Goal: Information Seeking & Learning: Get advice/opinions

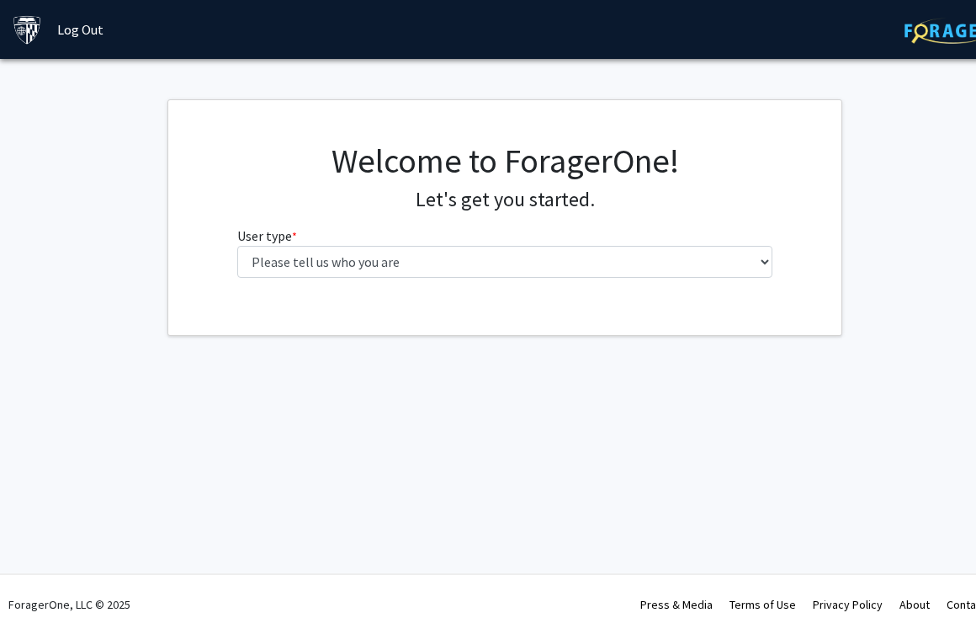
click at [239, 192] on h4 "Let's get you started." at bounding box center [505, 200] width 536 height 24
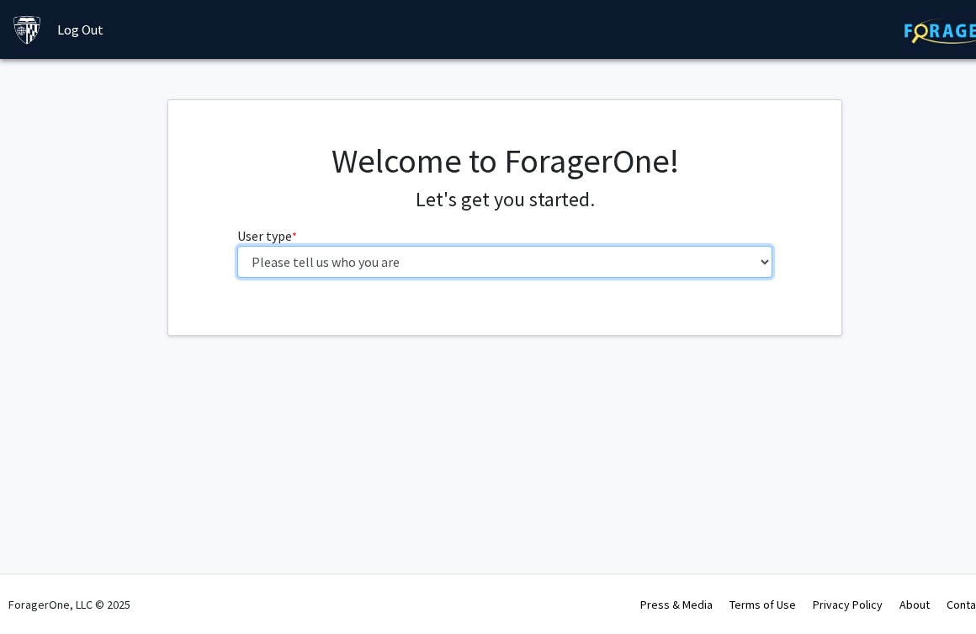
click at [491, 252] on select "Please tell us who you are Undergraduate Student Master's Student Doctoral Cand…" at bounding box center [505, 262] width 536 height 32
select select "2: masters"
click at [237, 246] on select "Please tell us who you are Undergraduate Student Master's Student Doctoral Cand…" at bounding box center [505, 262] width 536 height 32
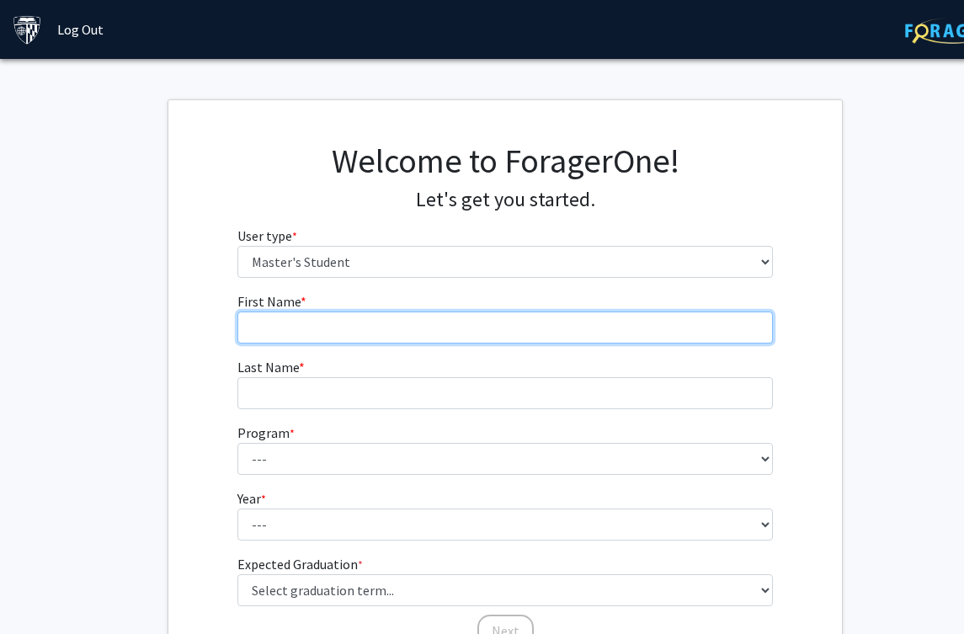
click at [430, 337] on input "First Name * required" at bounding box center [505, 327] width 536 height 32
type input "Boyu"
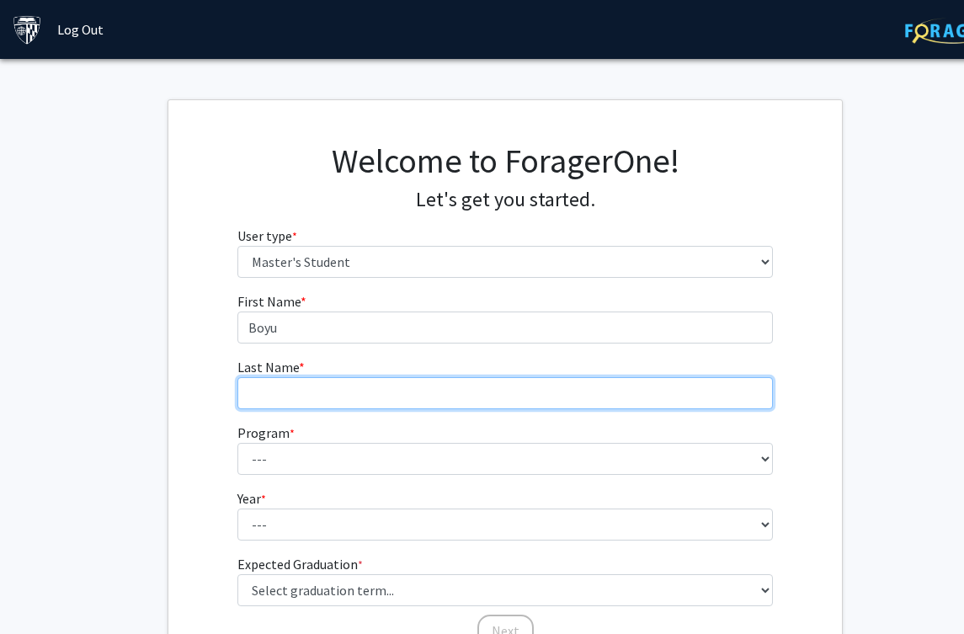
click at [432, 392] on input "Last Name * required" at bounding box center [505, 393] width 536 height 32
type input "[PERSON_NAME]"
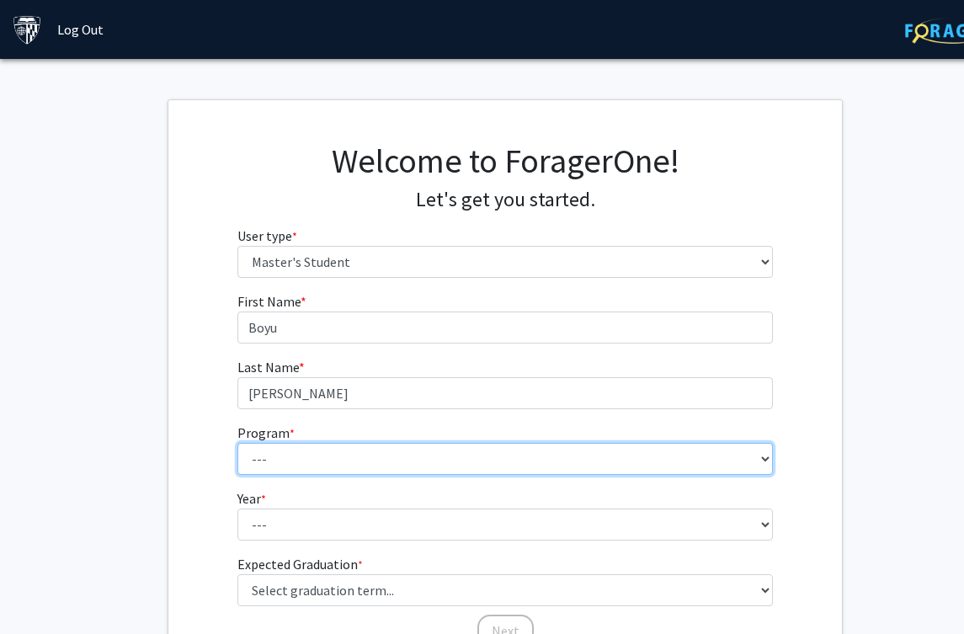
click at [402, 460] on select "--- Anatomy Education Applied and Computational Mathematics Applied Biomedical …" at bounding box center [505, 459] width 536 height 32
select select "50: 39"
click at [237, 443] on select "--- Anatomy Education Applied and Computational Mathematics Applied Biomedical …" at bounding box center [505, 459] width 536 height 32
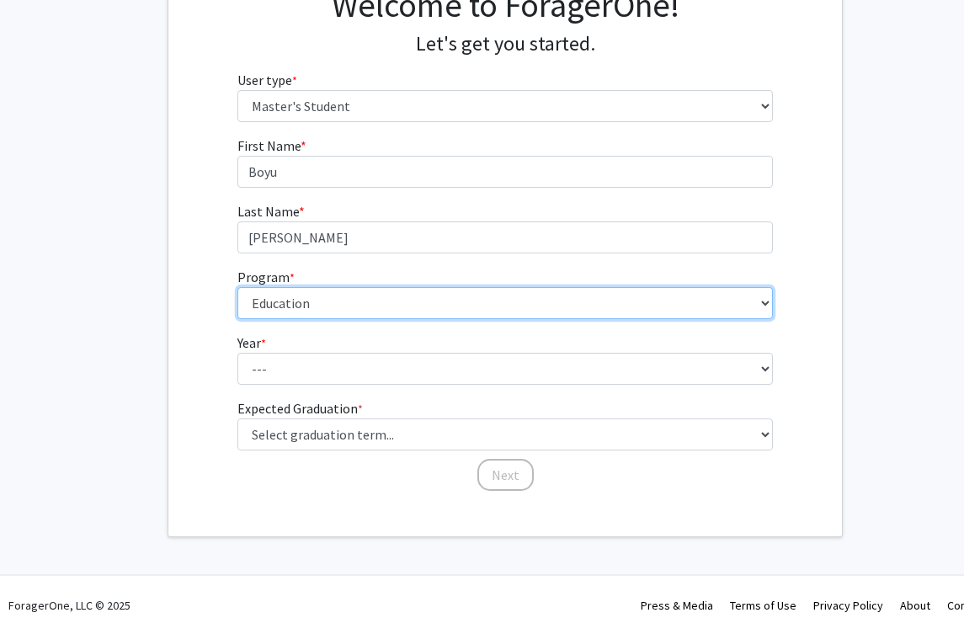
scroll to position [157, 0]
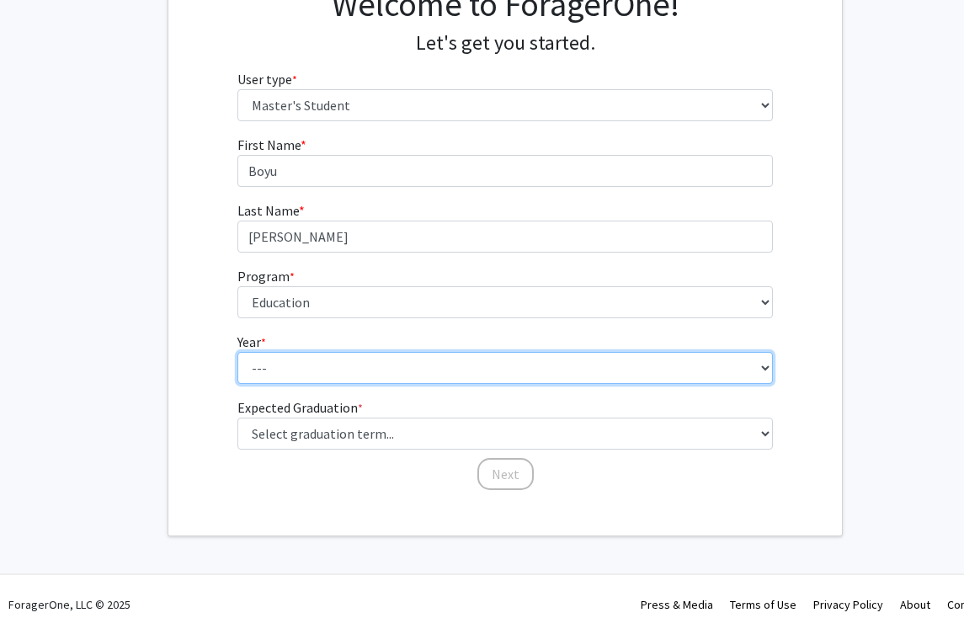
click at [340, 360] on select "--- First Year Second Year" at bounding box center [505, 368] width 536 height 32
click at [337, 375] on select "--- First Year Second Year" at bounding box center [505, 368] width 536 height 32
select select "1: first_year"
click at [237, 352] on select "--- First Year Second Year" at bounding box center [505, 368] width 536 height 32
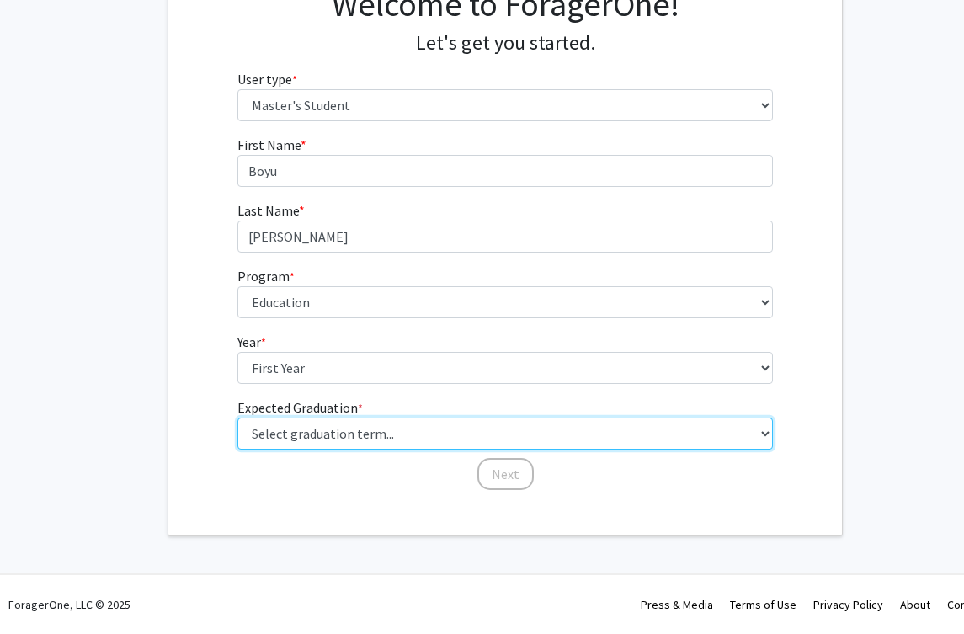
click at [348, 436] on select "Select graduation term... Spring 2025 Summer 2025 Fall 2025 Winter 2025 Spring …" at bounding box center [505, 433] width 536 height 32
select select "6: summer_2026"
click at [237, 417] on select "Select graduation term... Spring 2025 Summer 2025 Fall 2025 Winter 2025 Spring …" at bounding box center [505, 433] width 536 height 32
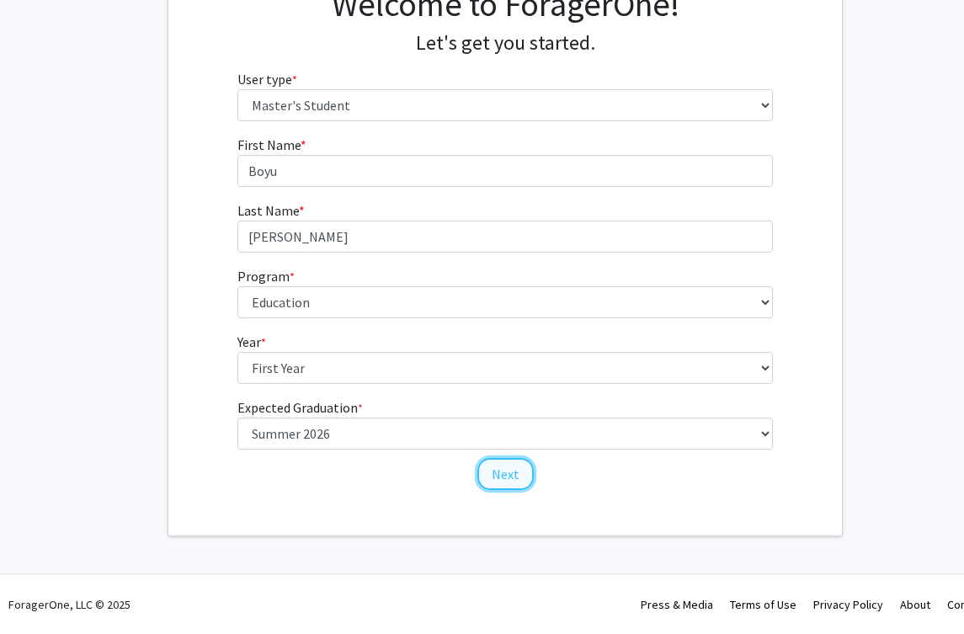
click at [518, 475] on button "Next" at bounding box center [505, 474] width 56 height 32
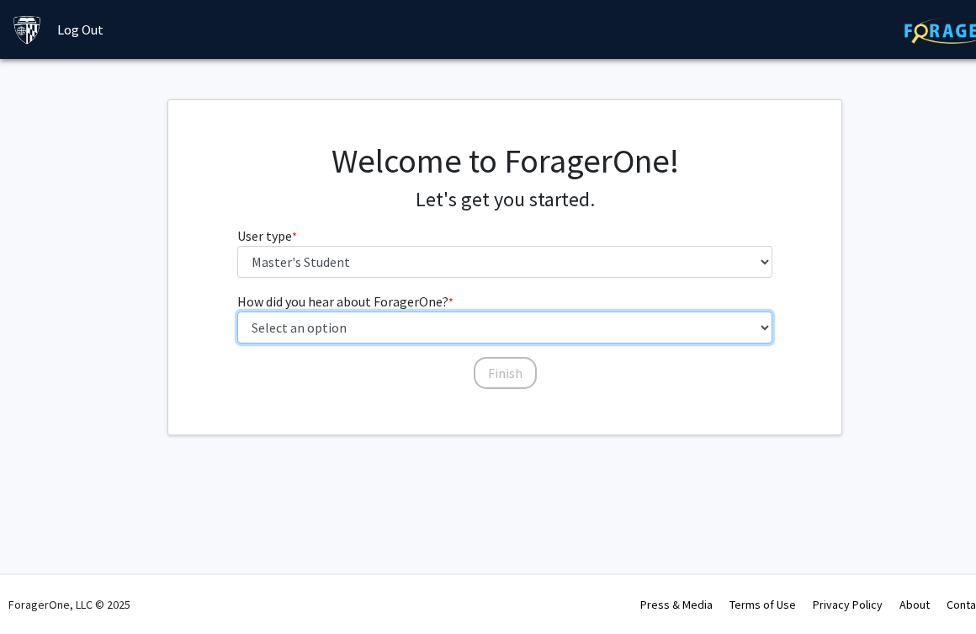
click at [457, 327] on select "Select an option Peer/student recommendation Faculty/staff recommendation Unive…" at bounding box center [505, 327] width 536 height 32
select select "2: faculty_recommendation"
click at [237, 311] on select "Select an option Peer/student recommendation Faculty/staff recommendation Unive…" at bounding box center [505, 327] width 536 height 32
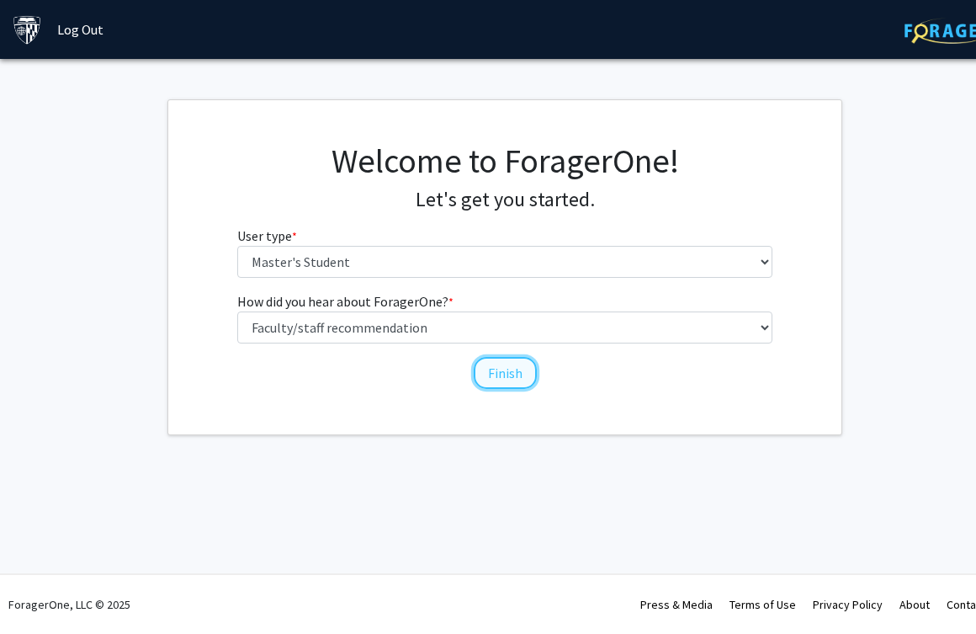
click at [513, 374] on button "Finish" at bounding box center [505, 373] width 63 height 32
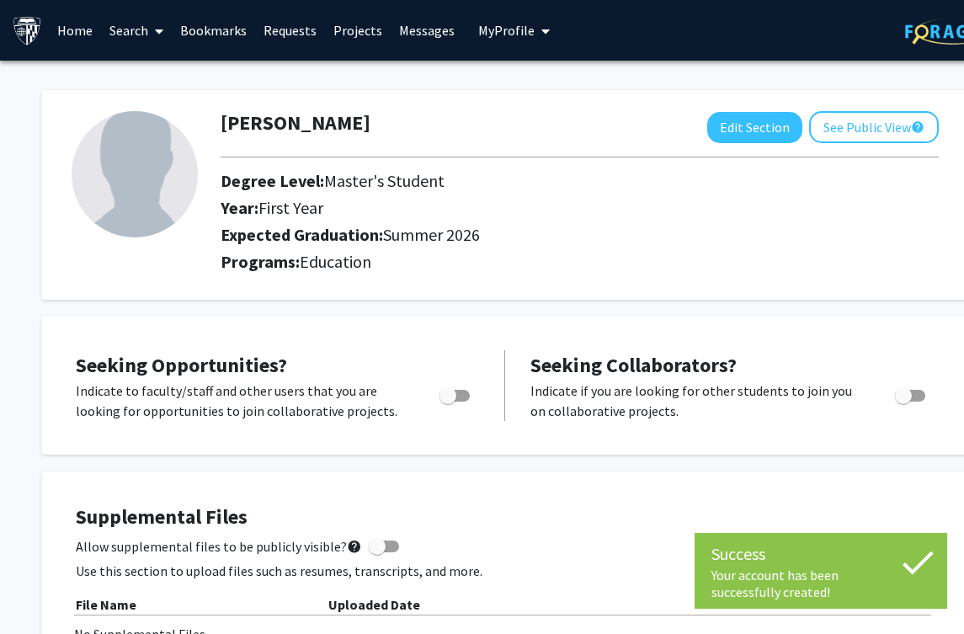
click at [591, 121] on div "Boyu Jiang Edit Section See Public View help" at bounding box center [579, 127] width 743 height 32
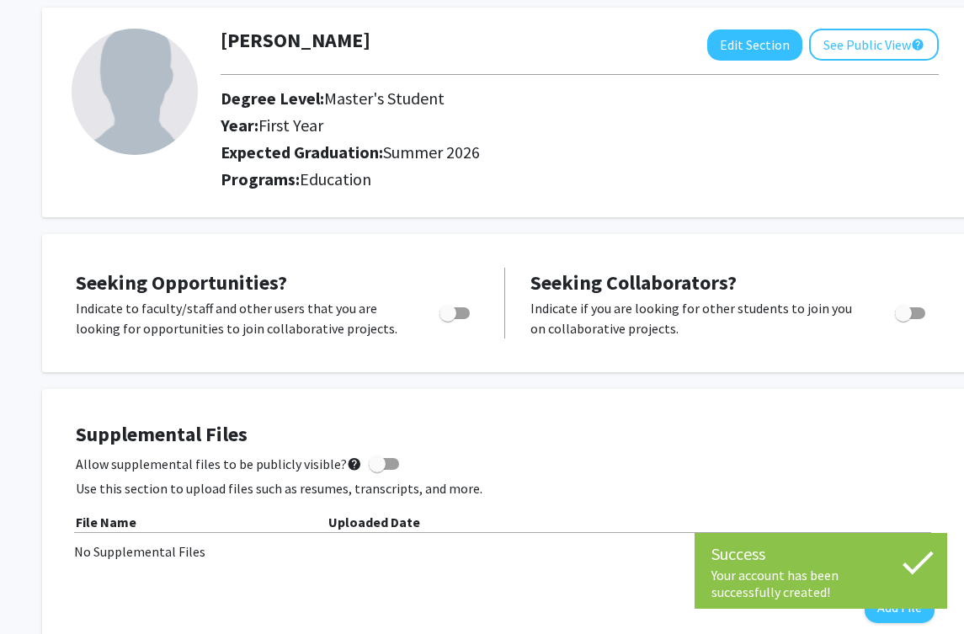
scroll to position [84, 0]
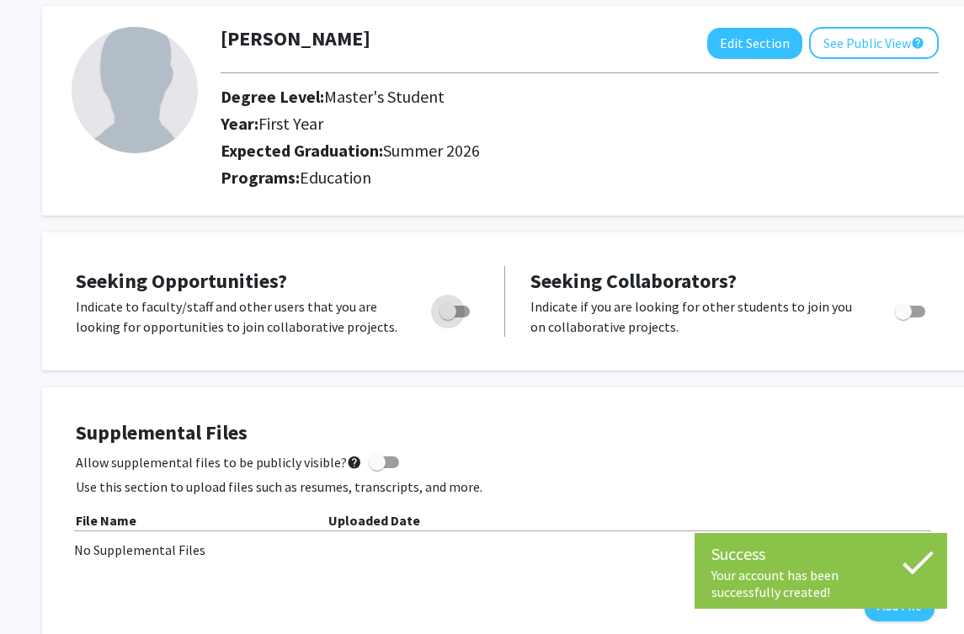
click at [460, 310] on span "Toggle" at bounding box center [454, 312] width 30 height 12
click at [448, 317] on input "Are you actively seeking opportunities?" at bounding box center [447, 317] width 1 height 1
checkbox input "true"
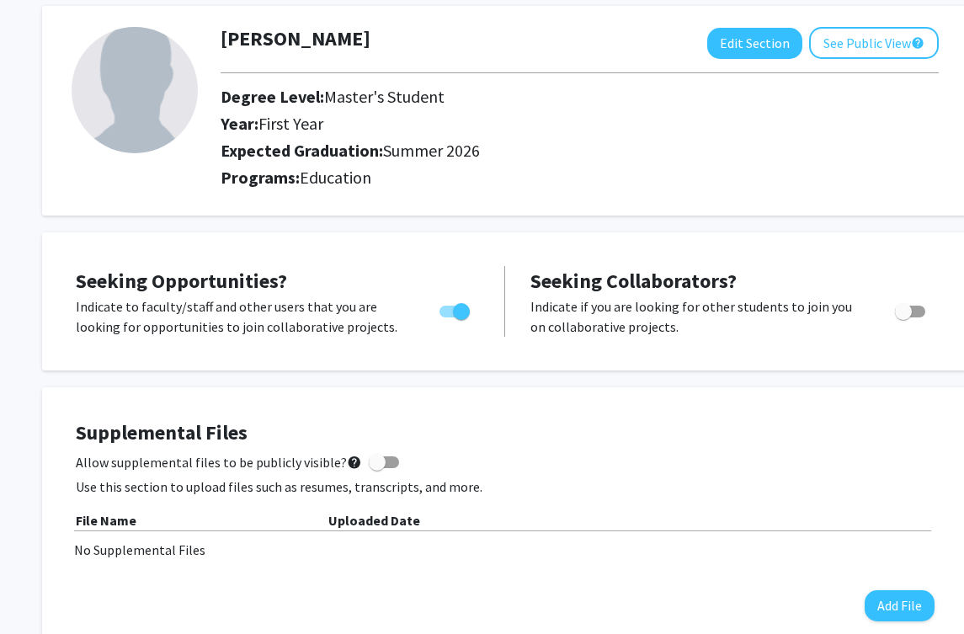
click at [910, 311] on span "Toggle" at bounding box center [903, 311] width 17 height 17
click at [903, 317] on input "Would you like to receive other student requests to work with you?" at bounding box center [902, 317] width 1 height 1
checkbox input "true"
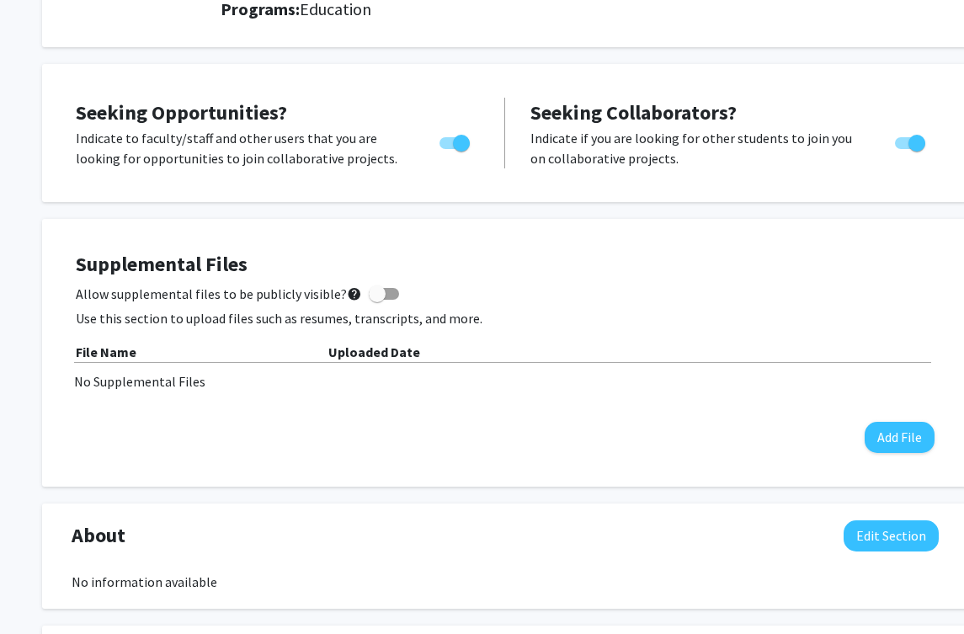
scroll to position [0, 0]
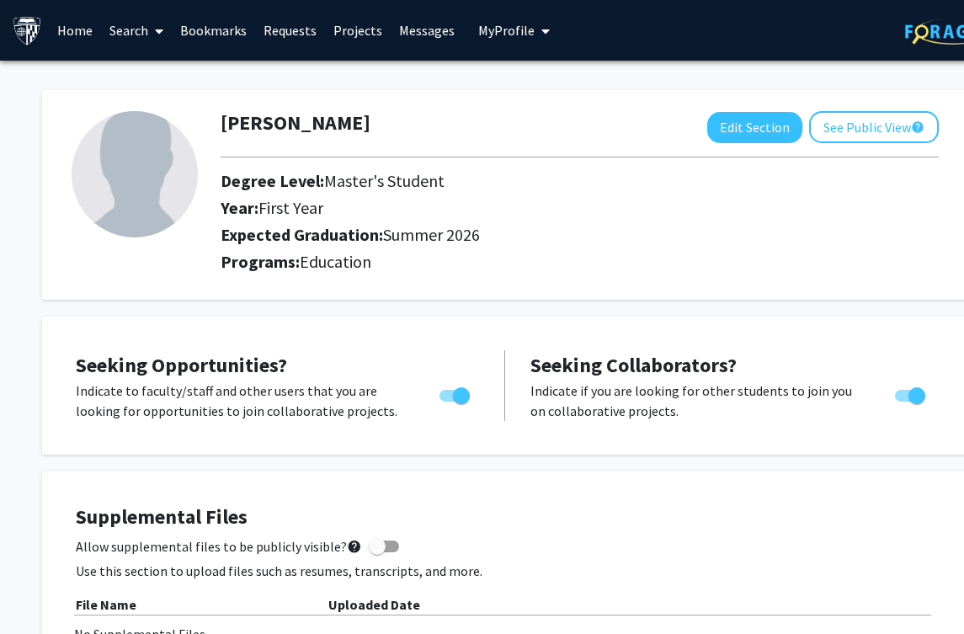
click at [142, 35] on link "Search" at bounding box center [136, 30] width 71 height 59
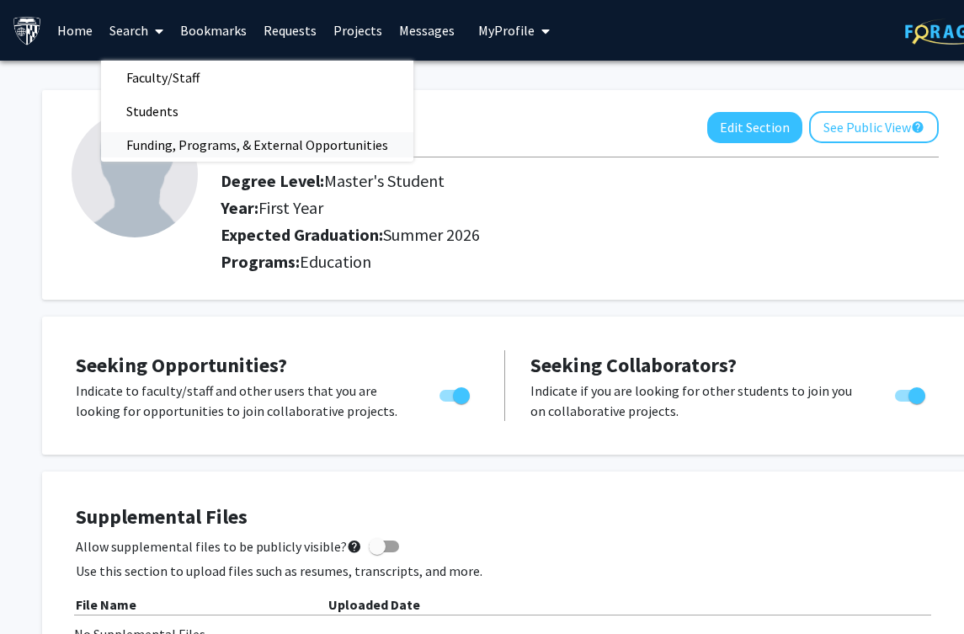
click at [167, 135] on span "Funding, Programs, & External Opportunities" at bounding box center [257, 145] width 312 height 34
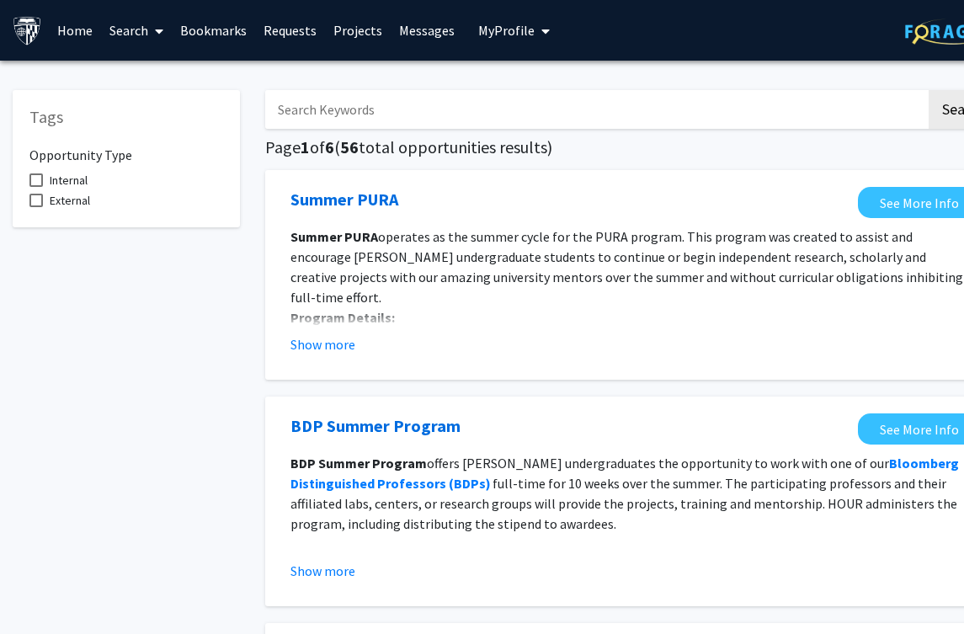
click at [81, 41] on link "Home" at bounding box center [75, 30] width 52 height 59
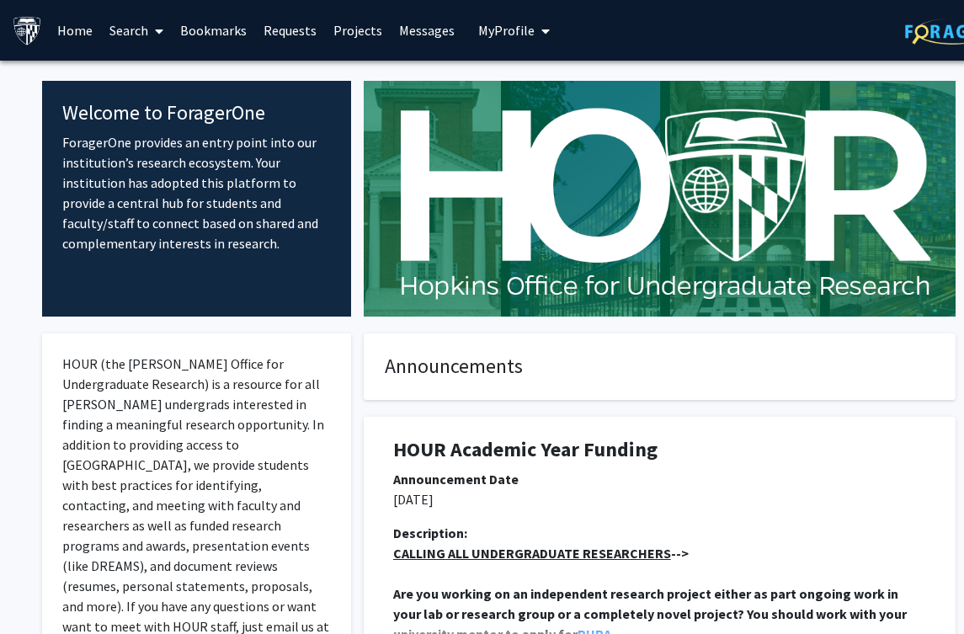
click at [160, 30] on icon at bounding box center [159, 30] width 8 height 13
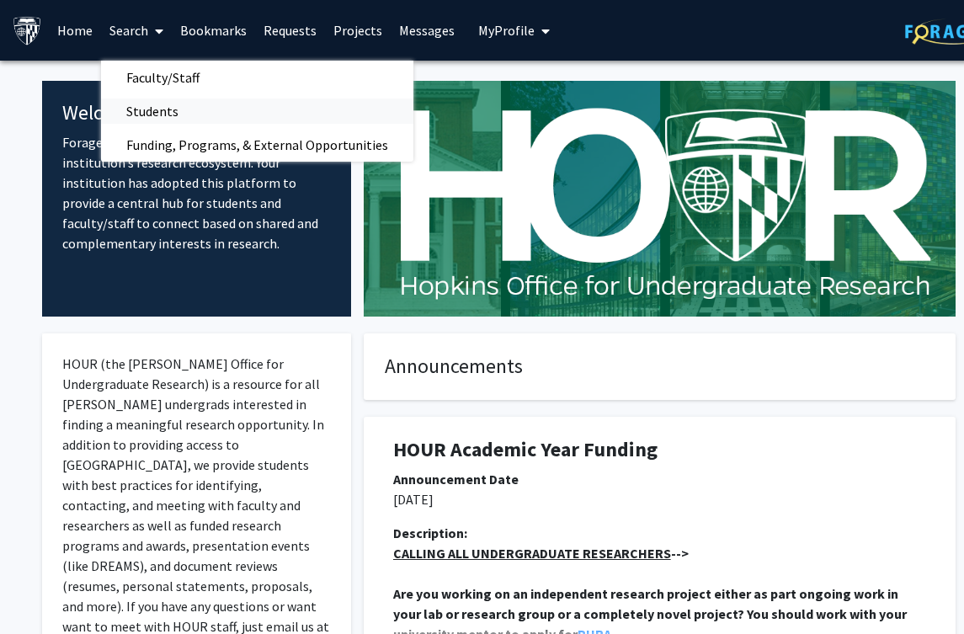
click at [172, 107] on span "Students" at bounding box center [152, 111] width 103 height 34
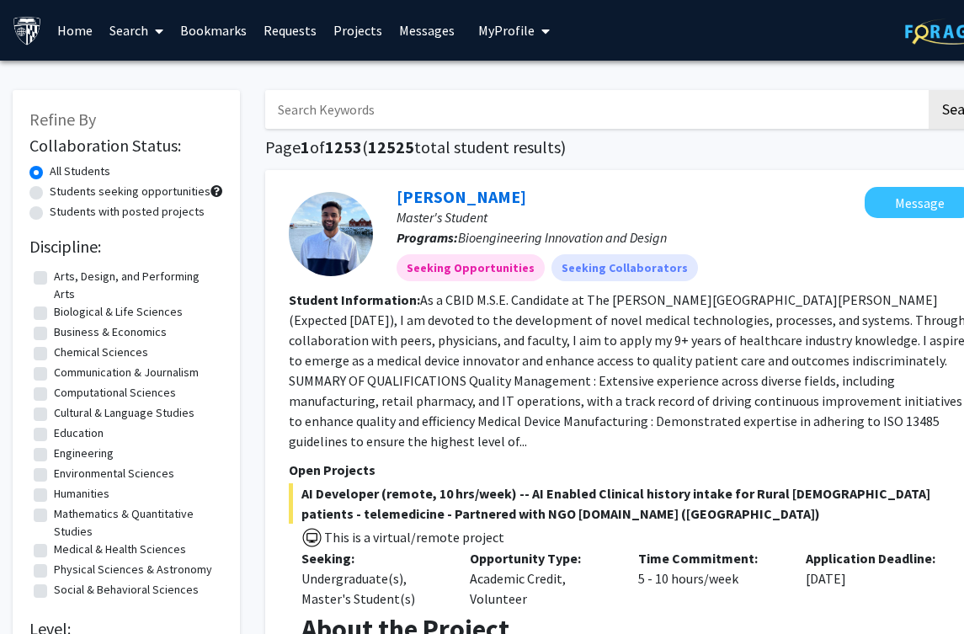
click at [136, 35] on link "Search" at bounding box center [136, 30] width 71 height 59
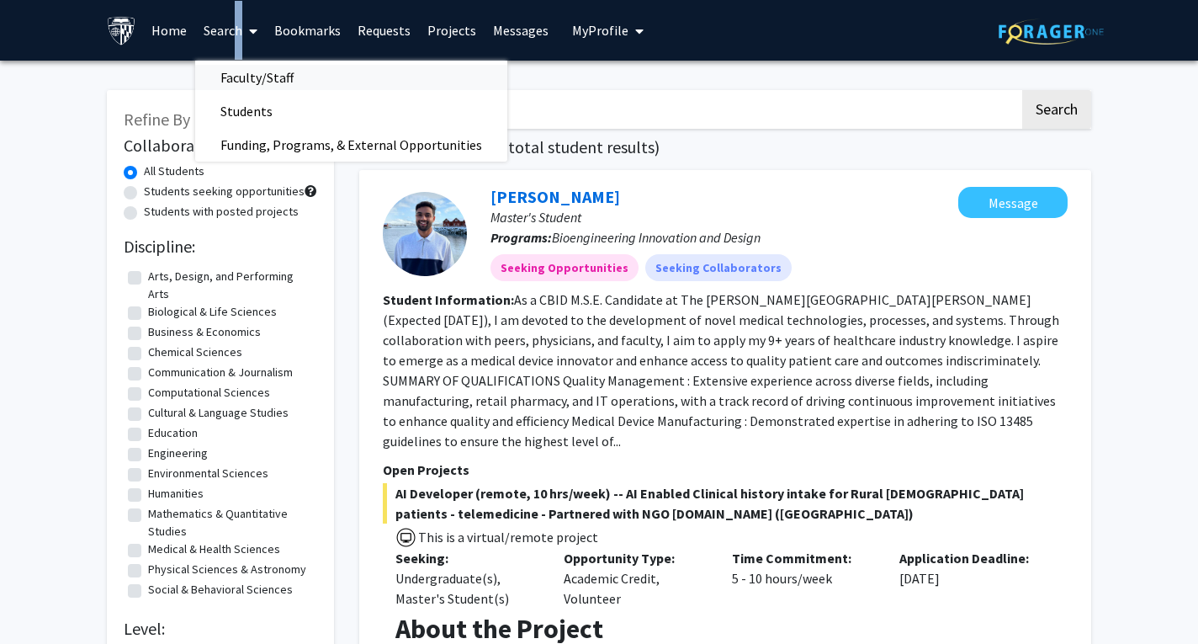
click at [265, 79] on span "Faculty/Staff" at bounding box center [257, 78] width 124 height 34
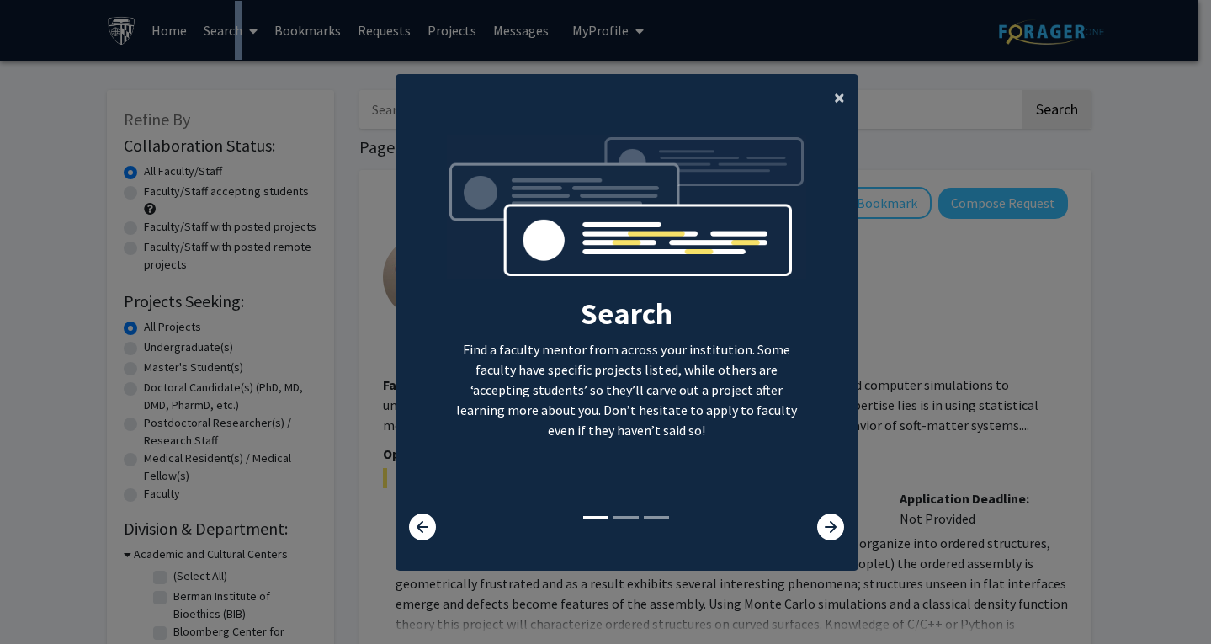
click at [834, 98] on span "×" at bounding box center [839, 97] width 11 height 26
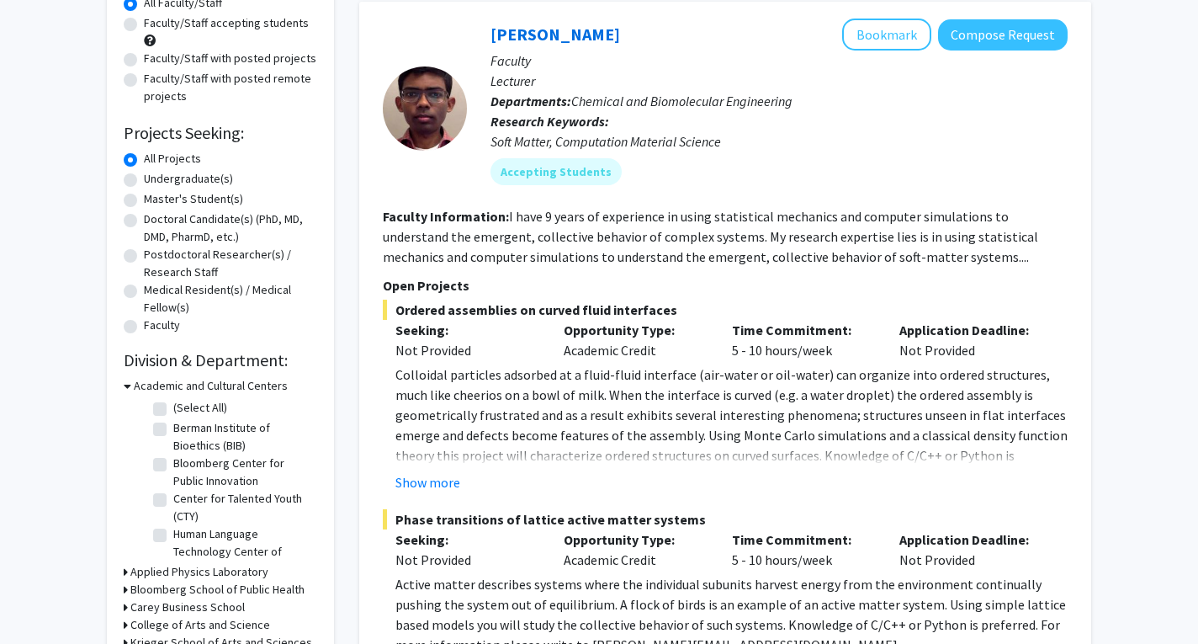
scroll to position [168, 0]
click at [173, 462] on label "Bloomberg Center for Public Innovation" at bounding box center [243, 471] width 140 height 35
click at [173, 462] on input "Bloomberg Center for Public Innovation" at bounding box center [178, 459] width 11 height 11
checkbox input "true"
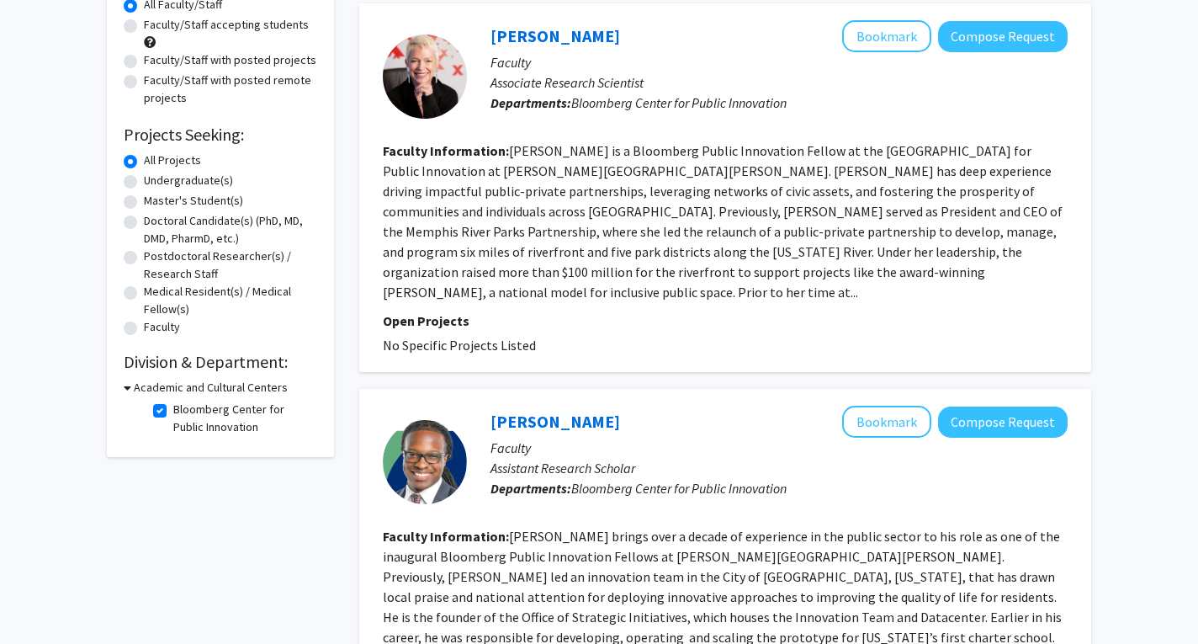
scroll to position [168, 0]
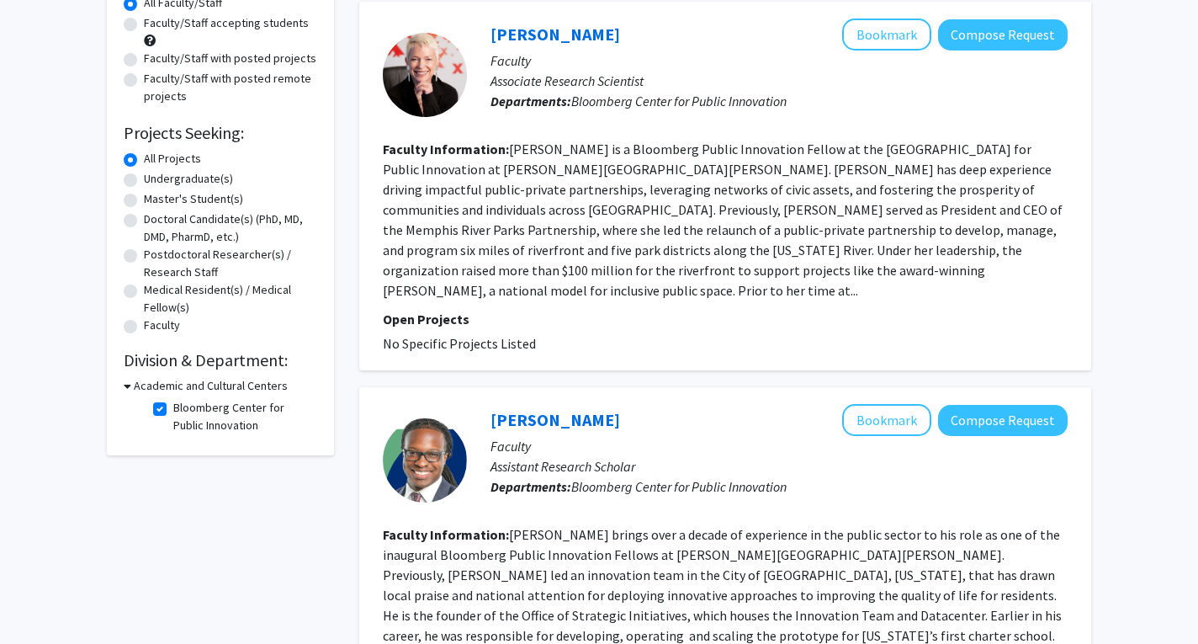
click at [173, 407] on label "Bloomberg Center for Public Innovation" at bounding box center [243, 416] width 140 height 35
click at [173, 407] on input "Bloomberg Center for Public Innovation" at bounding box center [178, 404] width 11 height 11
checkbox input "false"
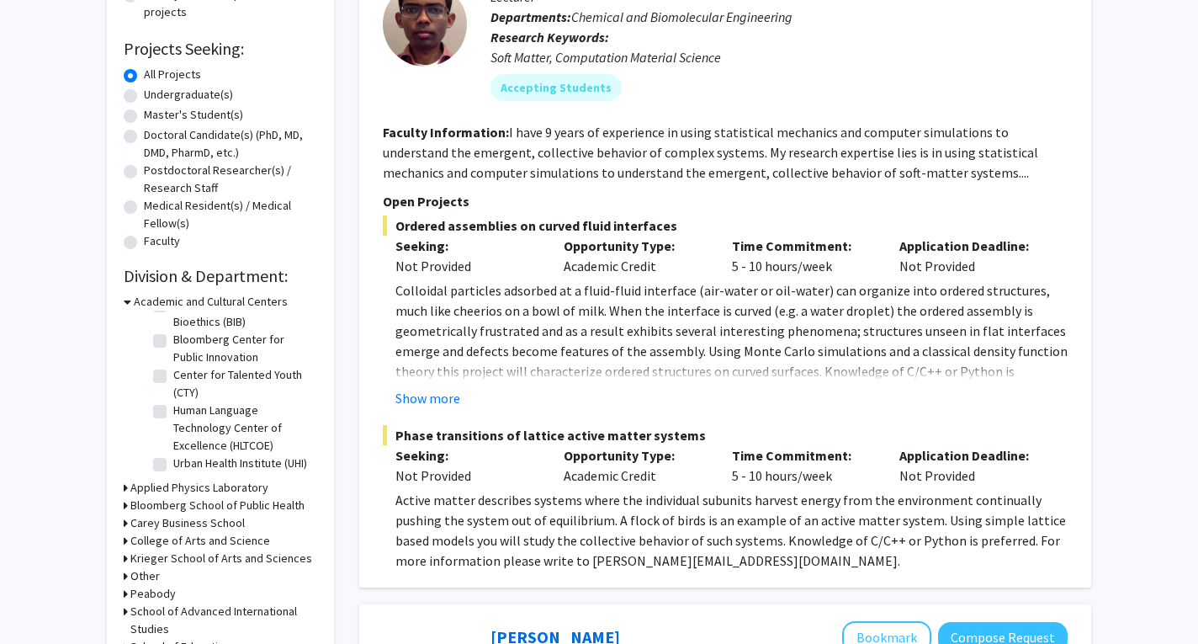
scroll to position [55, 0]
click at [134, 306] on h3 "Academic and Cultural Centers" at bounding box center [211, 302] width 154 height 18
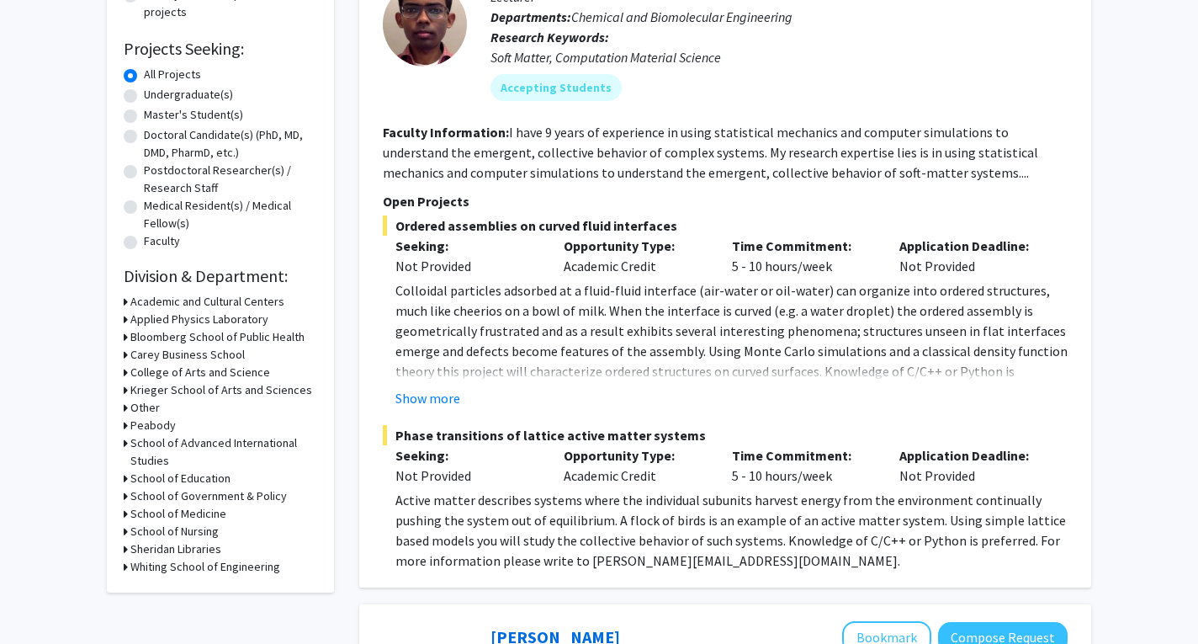
click at [125, 482] on icon at bounding box center [126, 479] width 4 height 18
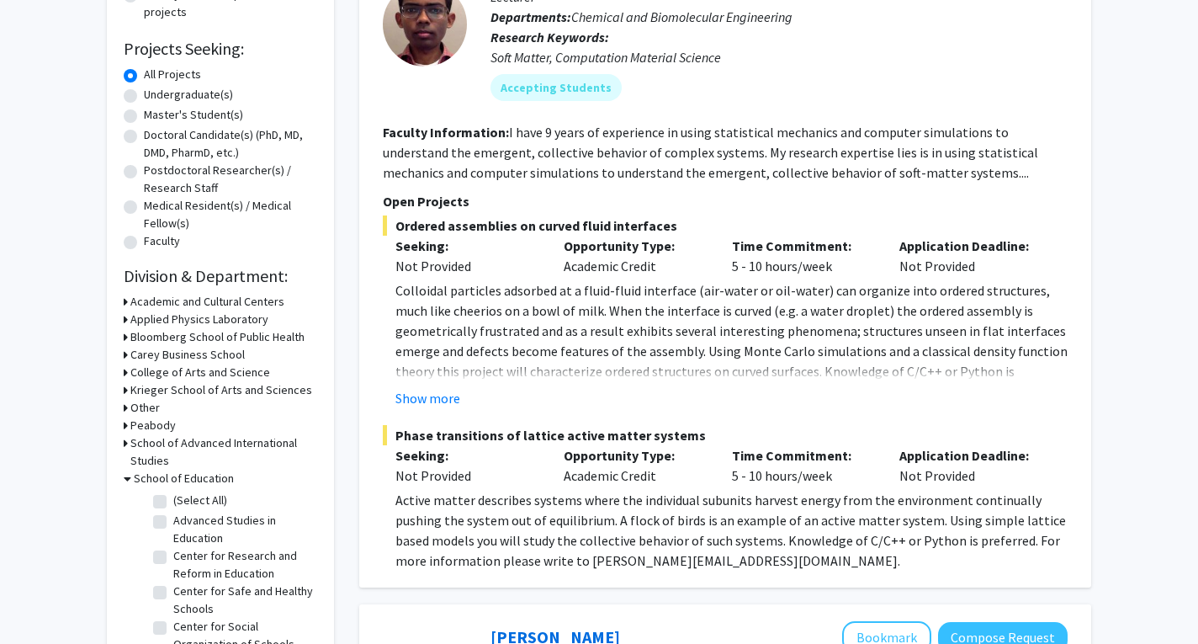
click at [173, 498] on label "(Select All)" at bounding box center [200, 501] width 54 height 18
click at [173, 498] on input "(Select All)" at bounding box center [178, 497] width 11 height 11
checkbox input "true"
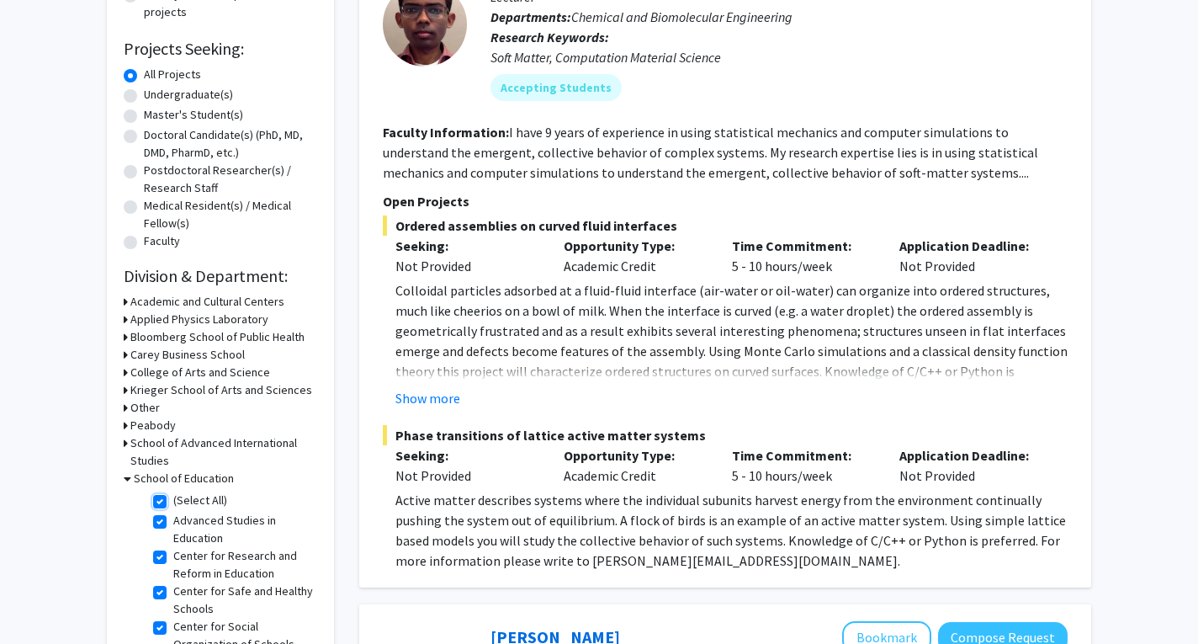
checkbox input "true"
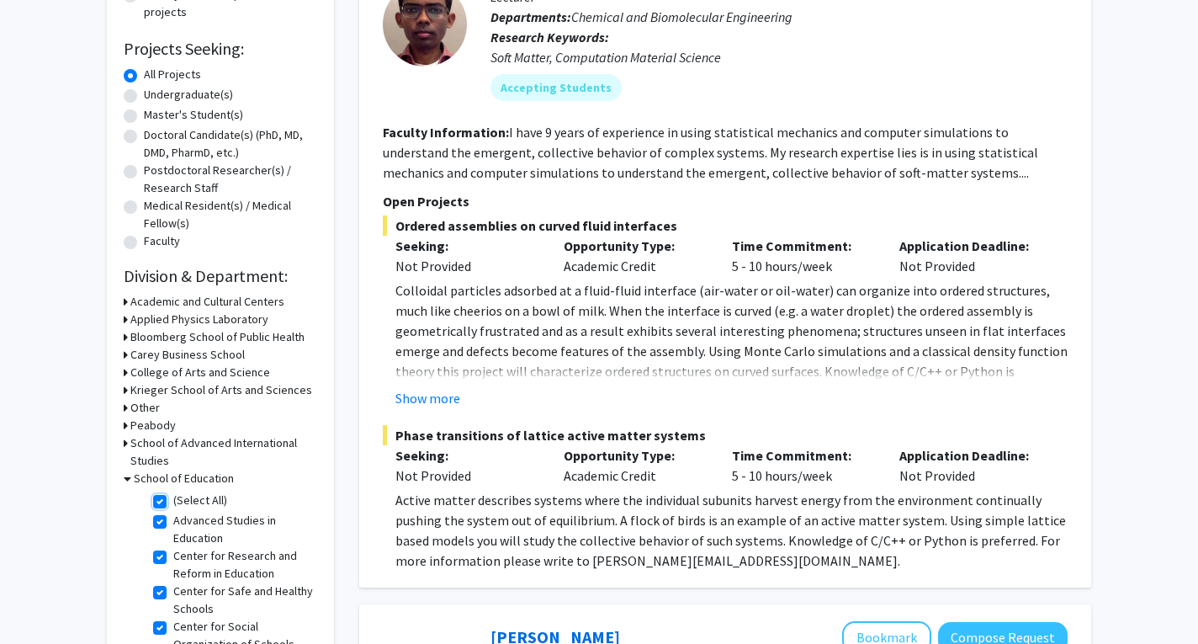
checkbox input "true"
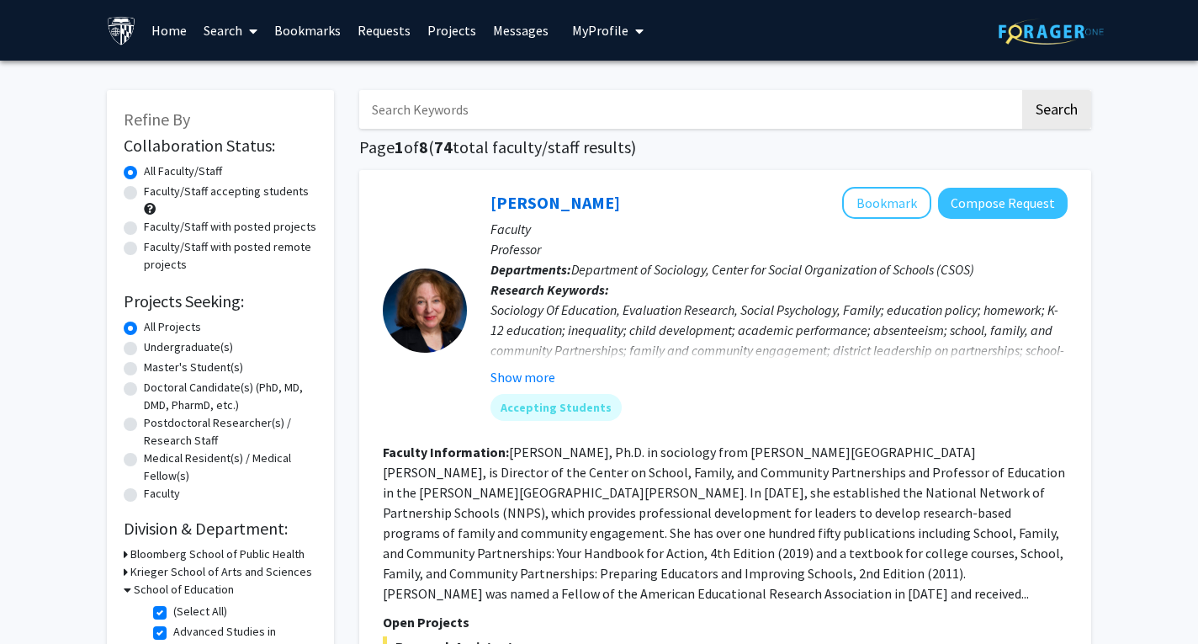
click at [144, 192] on label "Faculty/Staff accepting students" at bounding box center [226, 192] width 165 height 18
click at [144, 192] on input "Faculty/Staff accepting students" at bounding box center [149, 188] width 11 height 11
radio input "true"
click at [534, 380] on button "Show more" at bounding box center [523, 377] width 65 height 20
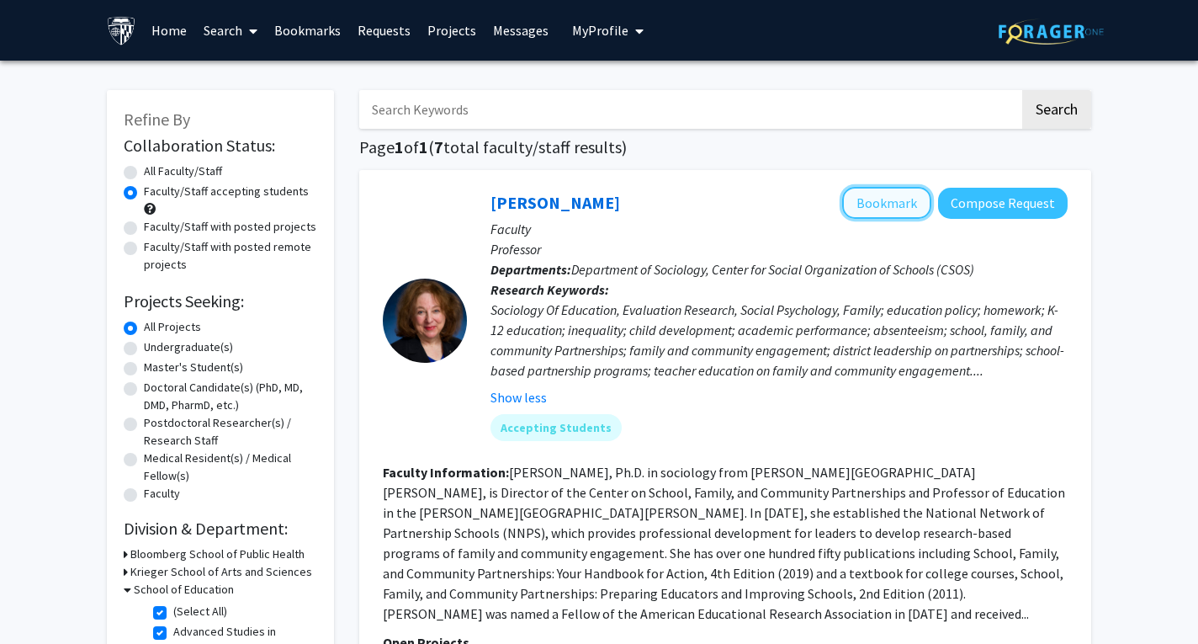
click at [896, 207] on button "Bookmark" at bounding box center [886, 203] width 89 height 32
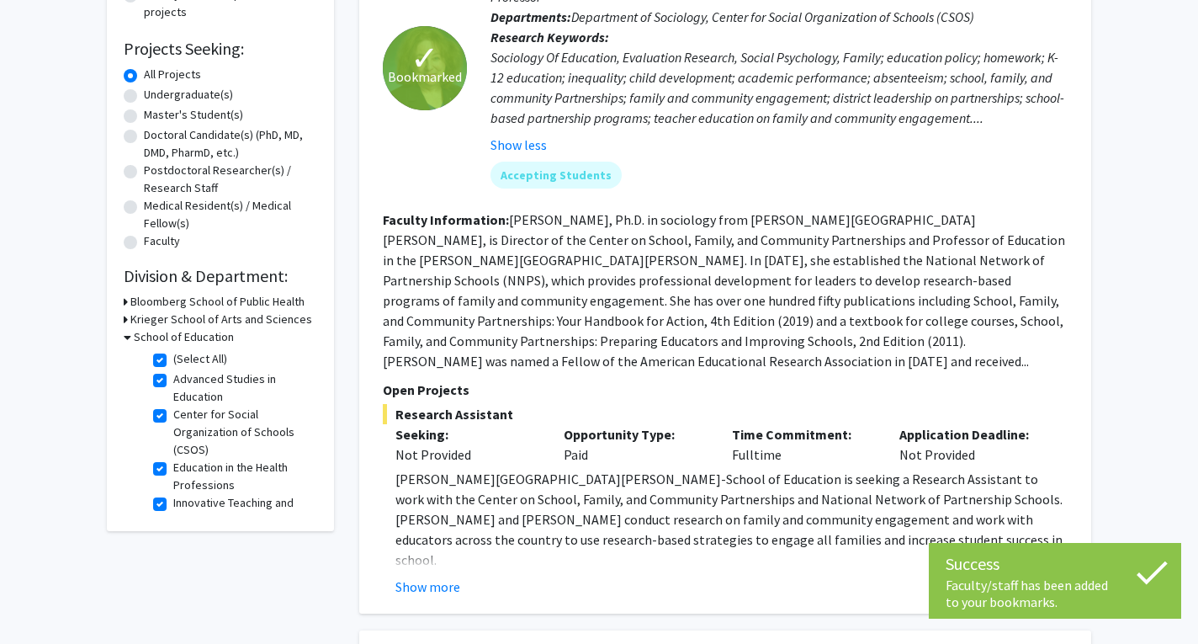
scroll to position [421, 0]
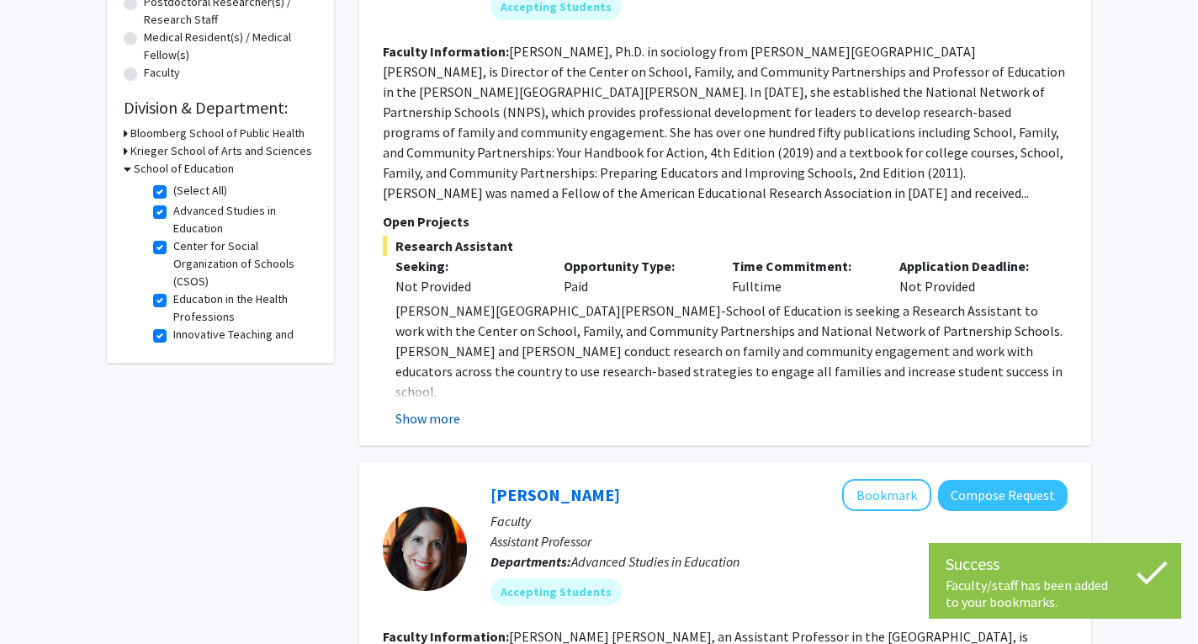
click at [444, 421] on button "Show more" at bounding box center [428, 418] width 65 height 20
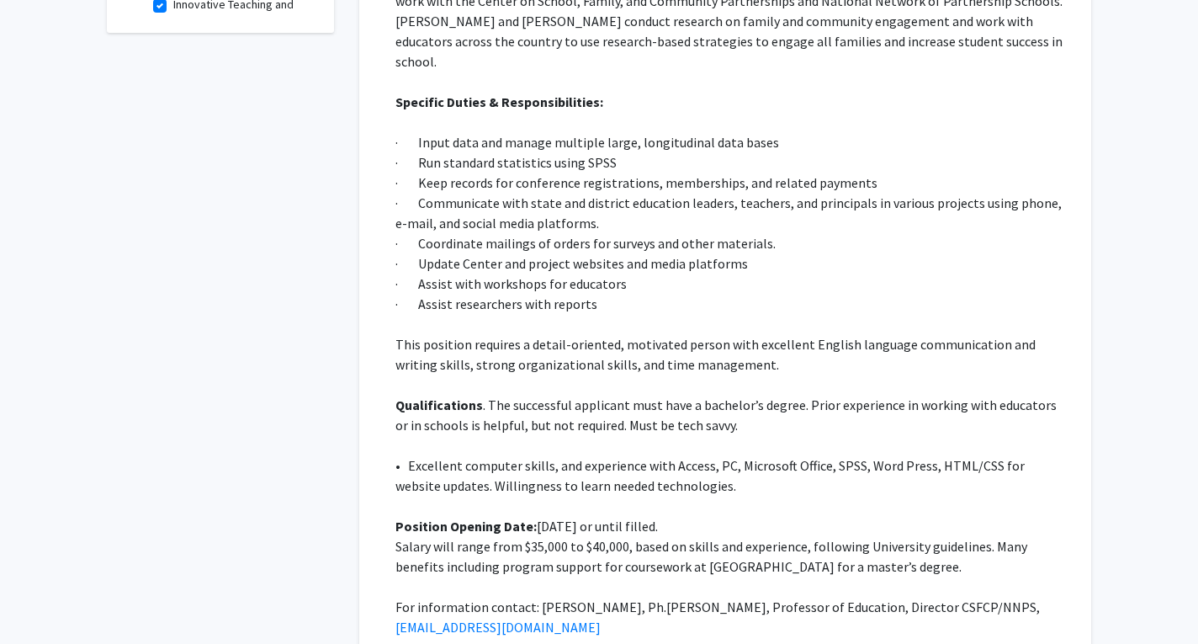
scroll to position [757, 0]
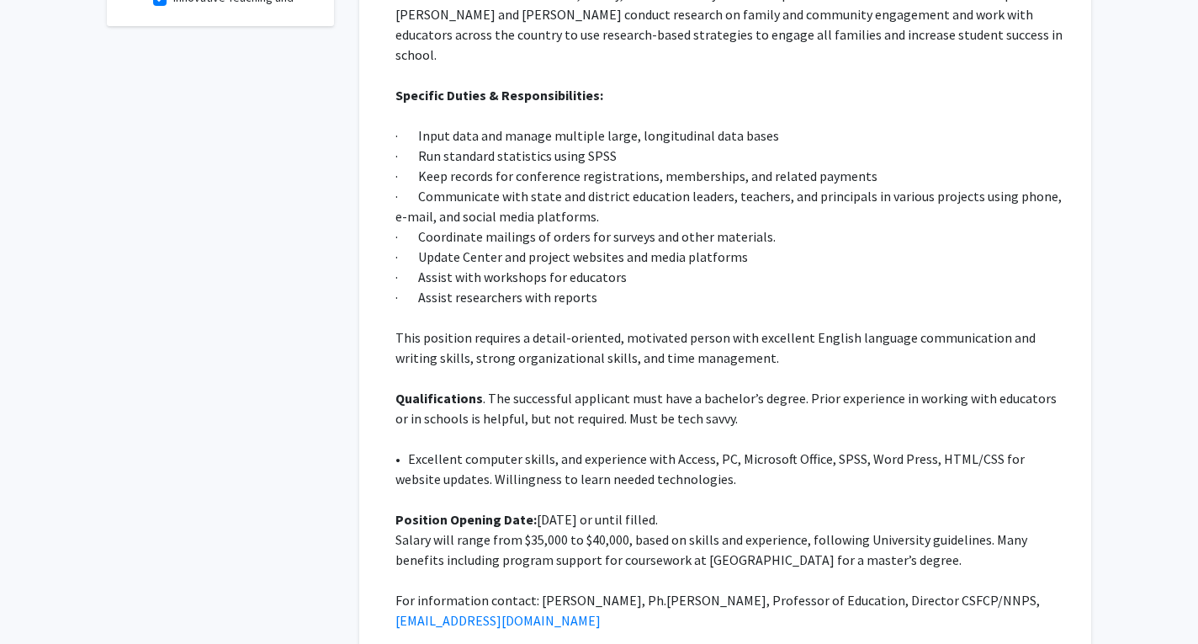
click at [682, 395] on p "Qualifications . The successful applicant must have a bachelor’s degree. Prior …" at bounding box center [732, 408] width 672 height 40
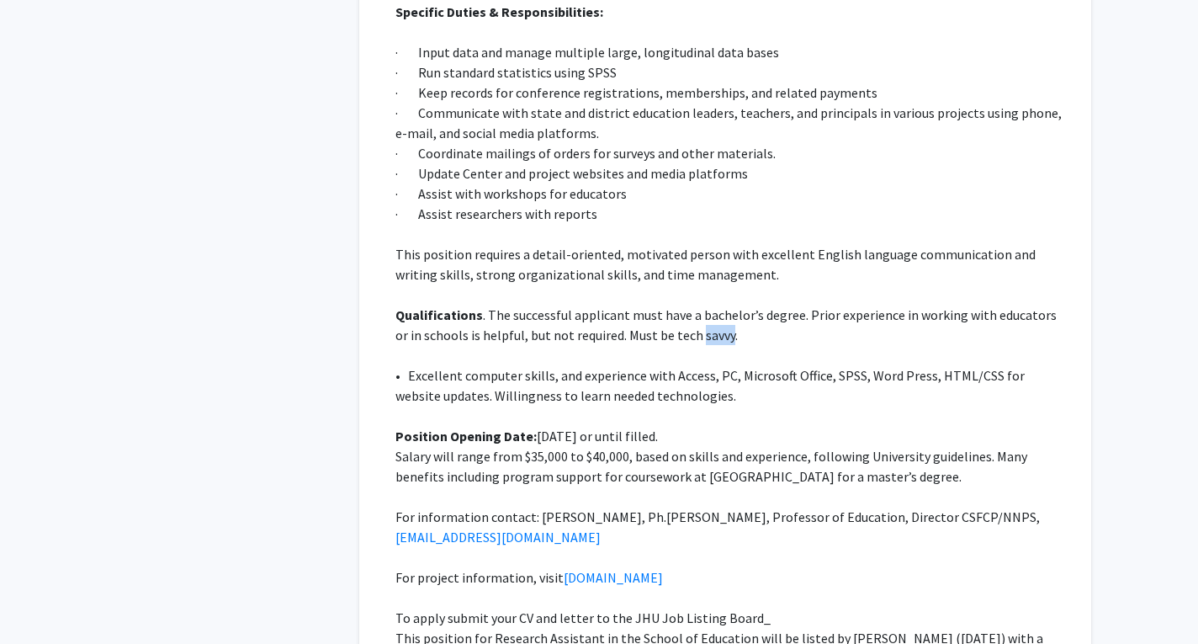
scroll to position [842, 0]
click at [805, 316] on p "Qualifications . The successful applicant must have a bachelor’s degree. Prior …" at bounding box center [732, 324] width 672 height 40
click at [765, 364] on p "• Excellent computer skills, and experience with Access, PC, Microsoft Office, …" at bounding box center [732, 384] width 672 height 40
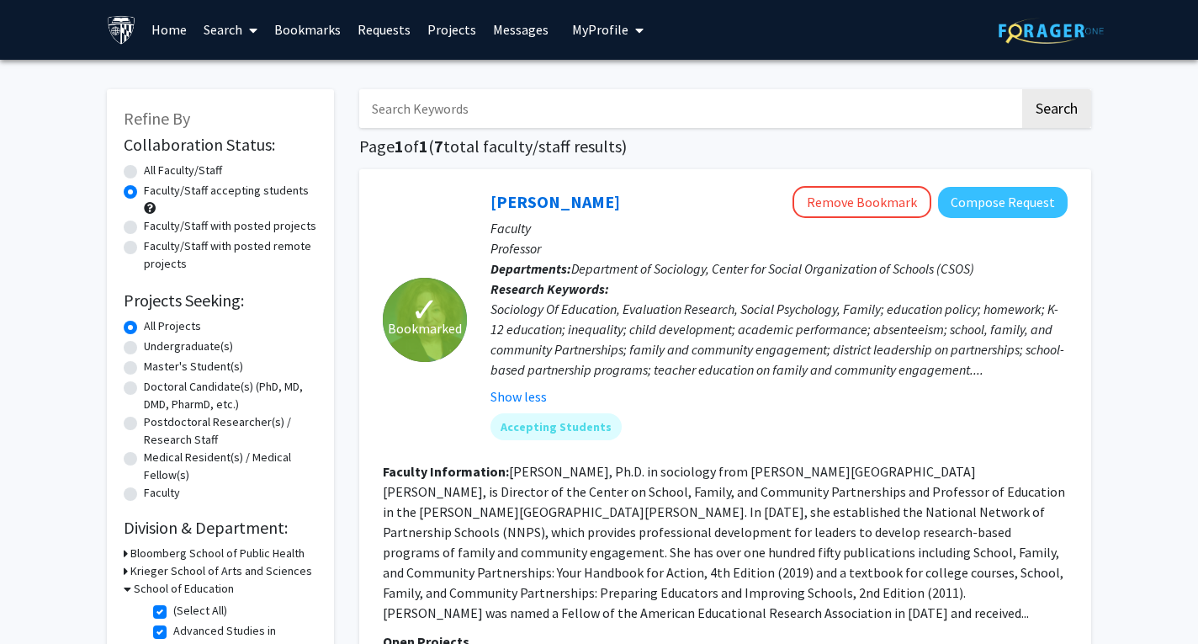
scroll to position [0, 0]
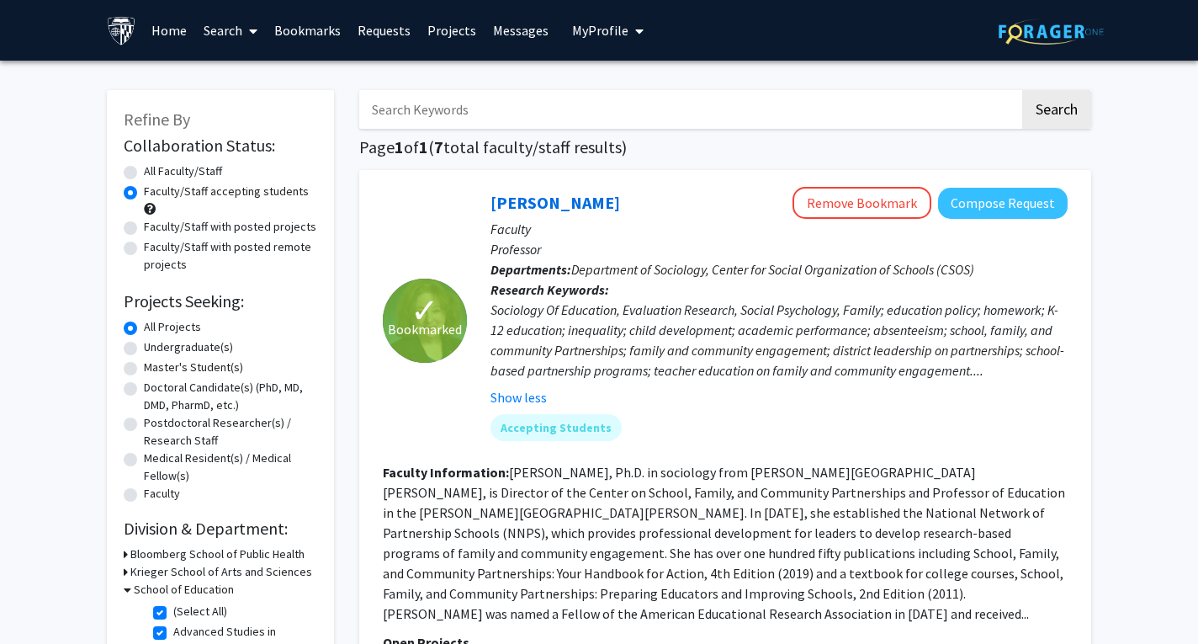
click at [144, 171] on label "All Faculty/Staff" at bounding box center [183, 171] width 78 height 18
click at [144, 171] on input "All Faculty/Staff" at bounding box center [149, 167] width 11 height 11
radio input "true"
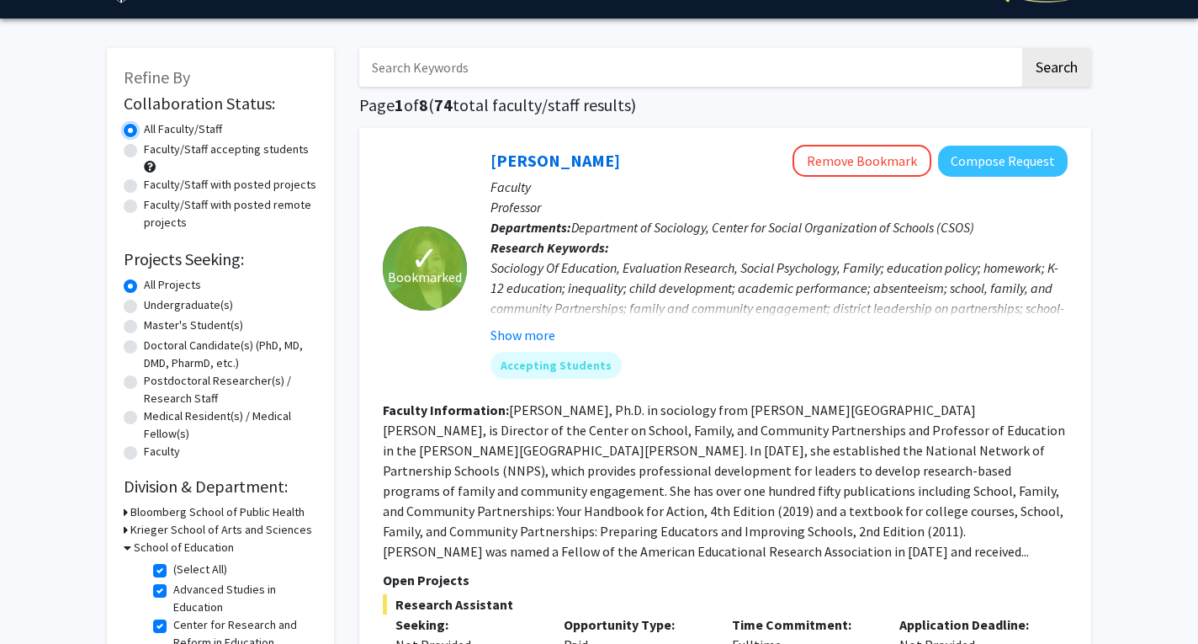
scroll to position [168, 0]
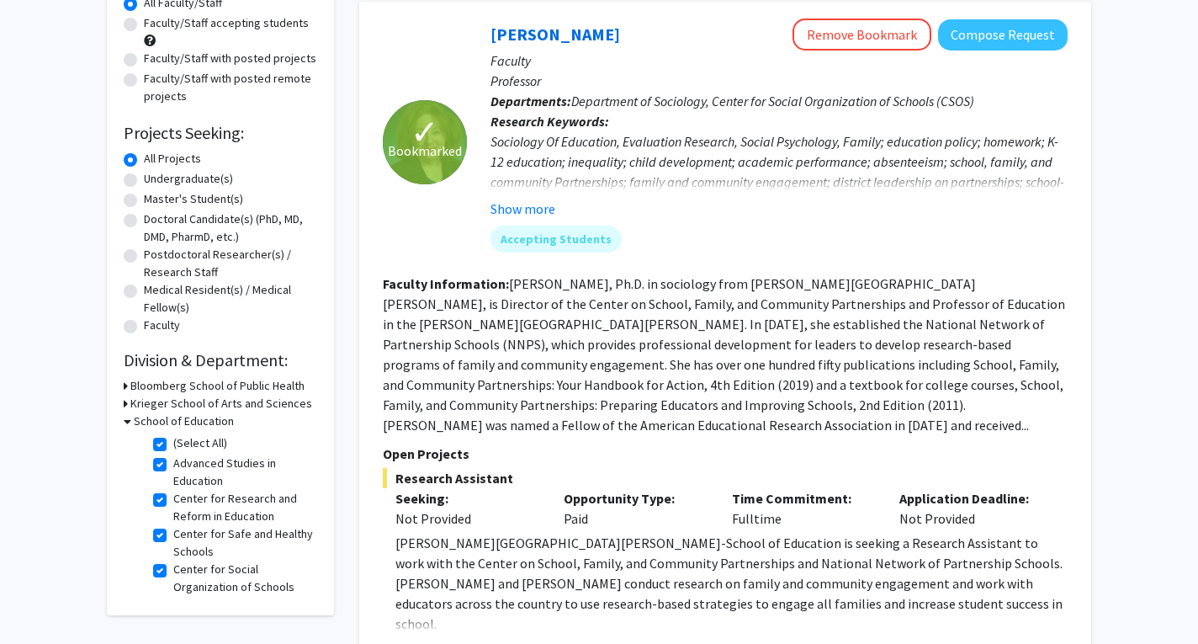
click at [132, 422] on div "School of Education" at bounding box center [221, 421] width 194 height 18
click at [130, 422] on icon at bounding box center [128, 421] width 8 height 18
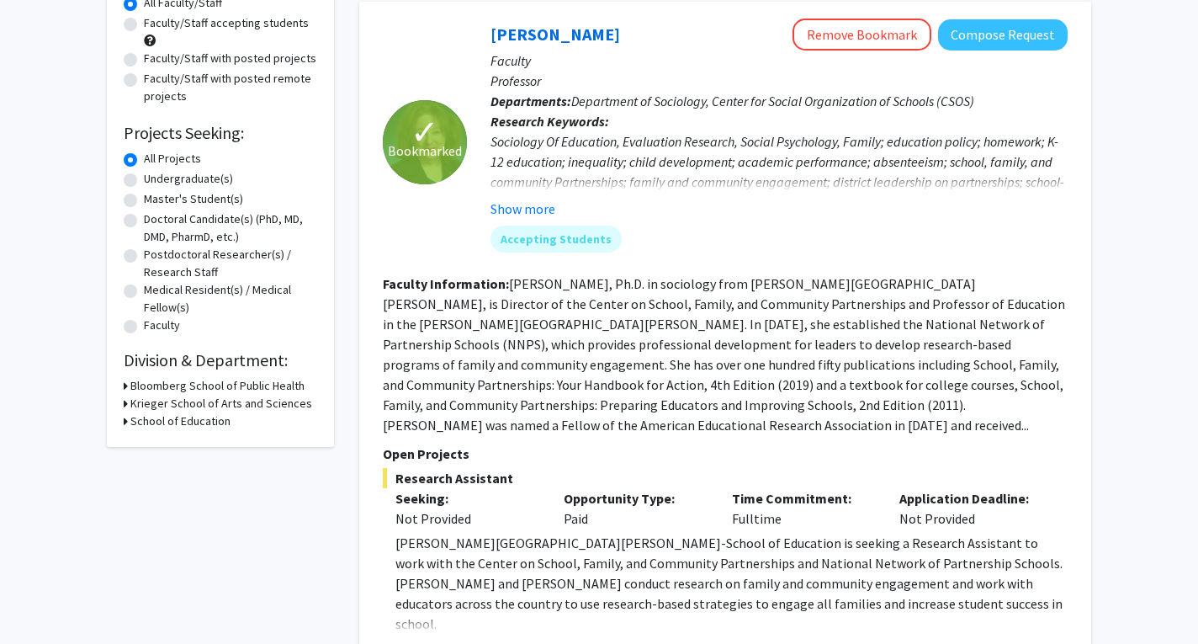
click at [127, 422] on icon at bounding box center [126, 421] width 4 height 18
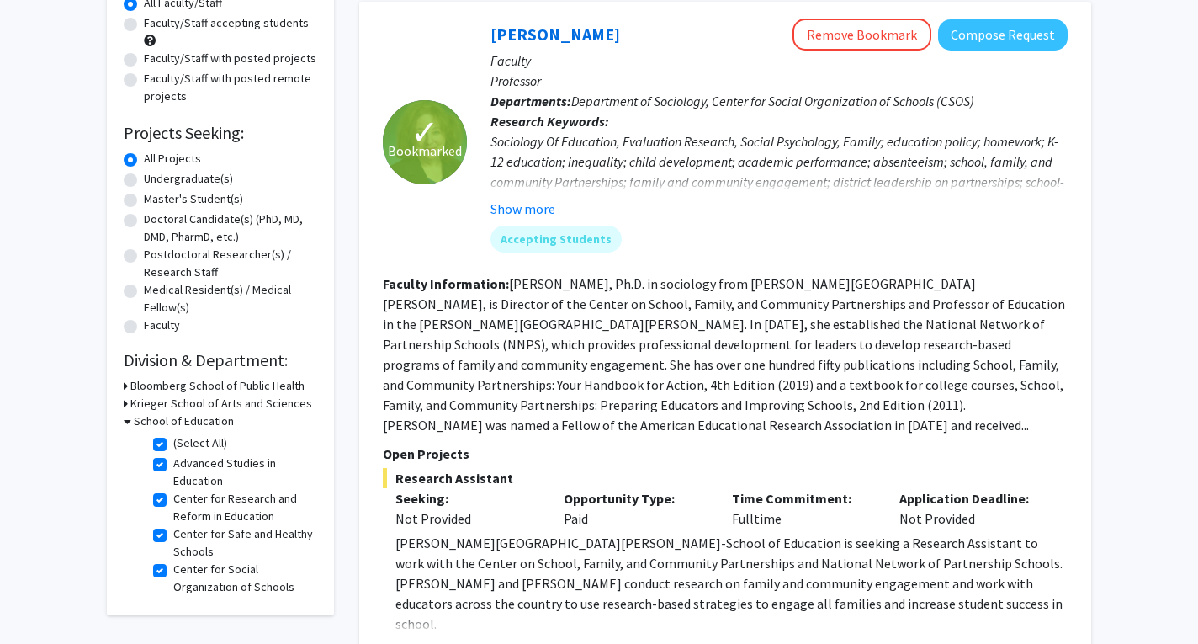
click at [127, 423] on icon at bounding box center [128, 421] width 8 height 18
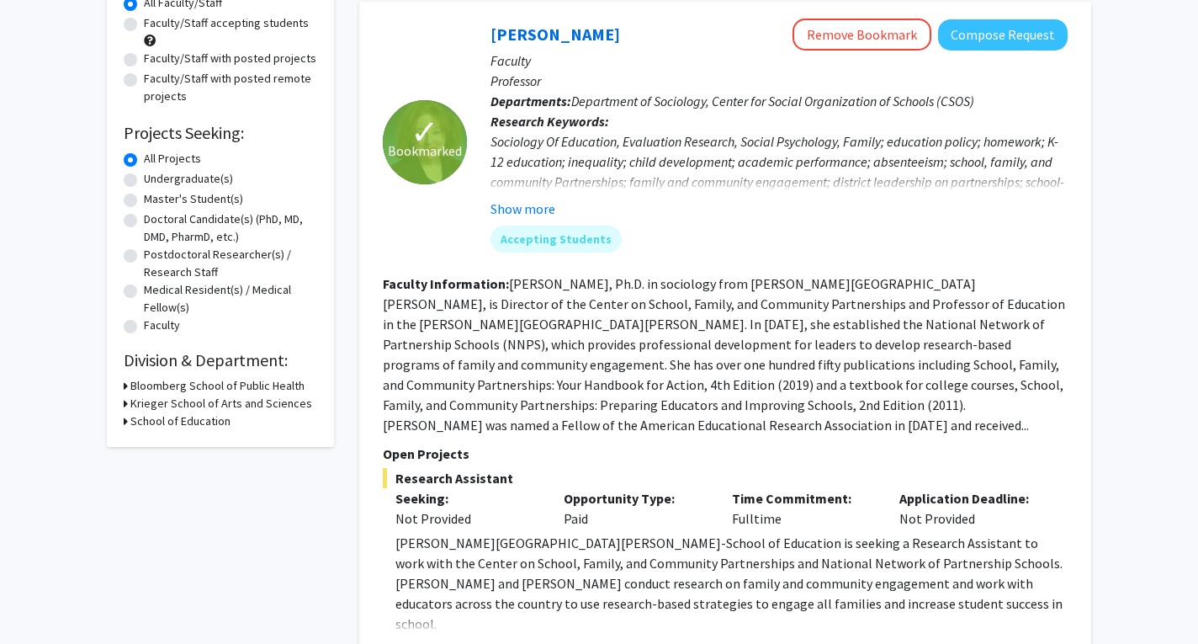
click at [126, 422] on icon at bounding box center [126, 421] width 4 height 18
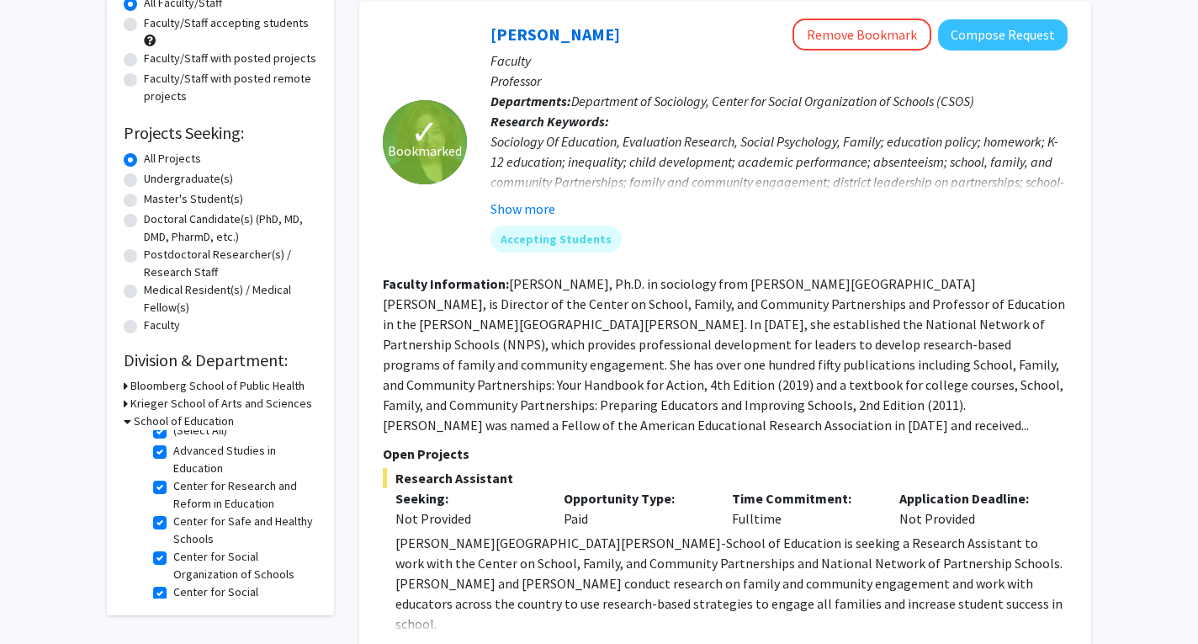
scroll to position [0, 0]
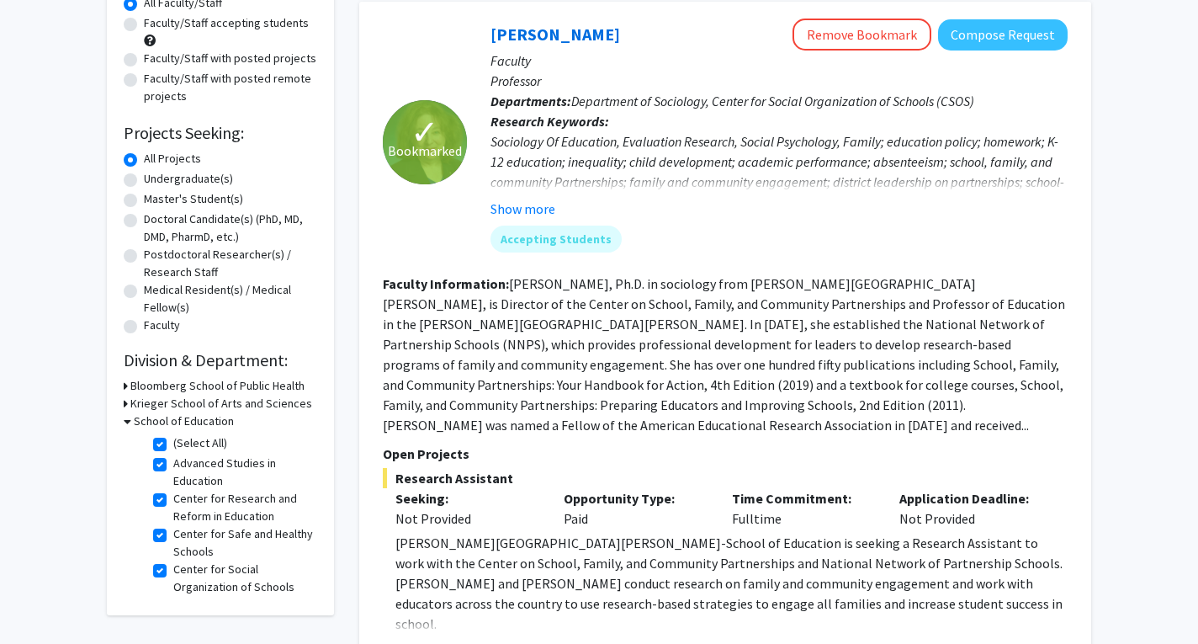
click at [138, 420] on h3 "School of Education" at bounding box center [184, 421] width 100 height 18
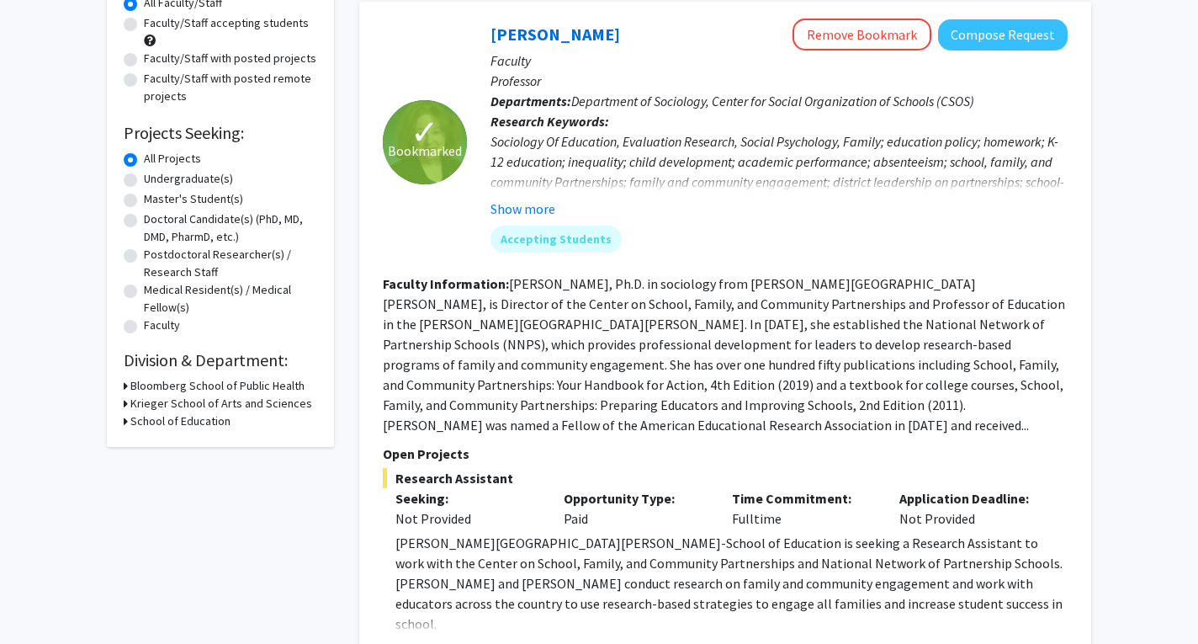
click at [130, 403] on div "Krieger School of Arts and Sciences" at bounding box center [221, 404] width 194 height 18
click at [127, 407] on icon at bounding box center [126, 404] width 4 height 18
click at [127, 402] on icon at bounding box center [128, 404] width 8 height 18
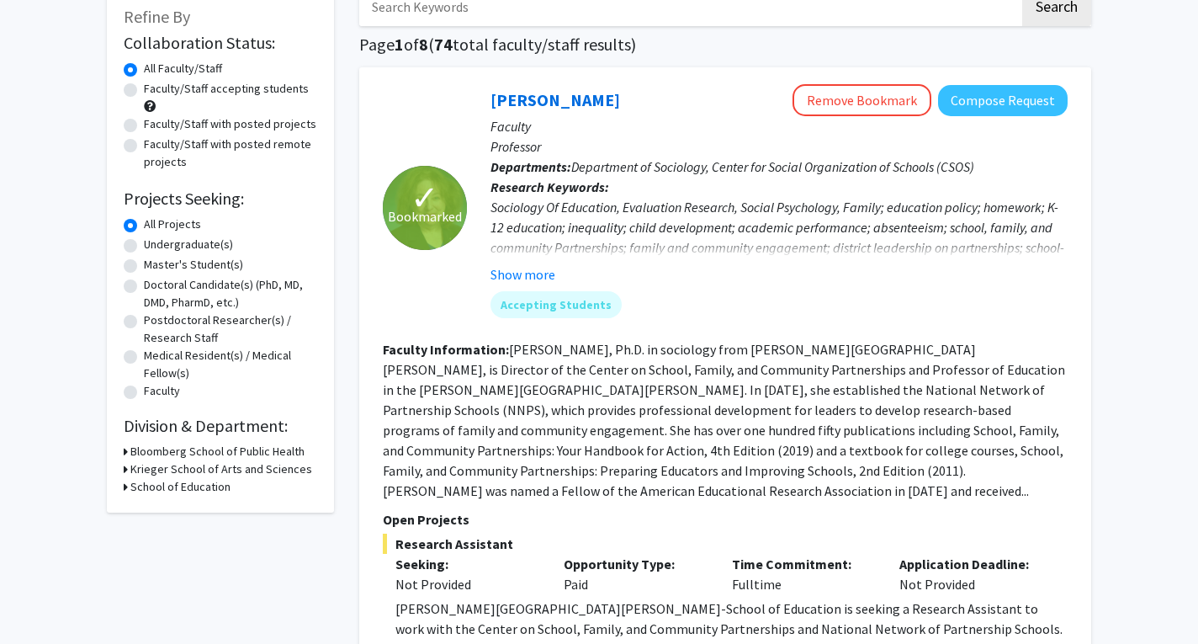
scroll to position [421, 0]
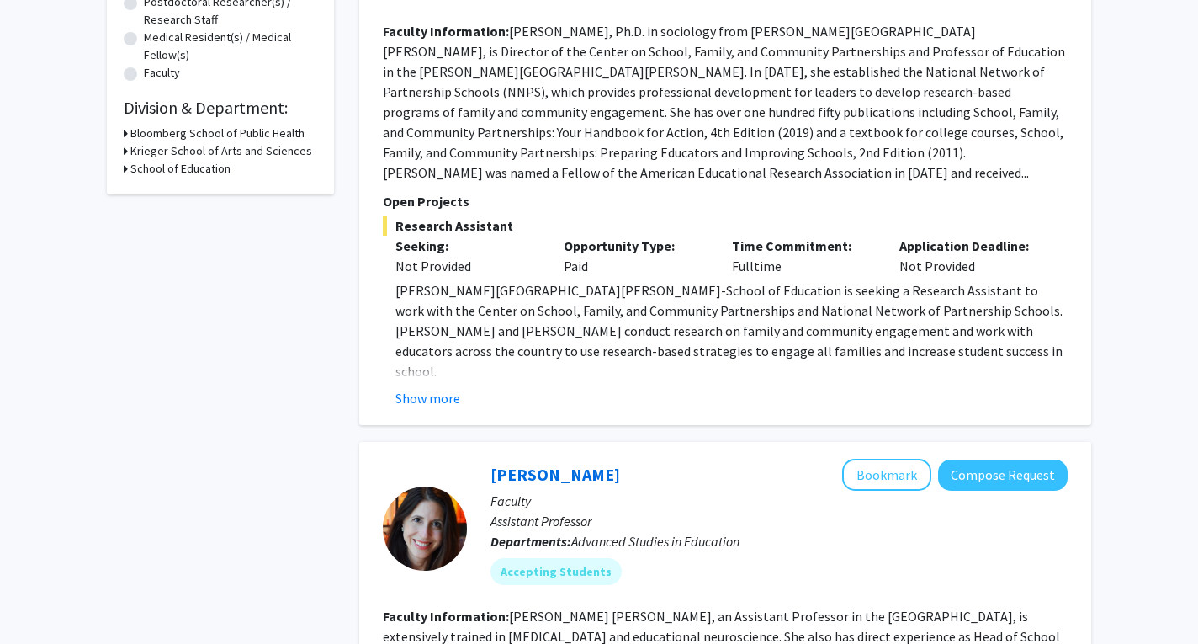
click at [126, 165] on icon at bounding box center [126, 169] width 4 height 18
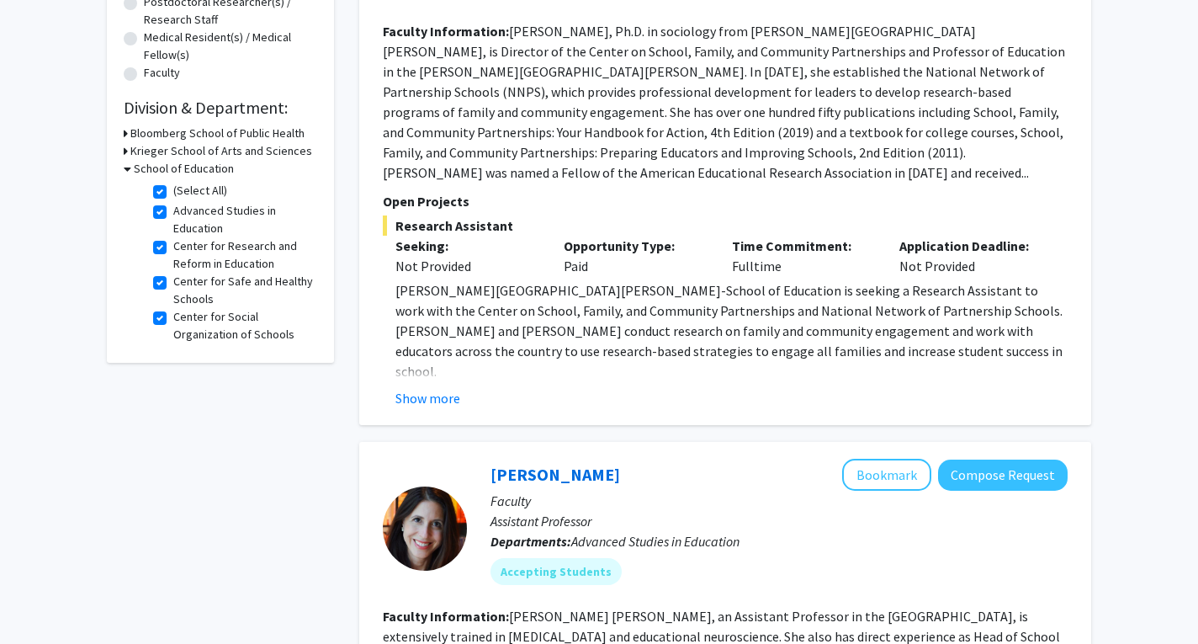
click at [167, 192] on fg-checkbox "(Select All) (Select All)" at bounding box center [233, 192] width 160 height 20
click at [173, 193] on label "(Select All)" at bounding box center [200, 191] width 54 height 18
click at [173, 193] on input "(Select All)" at bounding box center [178, 187] width 11 height 11
checkbox input "false"
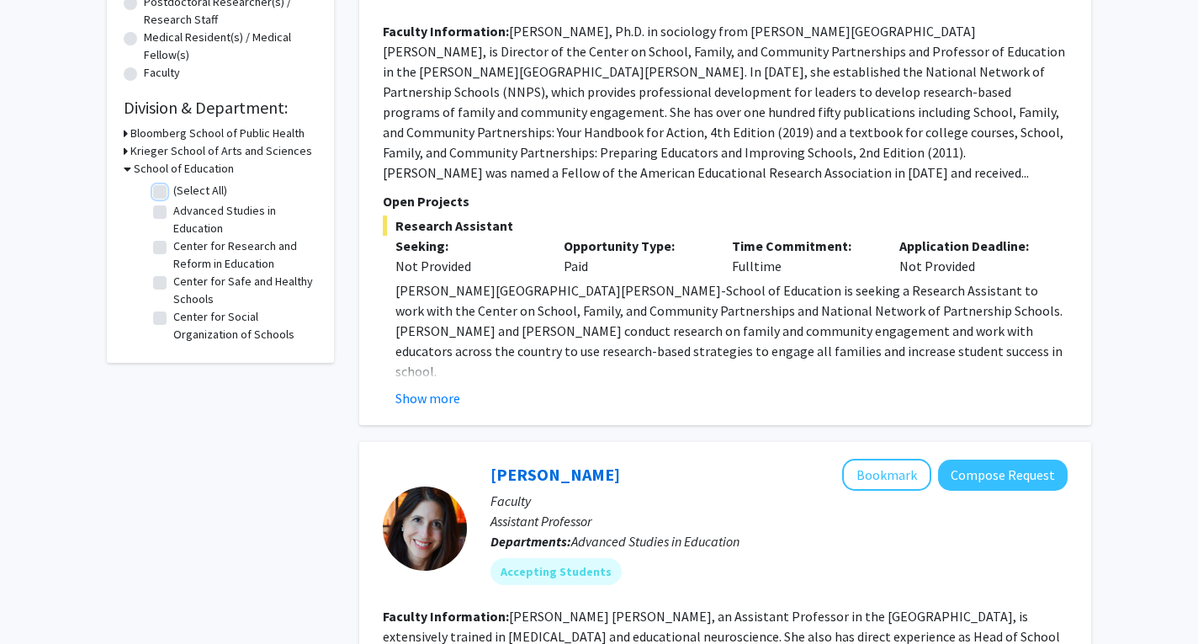
checkbox input "false"
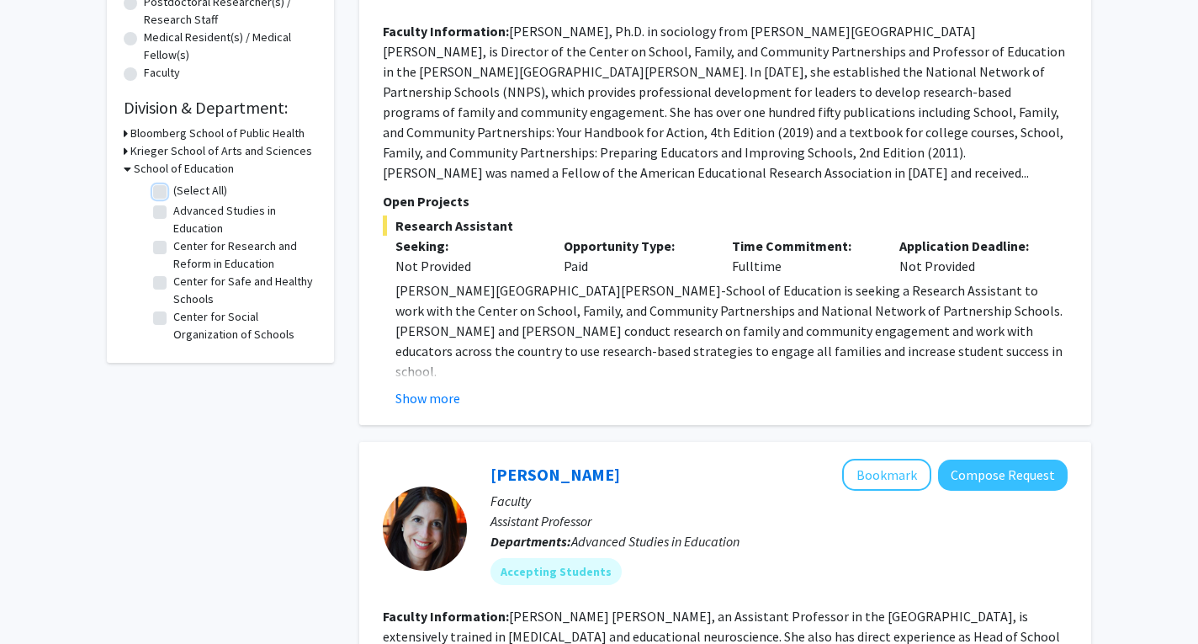
checkbox input "false"
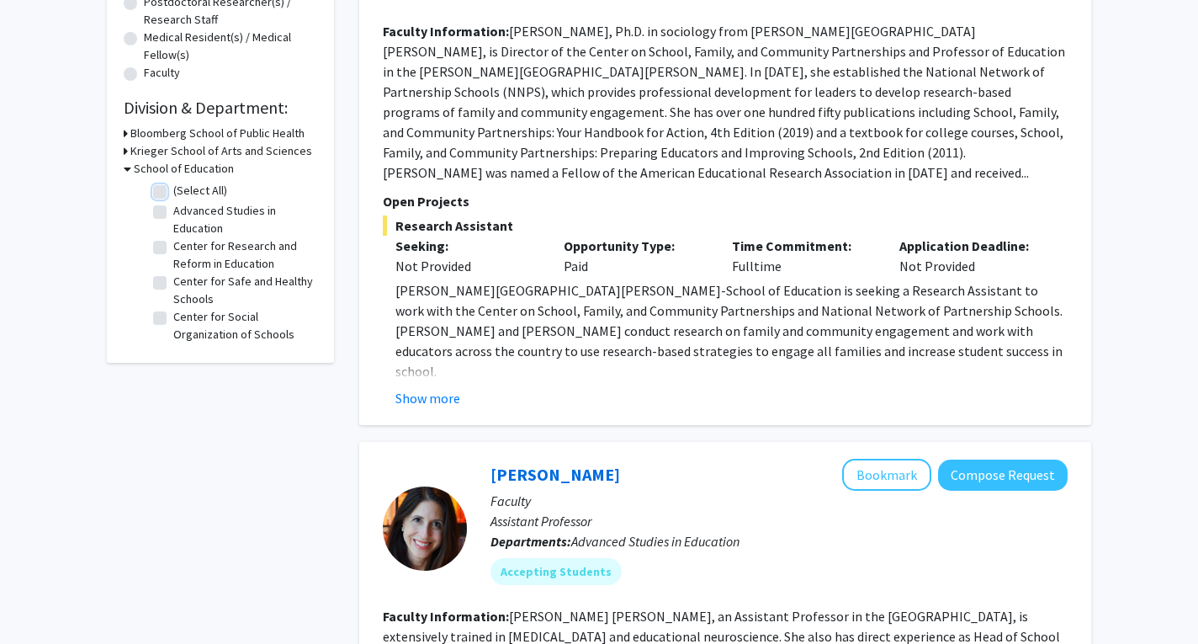
checkbox input "false"
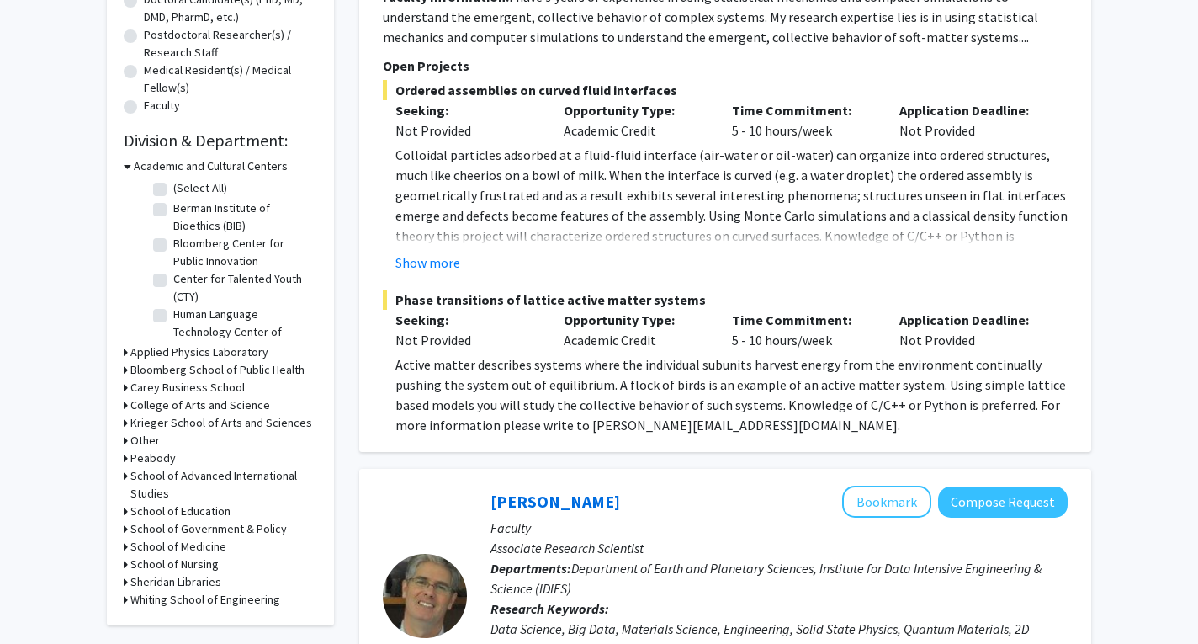
scroll to position [421, 0]
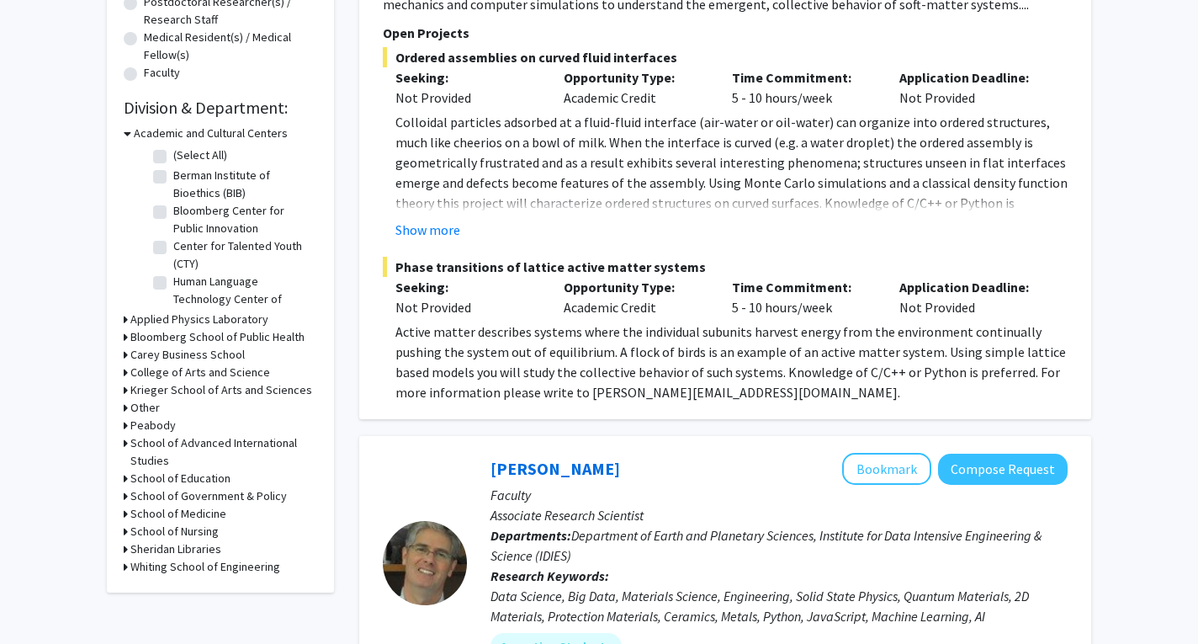
click at [128, 132] on icon at bounding box center [128, 134] width 8 height 18
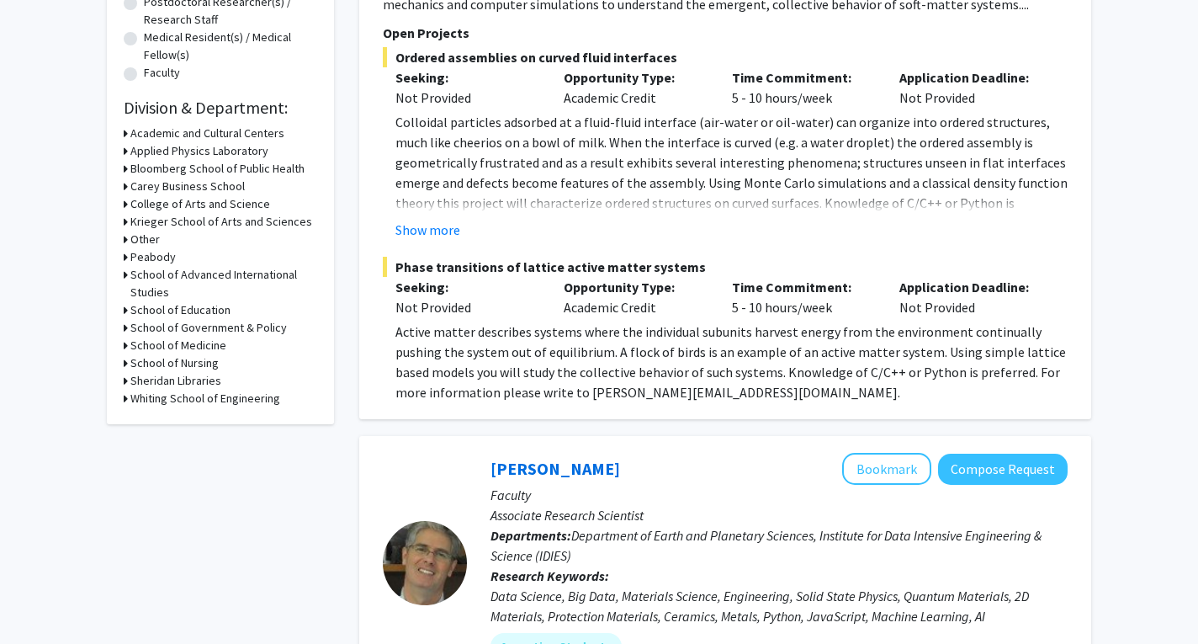
click at [122, 308] on div "Refine By Collaboration Status: Collaboration Status All Faculty/Staff Collabor…" at bounding box center [220, 46] width 227 height 755
click at [125, 310] on icon at bounding box center [126, 310] width 4 height 18
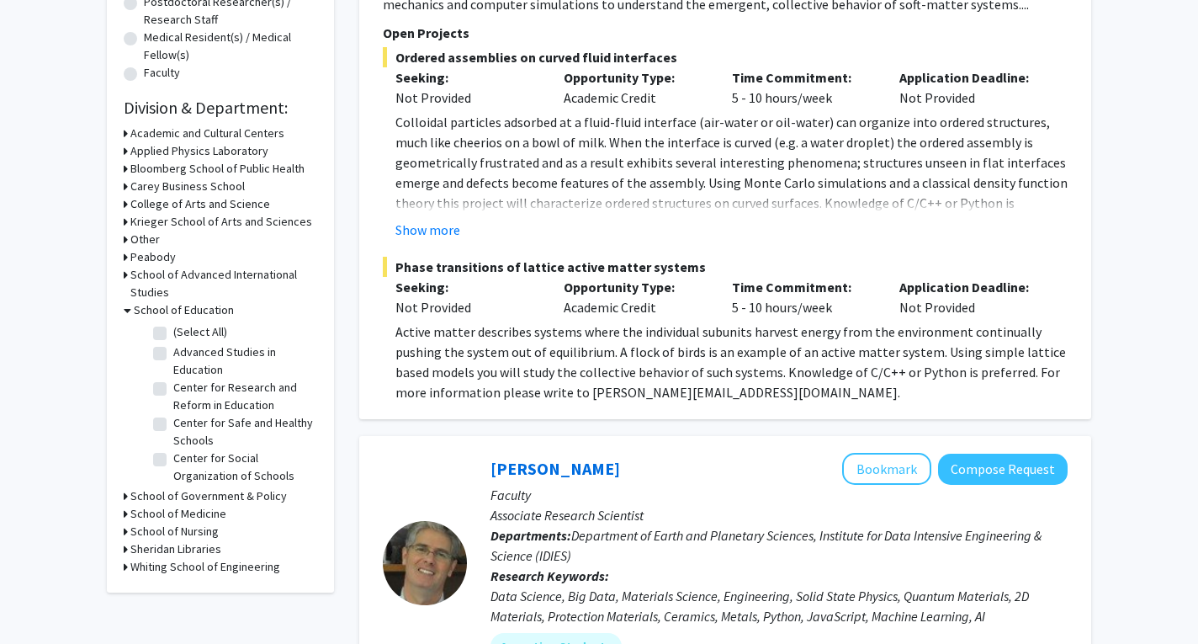
scroll to position [0, 0]
click at [173, 332] on label "(Select All)" at bounding box center [200, 332] width 54 height 18
click at [173, 332] on input "(Select All)" at bounding box center [178, 328] width 11 height 11
checkbox input "true"
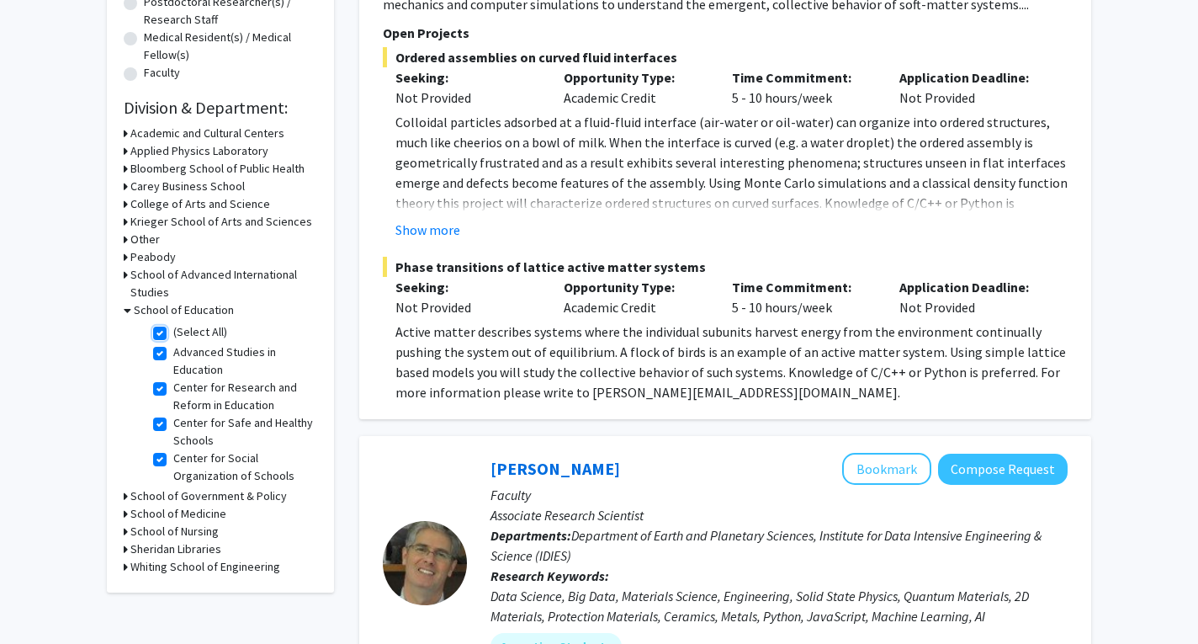
checkbox input "true"
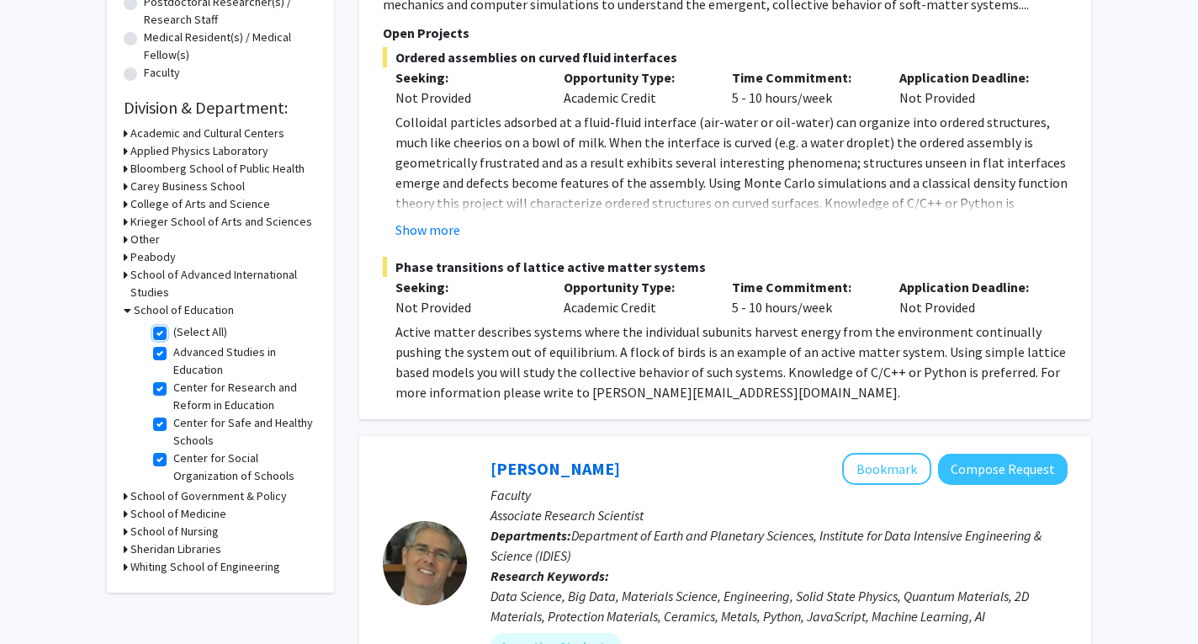
checkbox input "true"
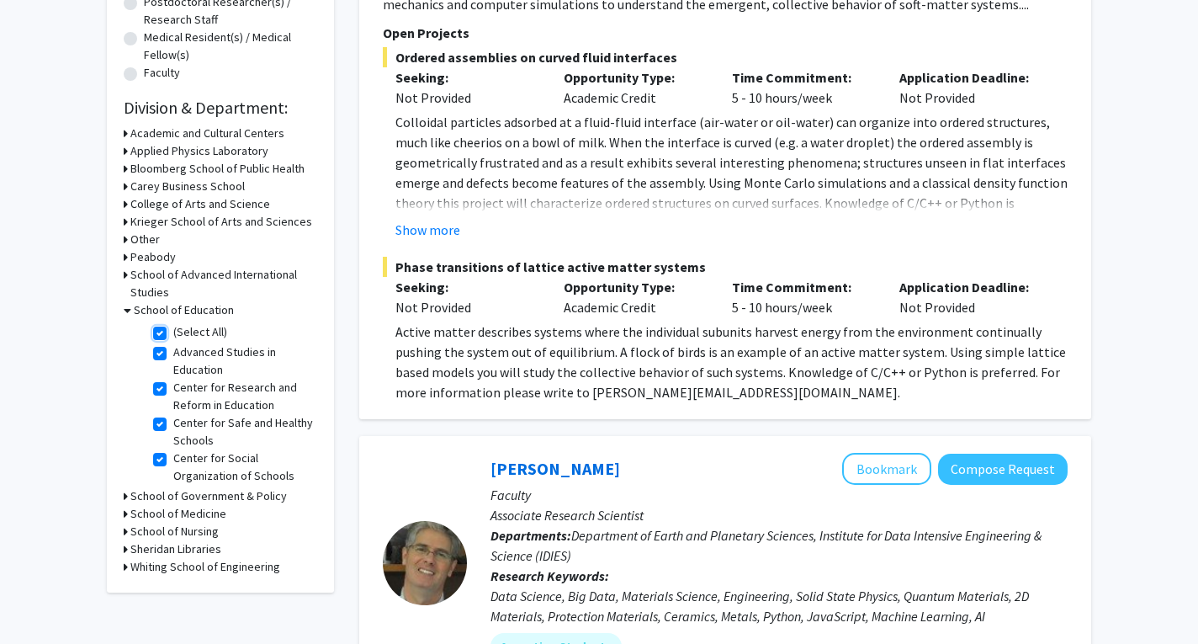
checkbox input "true"
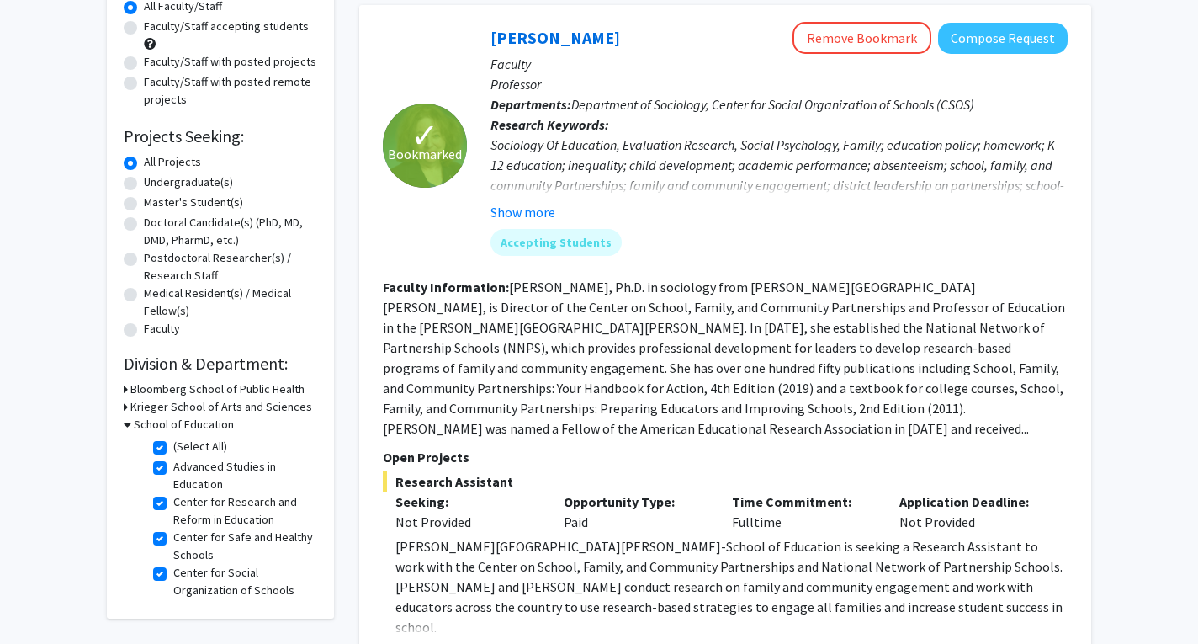
scroll to position [168, 0]
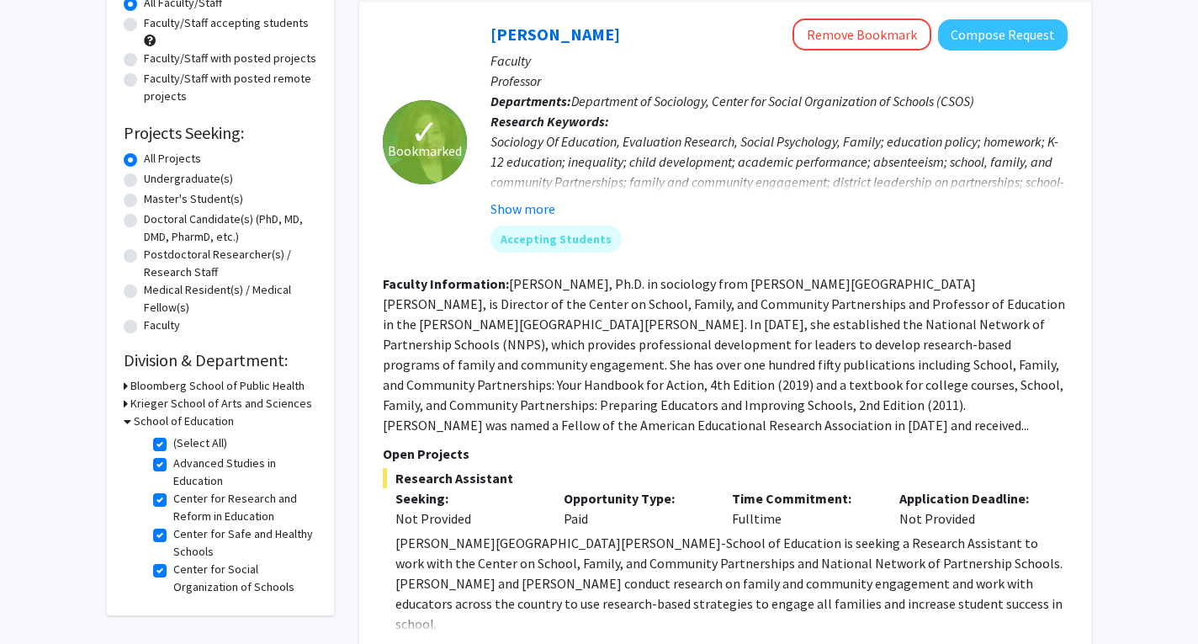
click at [136, 425] on h3 "School of Education" at bounding box center [184, 421] width 100 height 18
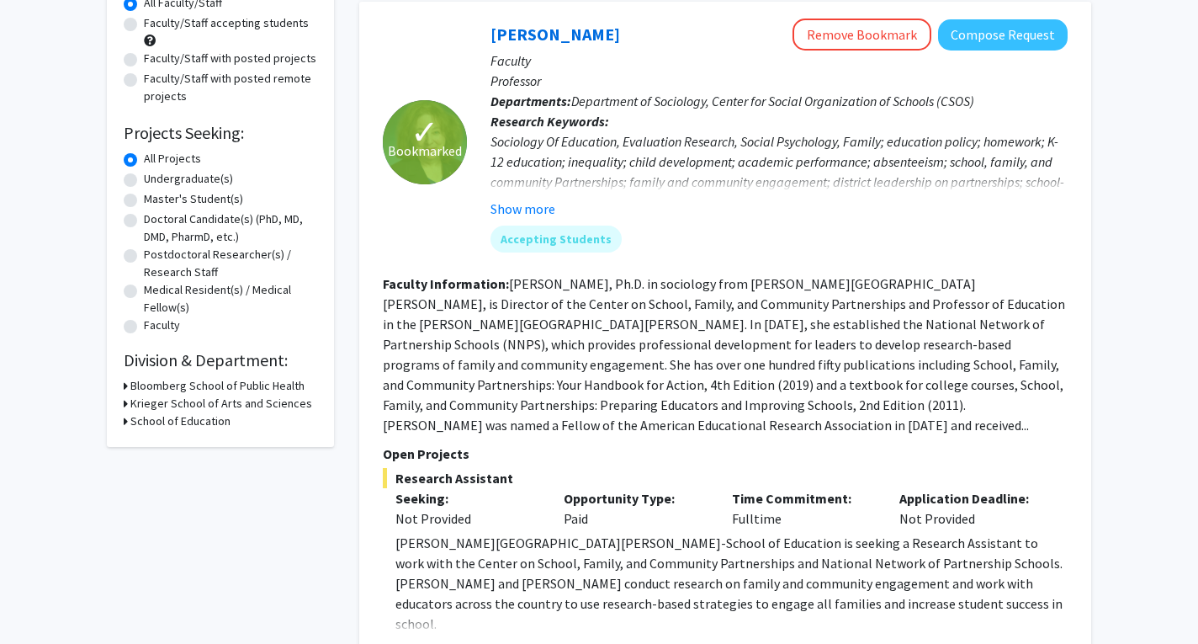
click at [134, 425] on h3 "School of Education" at bounding box center [180, 421] width 100 height 18
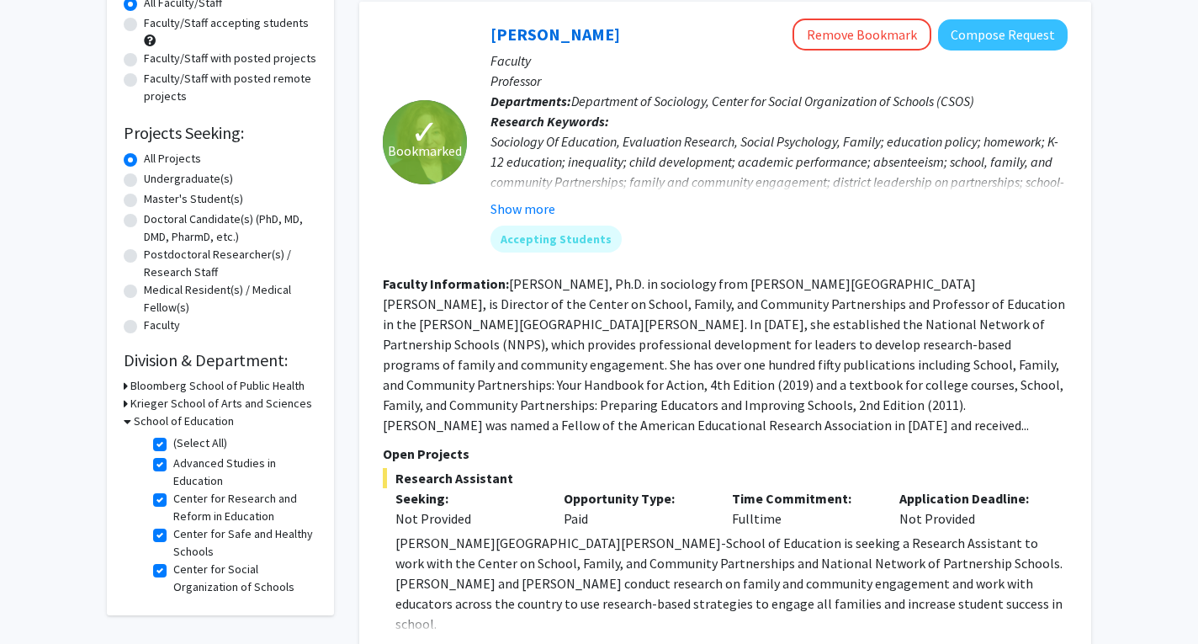
click at [173, 443] on label "(Select All)" at bounding box center [200, 443] width 54 height 18
click at [173, 443] on input "(Select All)" at bounding box center [178, 439] width 11 height 11
checkbox input "false"
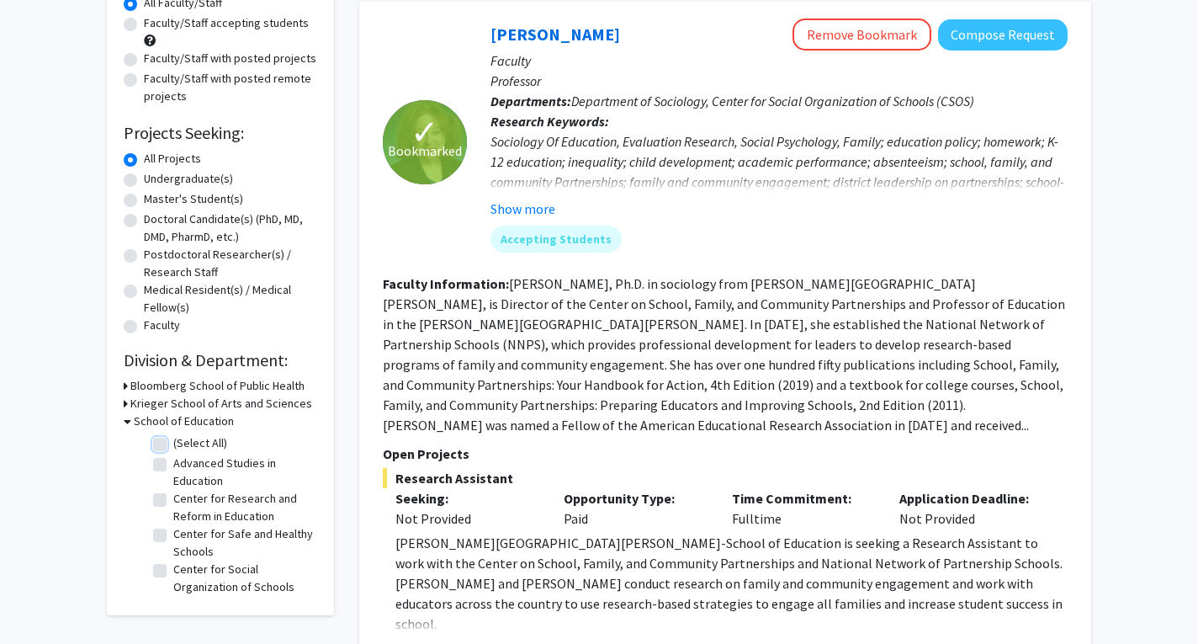
checkbox input "false"
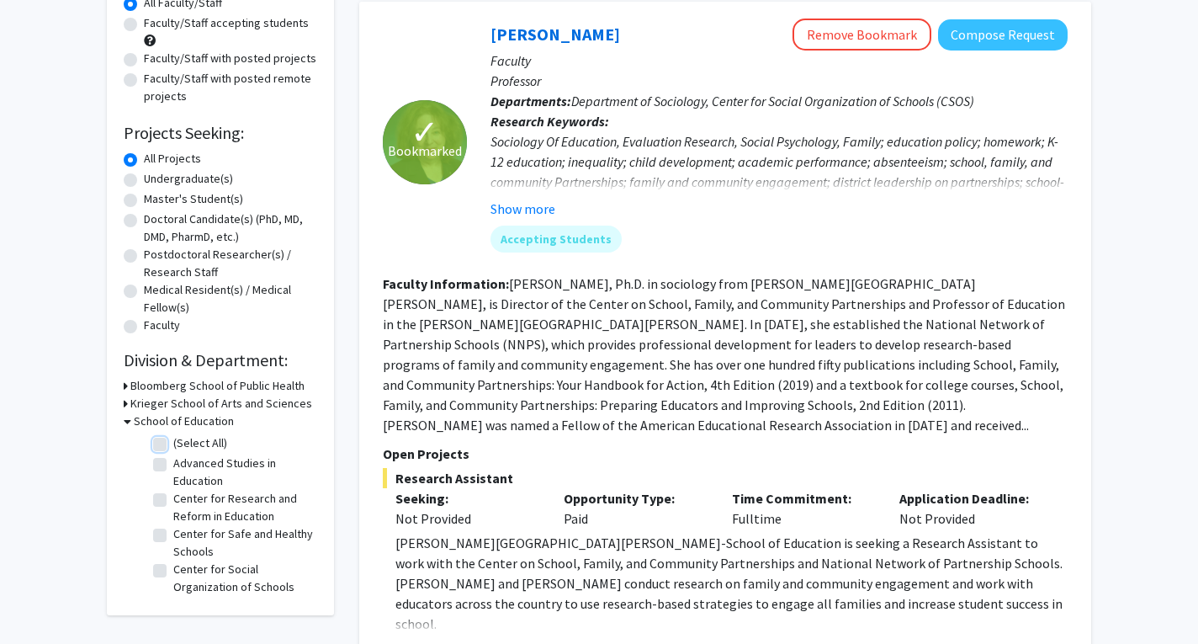
checkbox input "false"
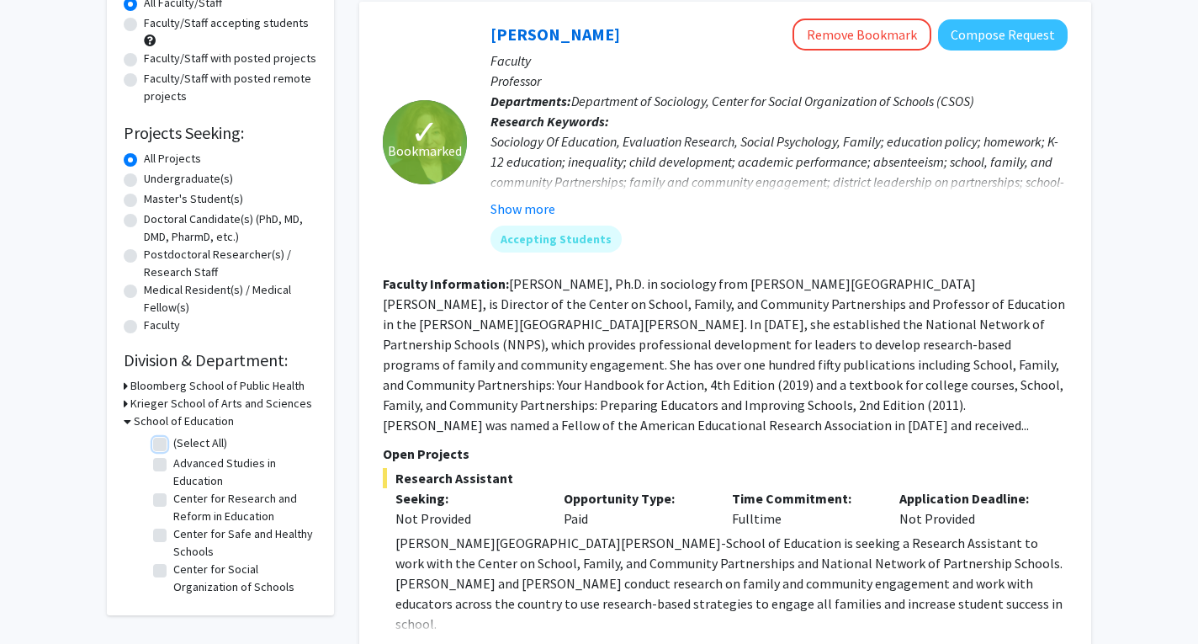
checkbox input "false"
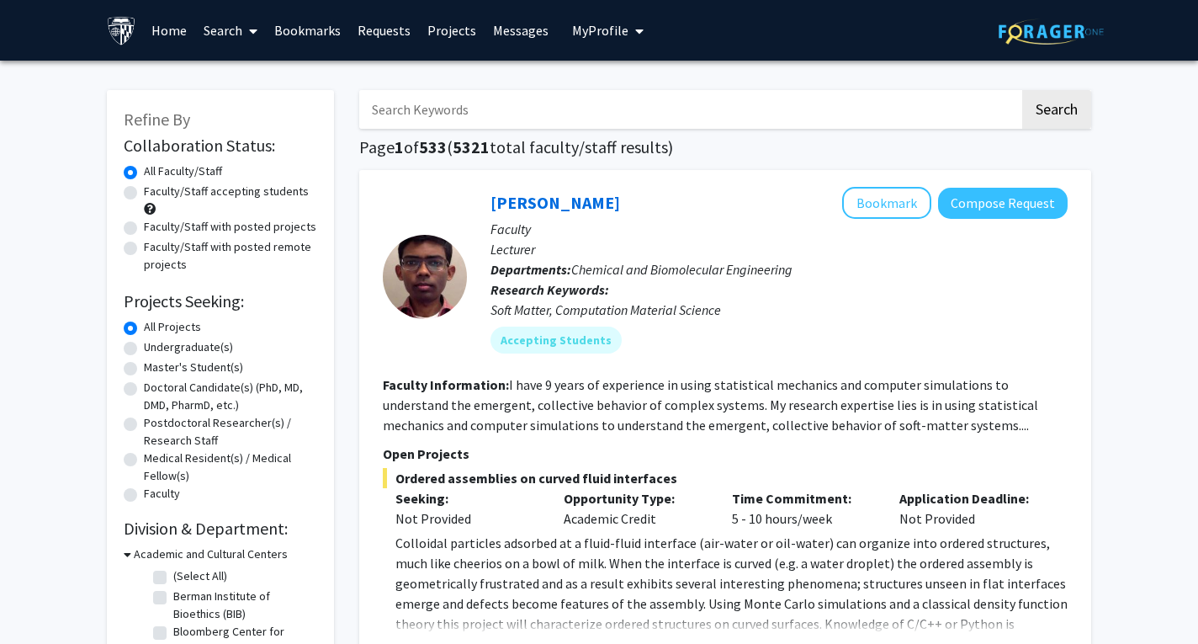
click at [134, 555] on h3 "Academic and Cultural Centers" at bounding box center [211, 554] width 154 height 18
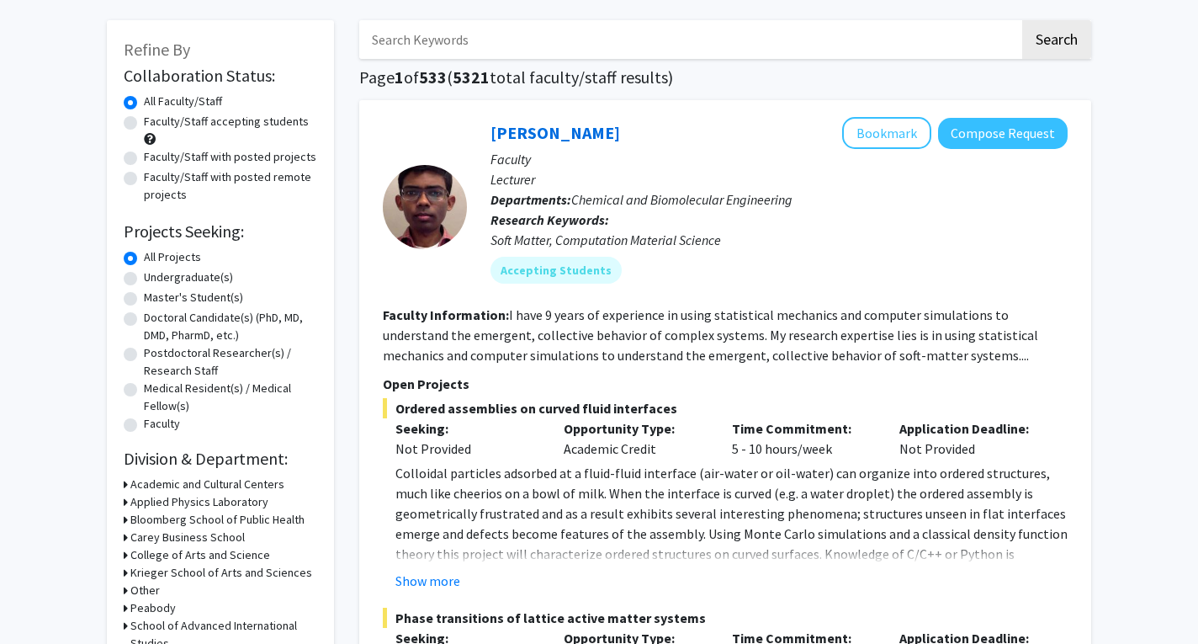
scroll to position [252, 0]
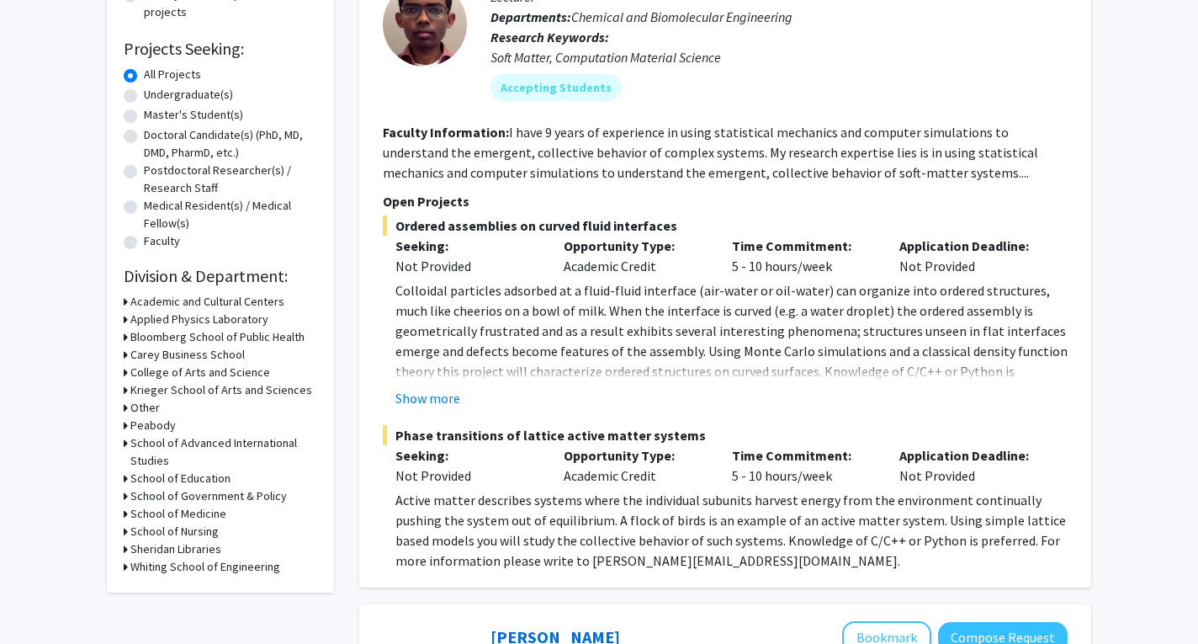
click at [124, 387] on icon at bounding box center [126, 390] width 4 height 18
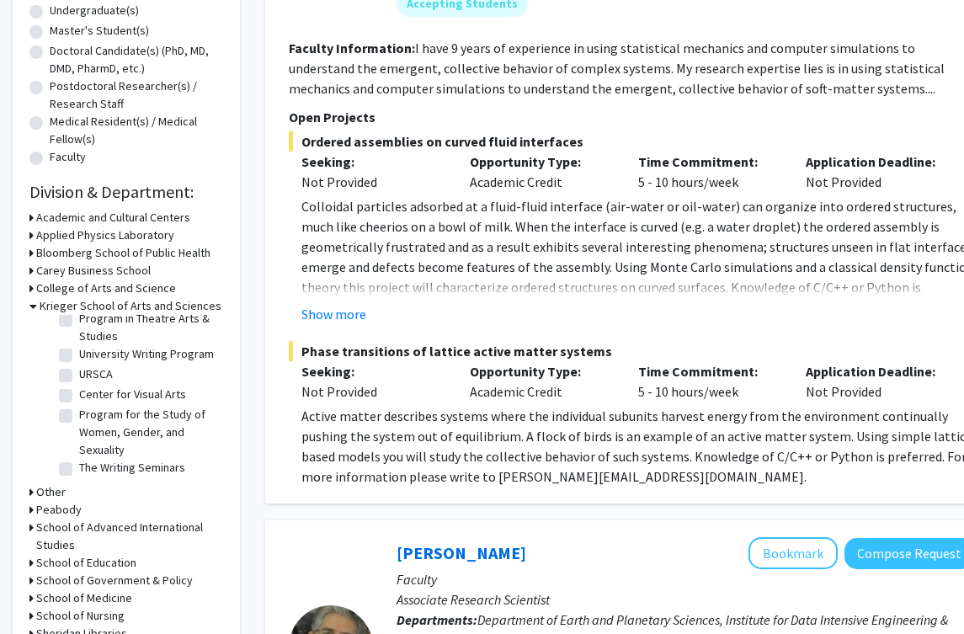
scroll to position [0, 0]
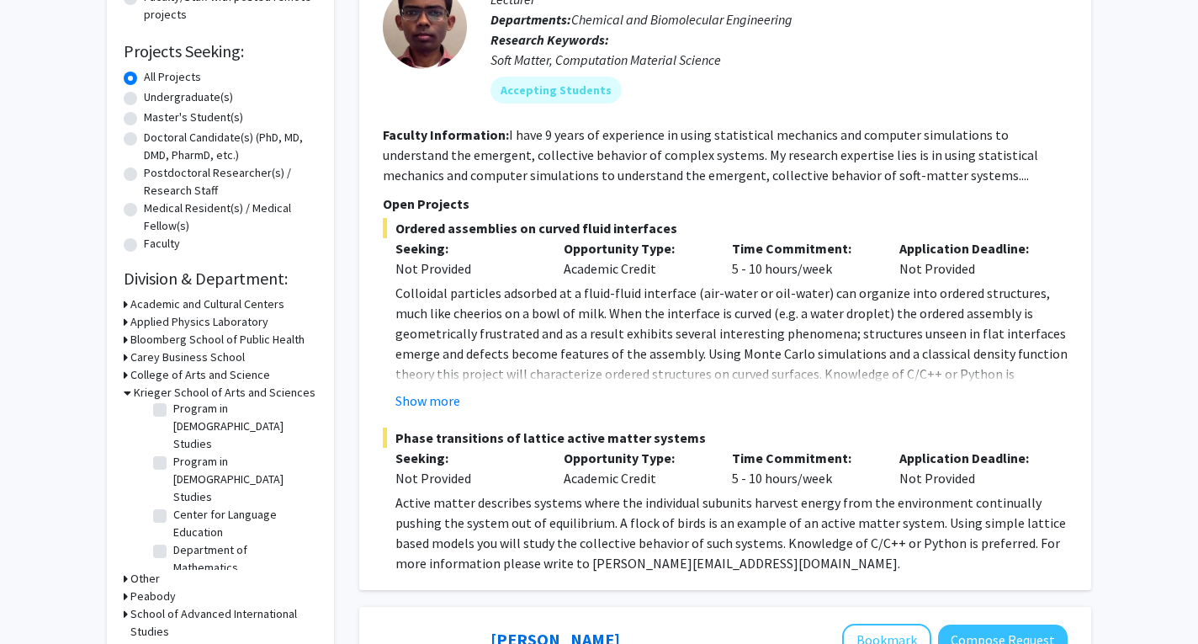
scroll to position [252, 0]
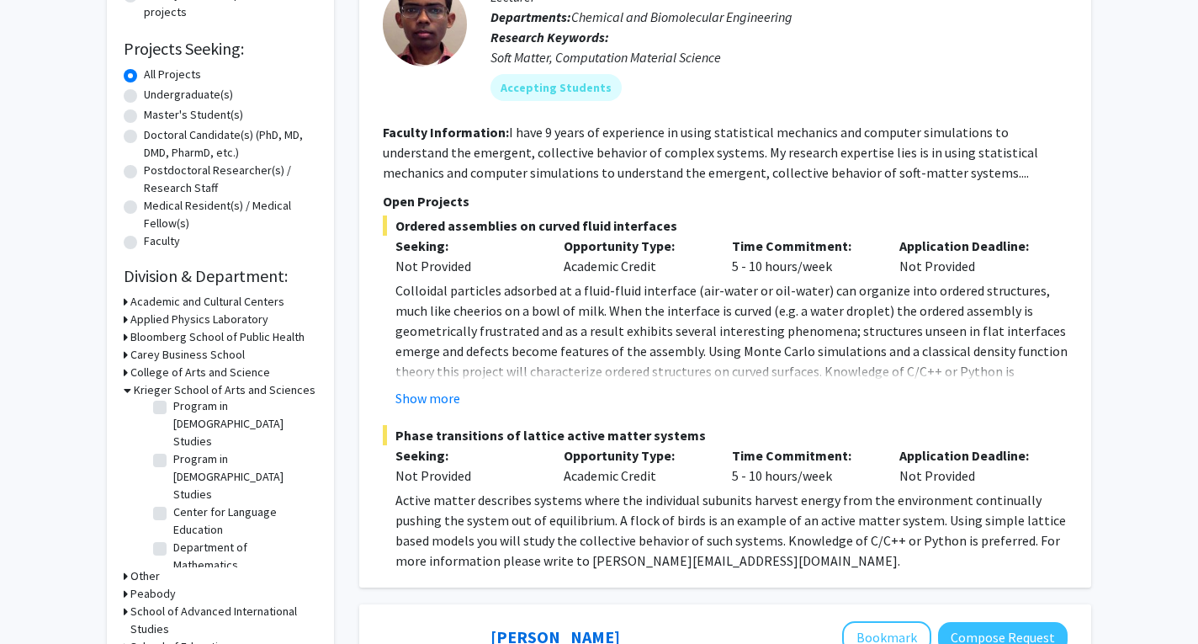
click at [126, 337] on icon at bounding box center [126, 337] width 4 height 18
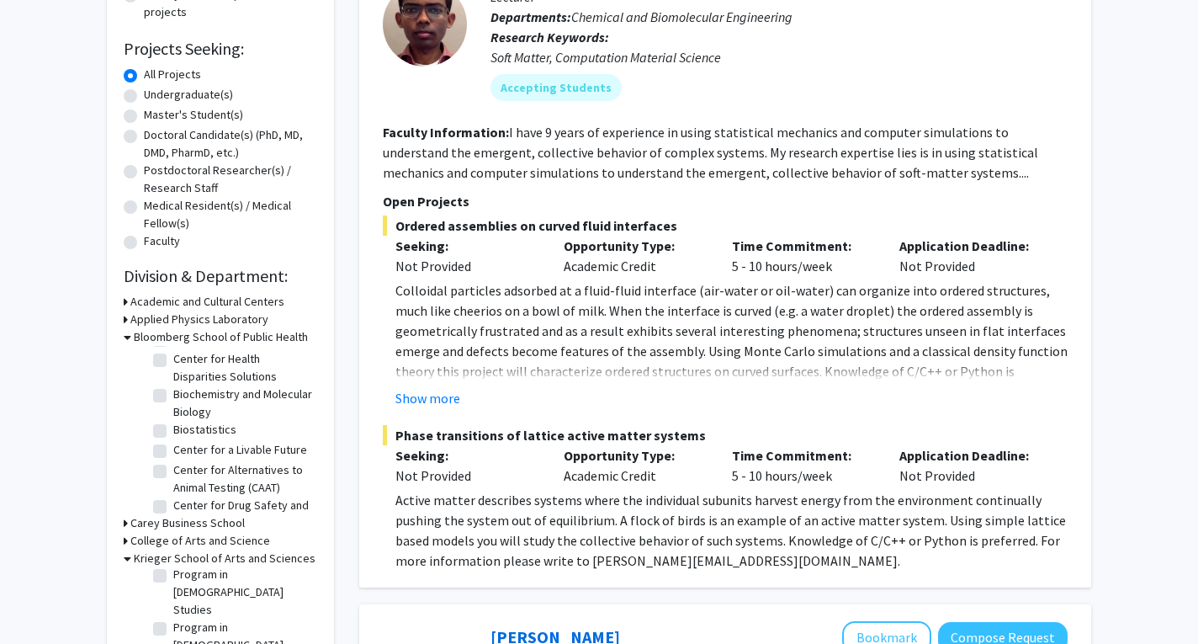
scroll to position [0, 0]
click at [173, 358] on label "(Select All)" at bounding box center [200, 359] width 54 height 18
click at [173, 358] on input "(Select All)" at bounding box center [178, 355] width 11 height 11
checkbox input "true"
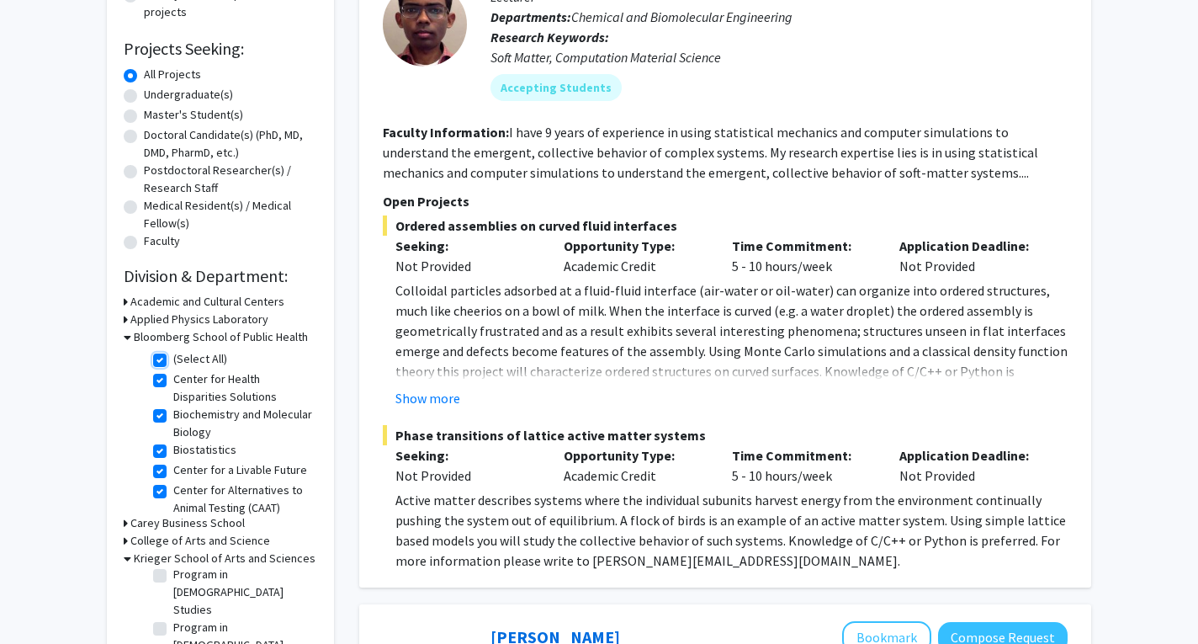
checkbox input "true"
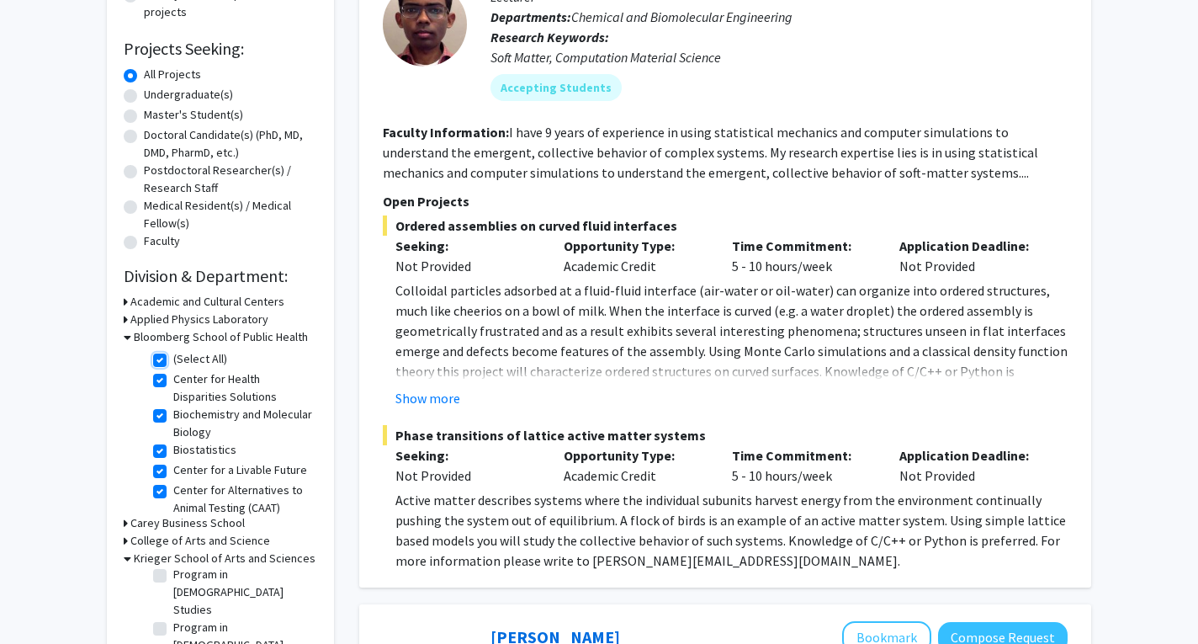
checkbox input "true"
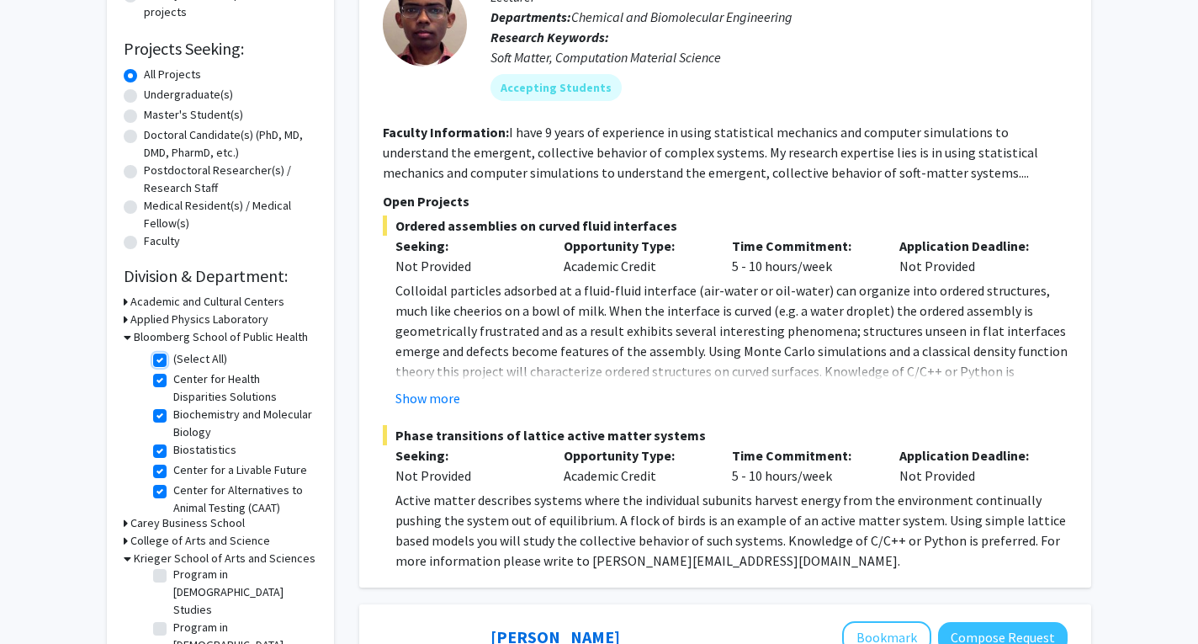
checkbox input "true"
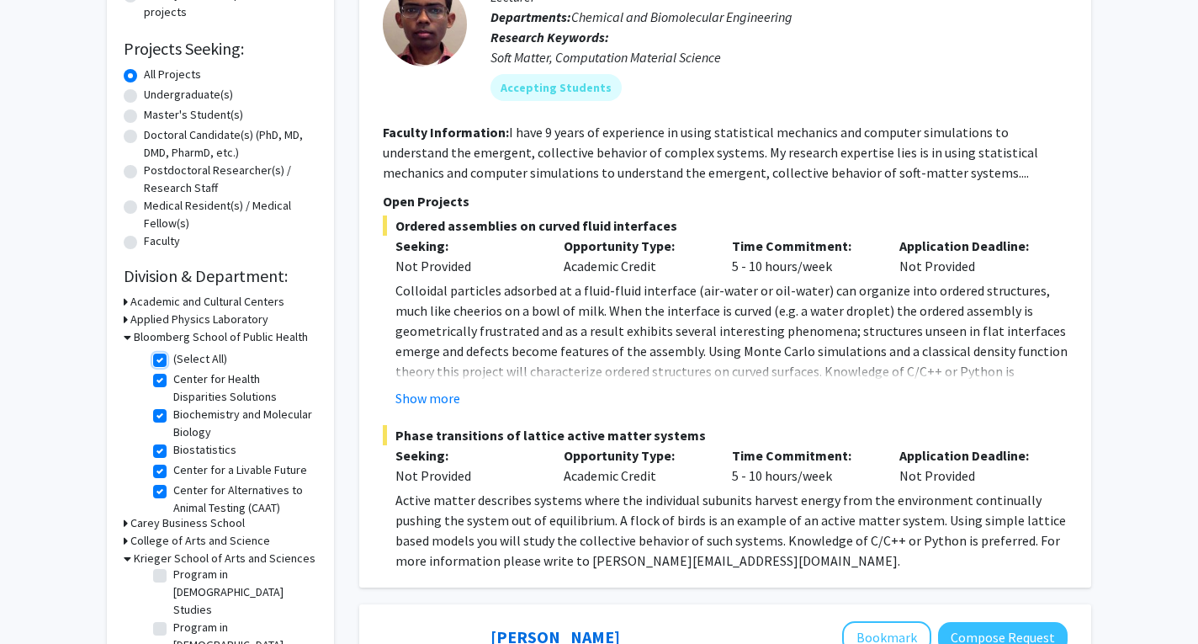
checkbox input "true"
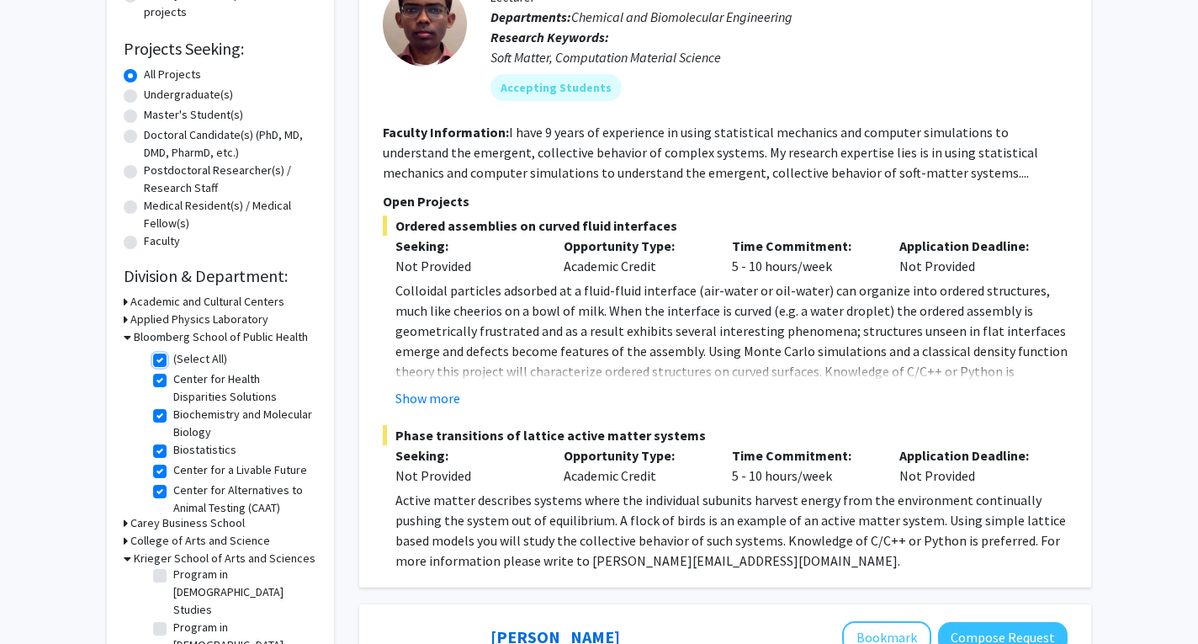
checkbox input "true"
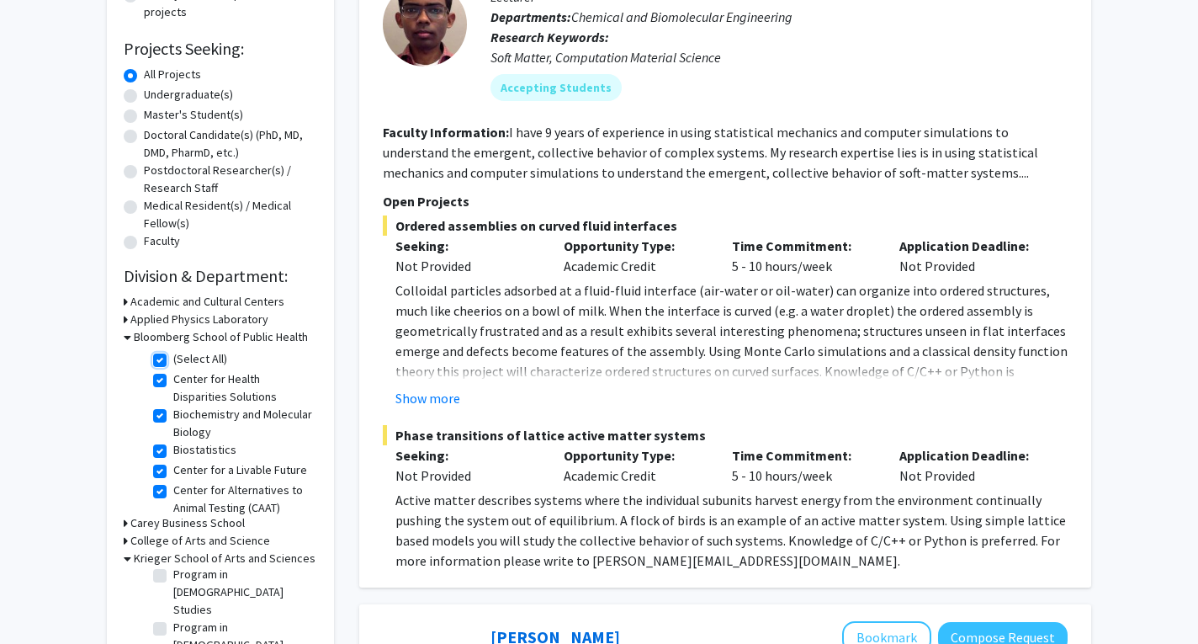
checkbox input "true"
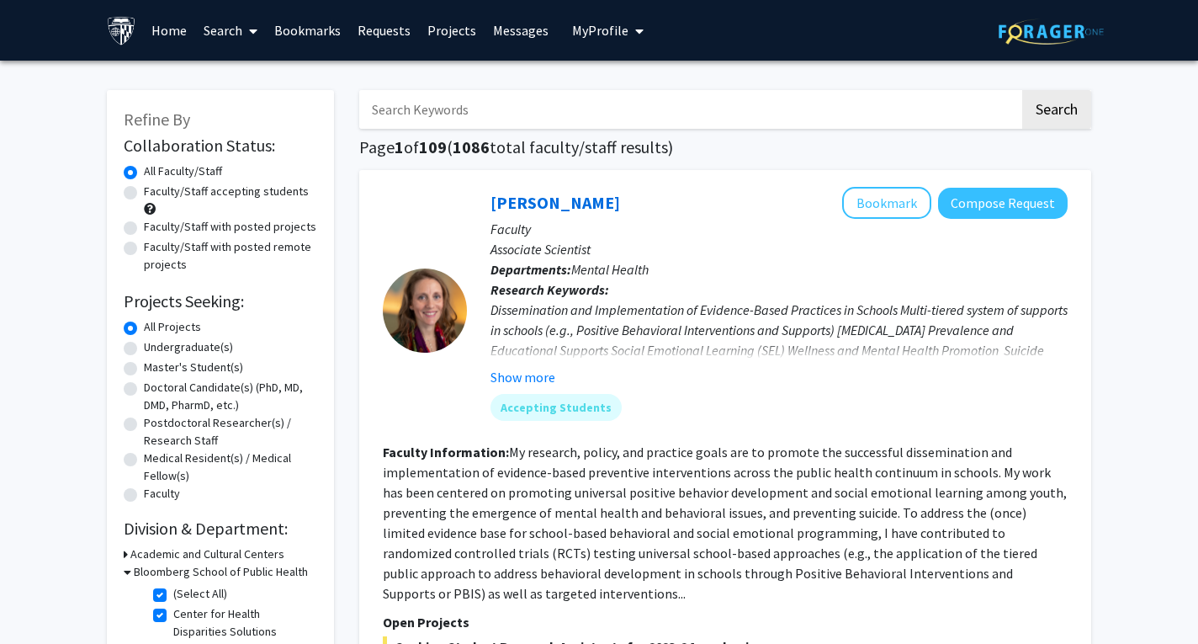
click at [485, 119] on input "Search Keywords" at bounding box center [689, 109] width 661 height 39
type input "education"
click at [975, 90] on button "Search" at bounding box center [1057, 109] width 69 height 39
checkbox input "false"
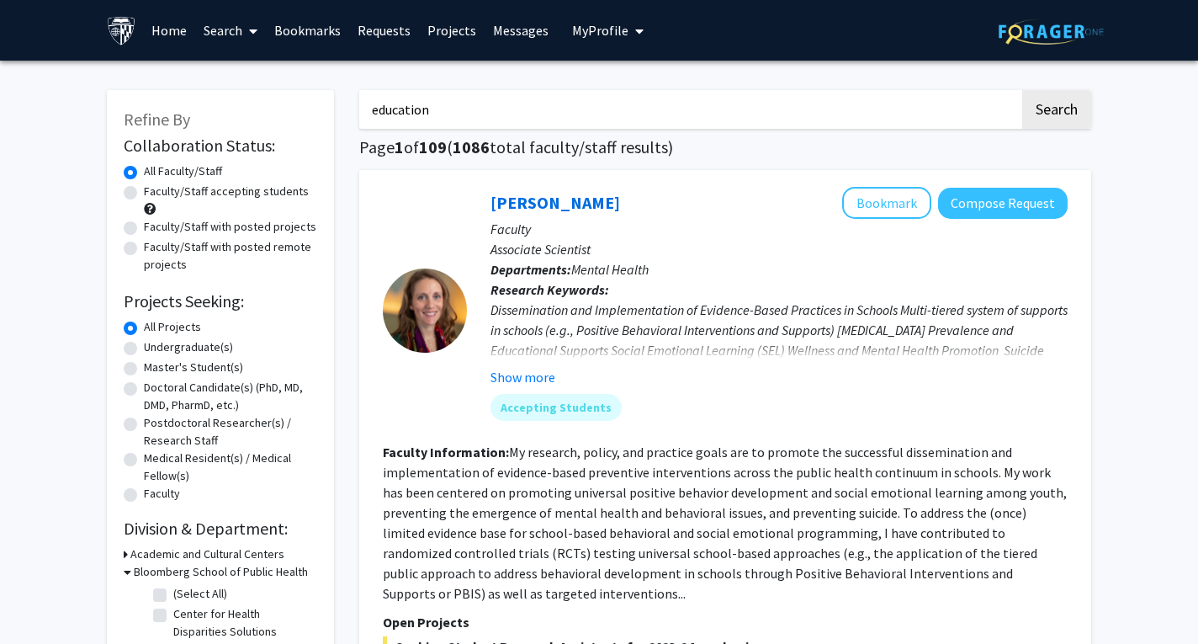
checkbox input "false"
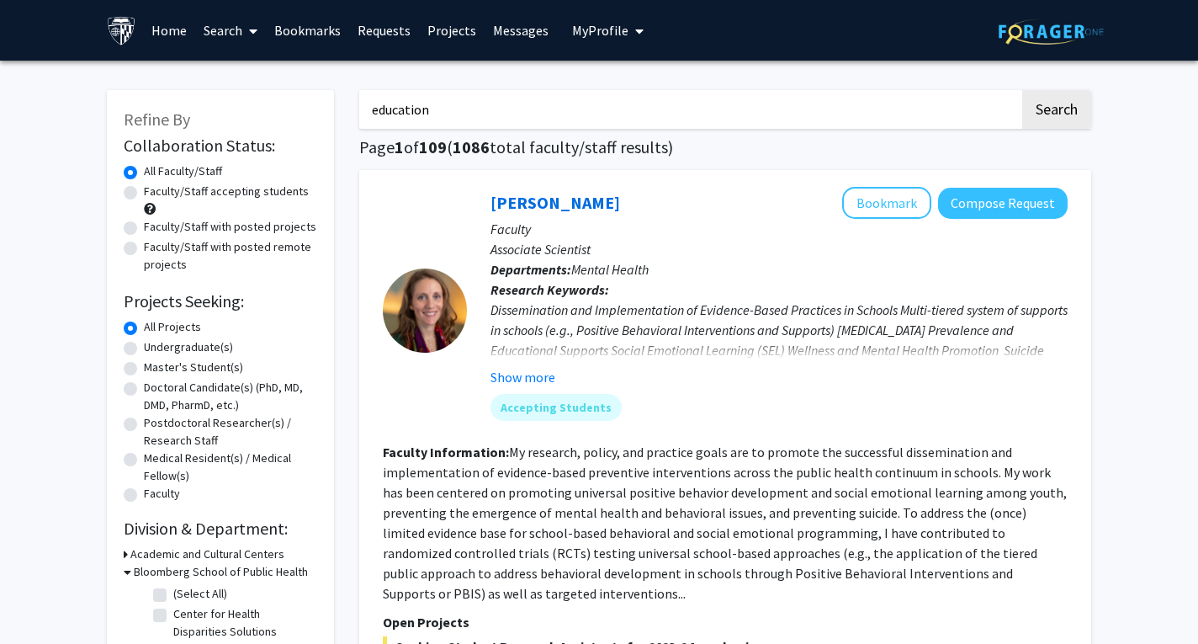
checkbox input "false"
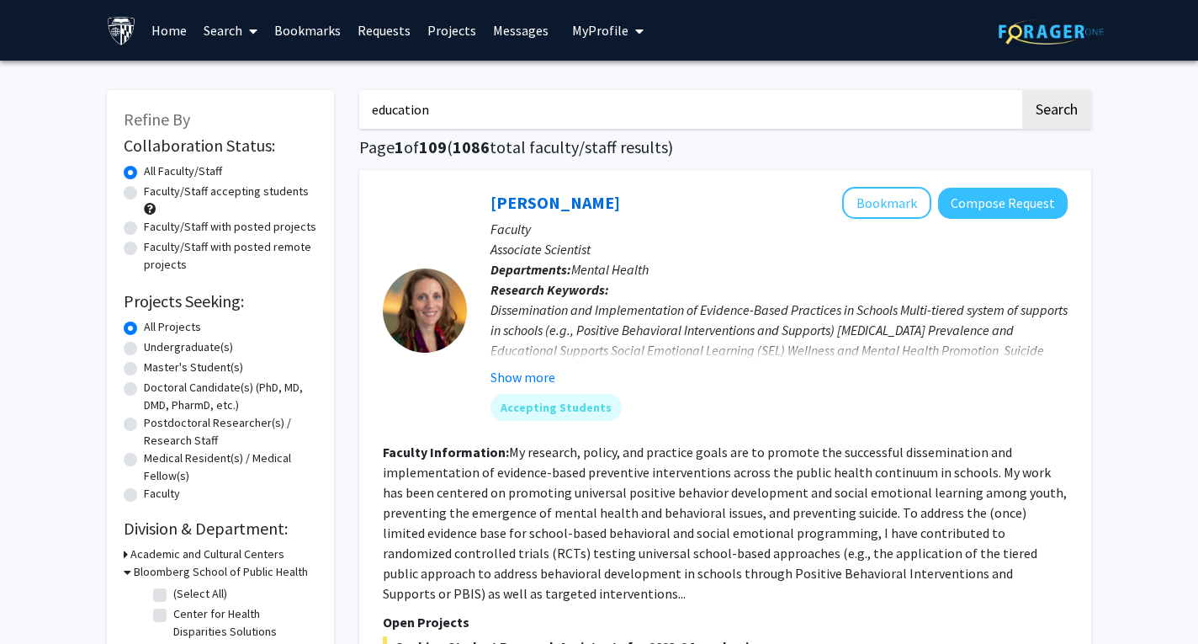
checkbox input "false"
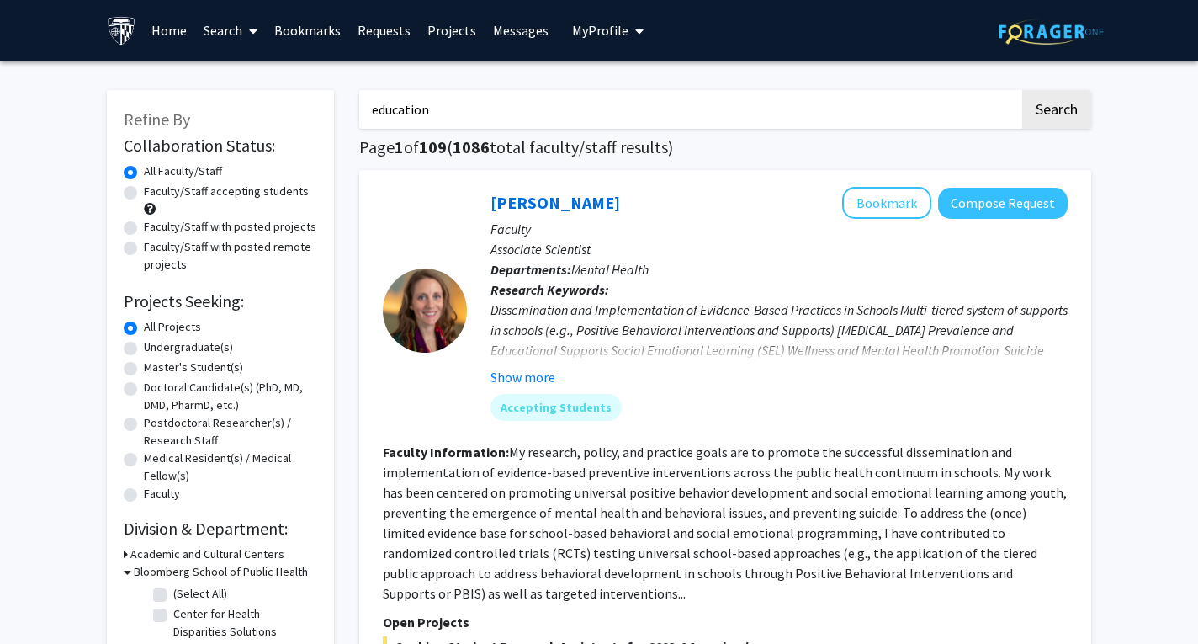
checkbox input "false"
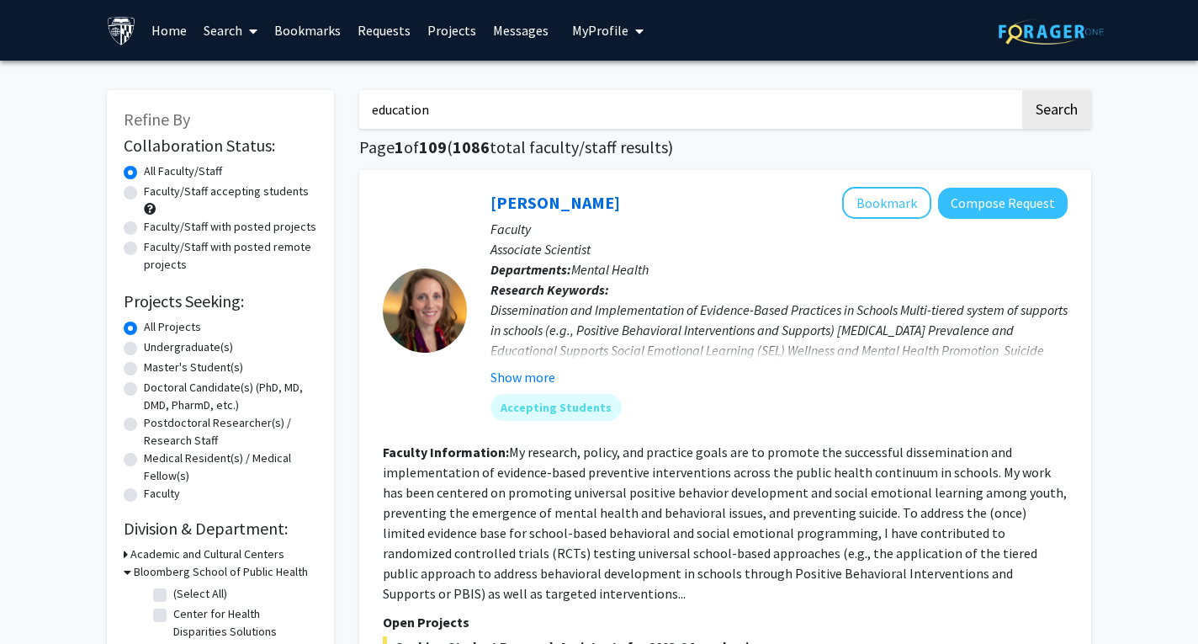
checkbox input "false"
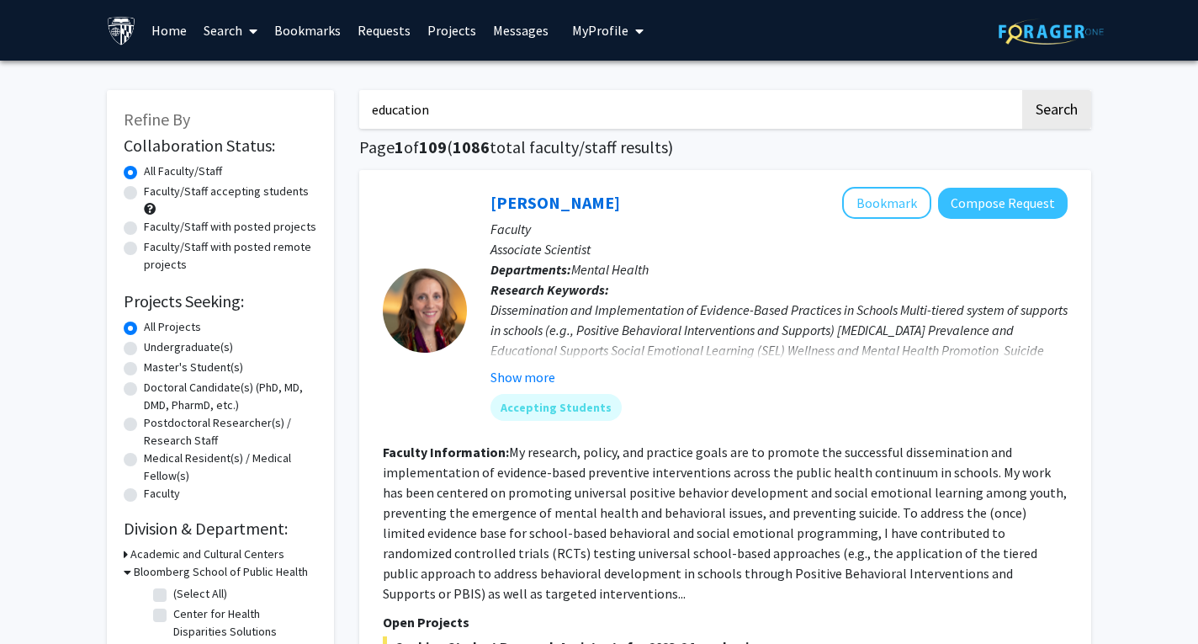
checkbox input "false"
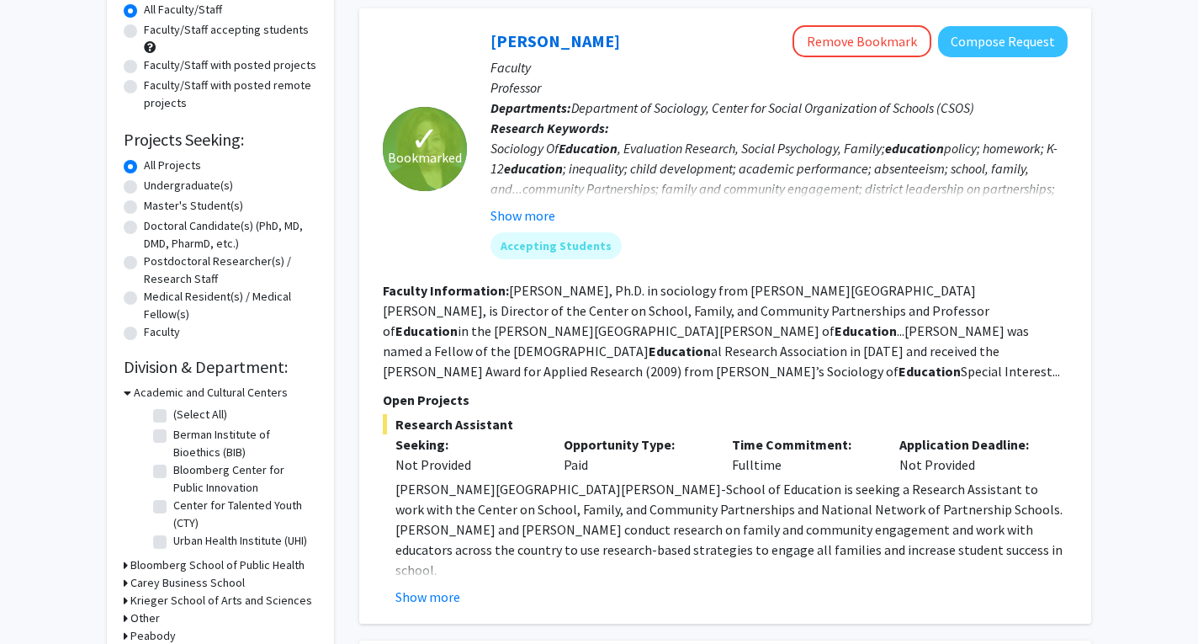
scroll to position [168, 0]
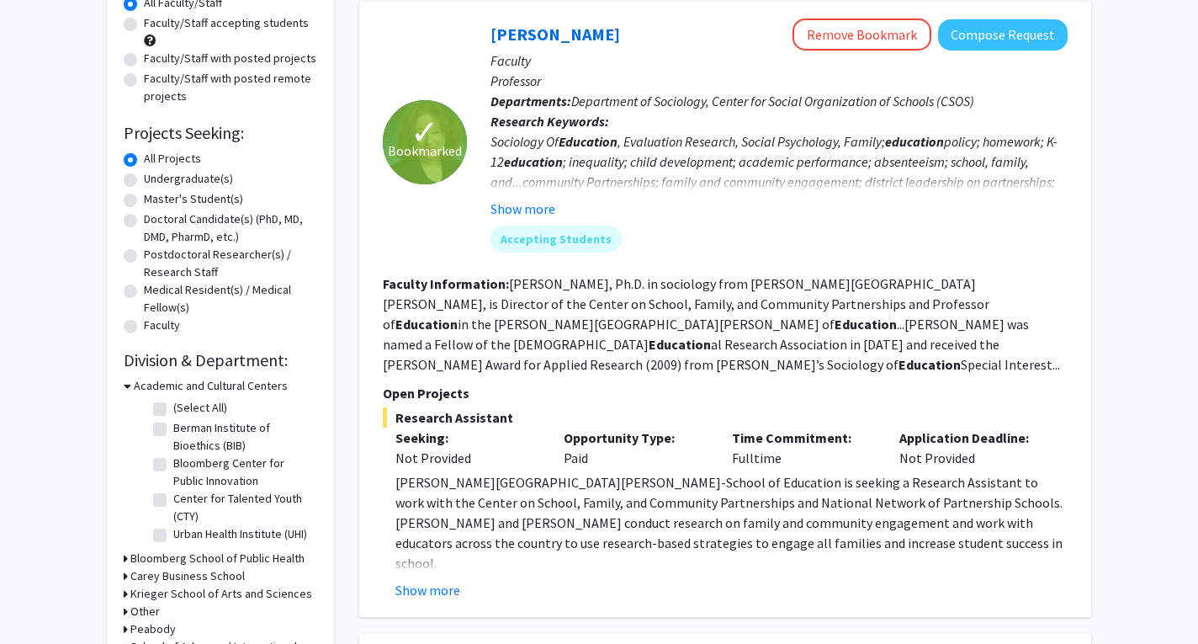
drag, startPoint x: 375, startPoint y: 370, endPoint x: 1012, endPoint y: 434, distance: 639.5
click at [975, 434] on div "✓ Bookmarked [PERSON_NAME] Remove Bookmark Compose Request Faculty Professor De…" at bounding box center [725, 309] width 732 height 615
click at [507, 448] on div "Not Provided" at bounding box center [467, 458] width 143 height 20
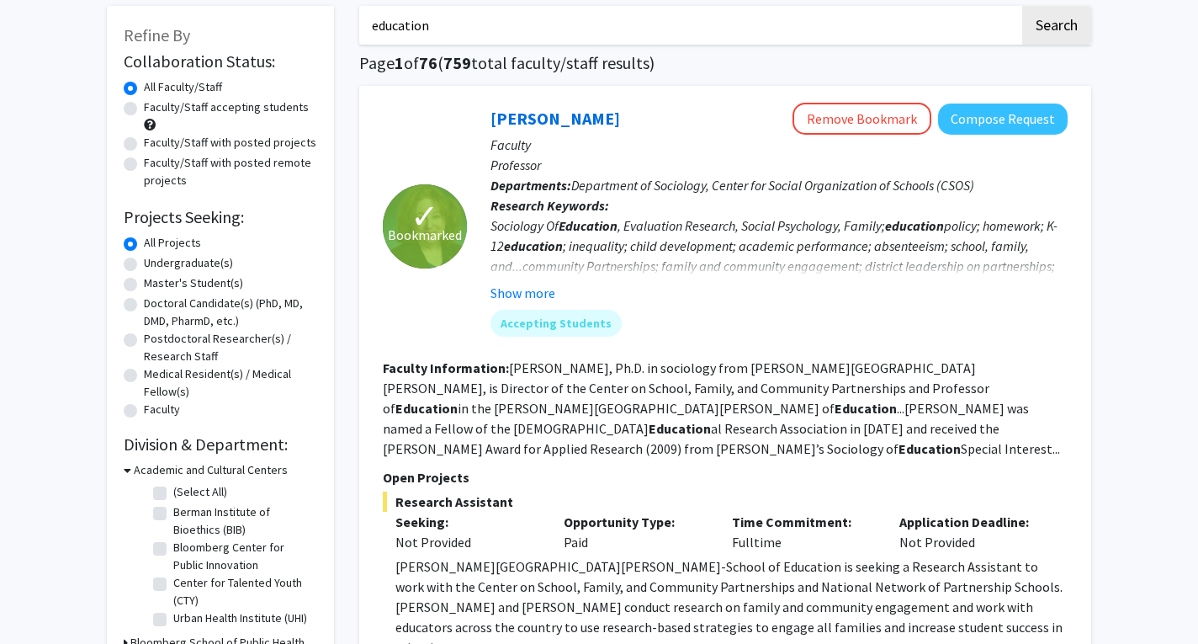
scroll to position [84, 0]
click at [975, 124] on button "Compose Request" at bounding box center [1003, 119] width 130 height 31
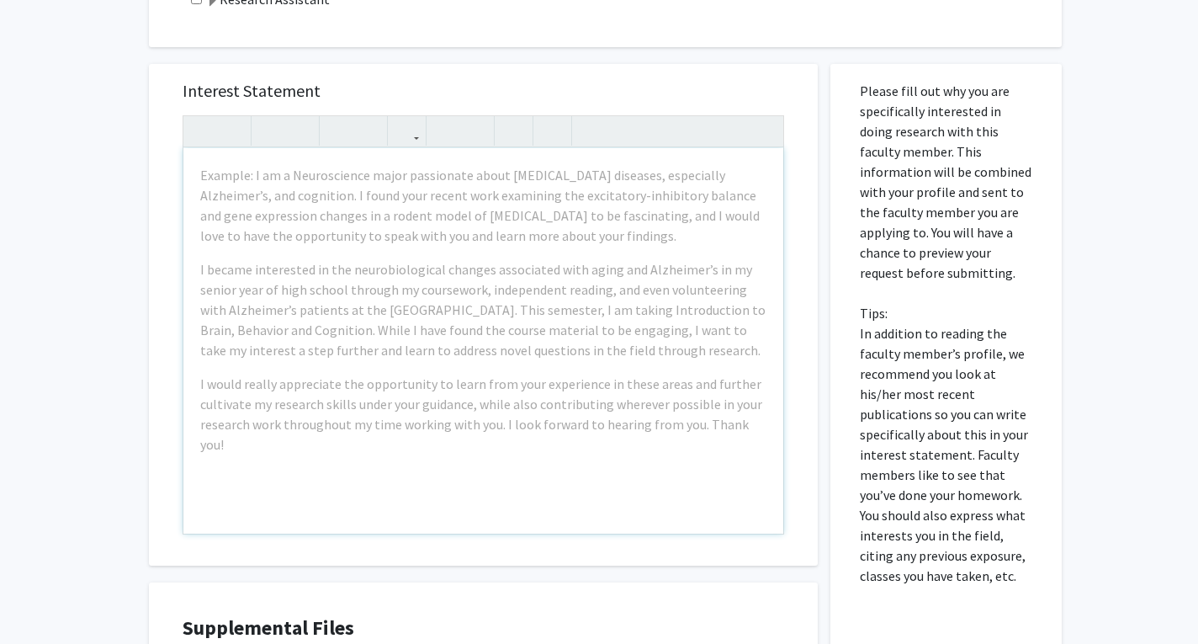
scroll to position [503, 0]
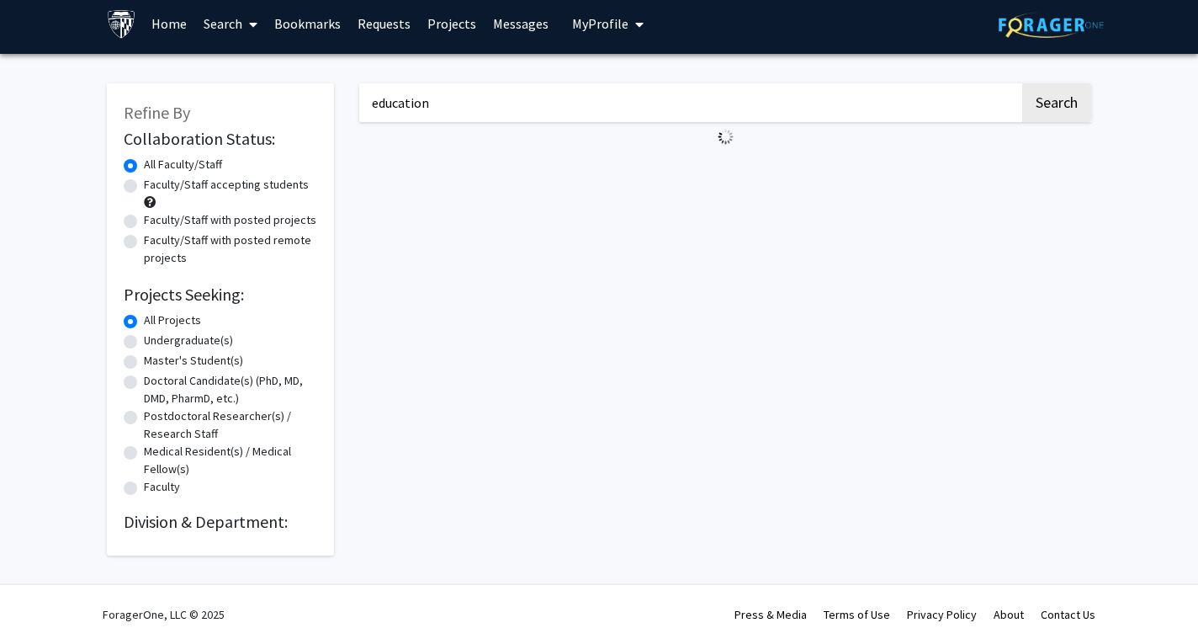
scroll to position [7, 0]
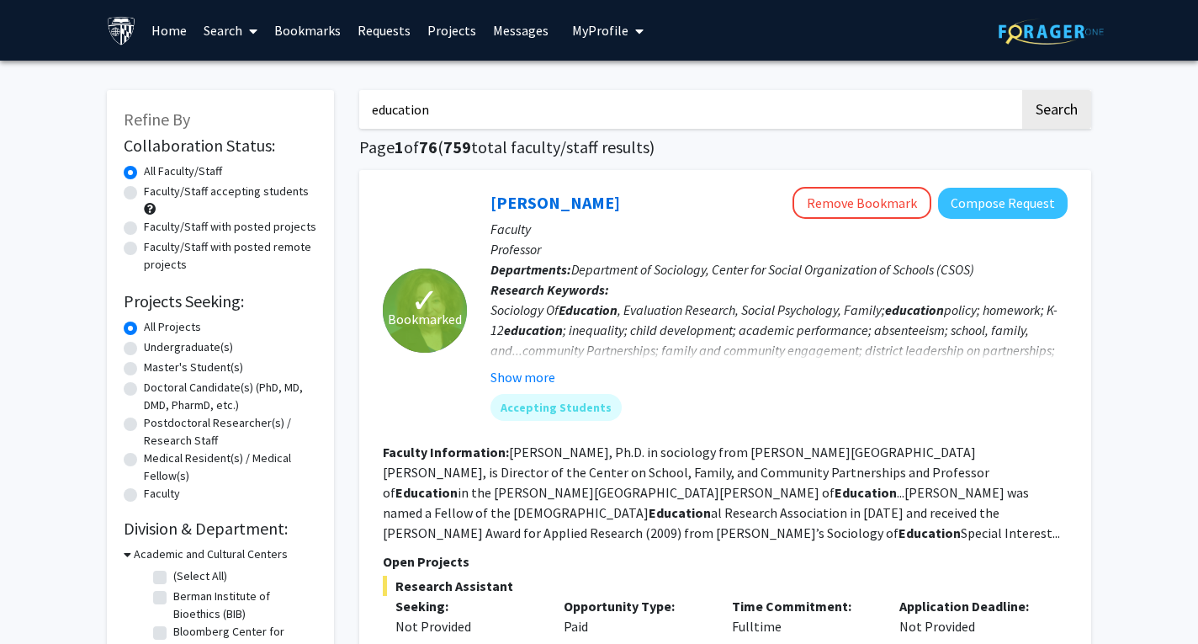
click at [500, 116] on input "education" at bounding box center [689, 109] width 661 height 39
type input "education psychology"
click at [975, 90] on button "Search" at bounding box center [1057, 109] width 69 height 39
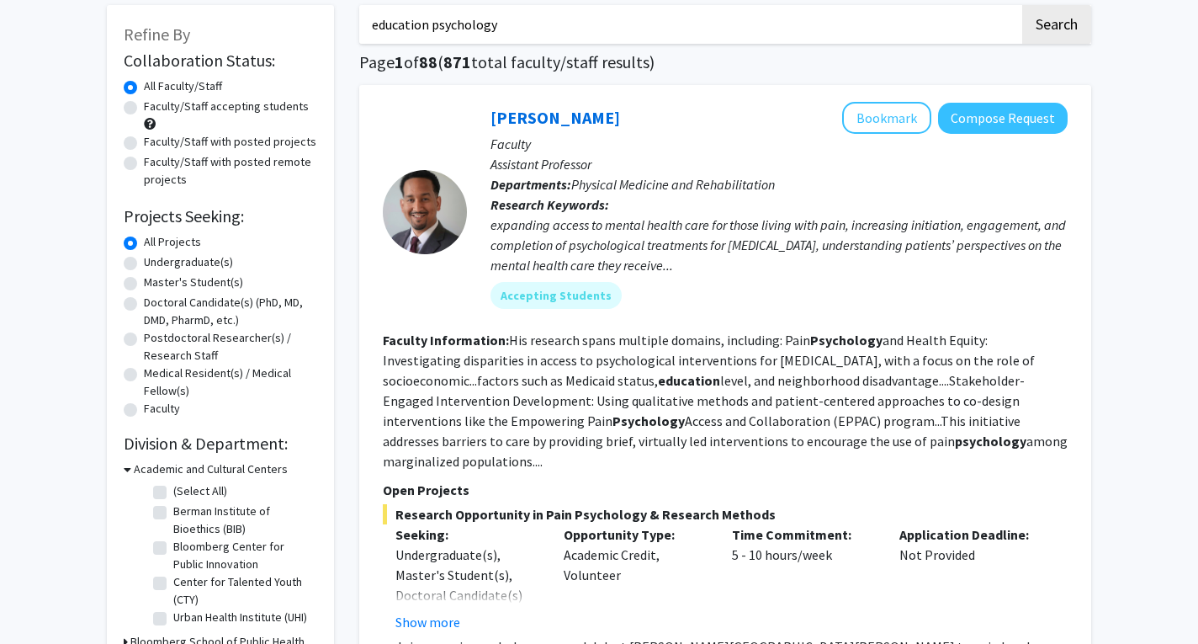
scroll to position [84, 0]
click at [144, 109] on label "Faculty/Staff accepting students" at bounding box center [226, 107] width 165 height 18
click at [144, 109] on input "Faculty/Staff accepting students" at bounding box center [149, 103] width 11 height 11
radio input "true"
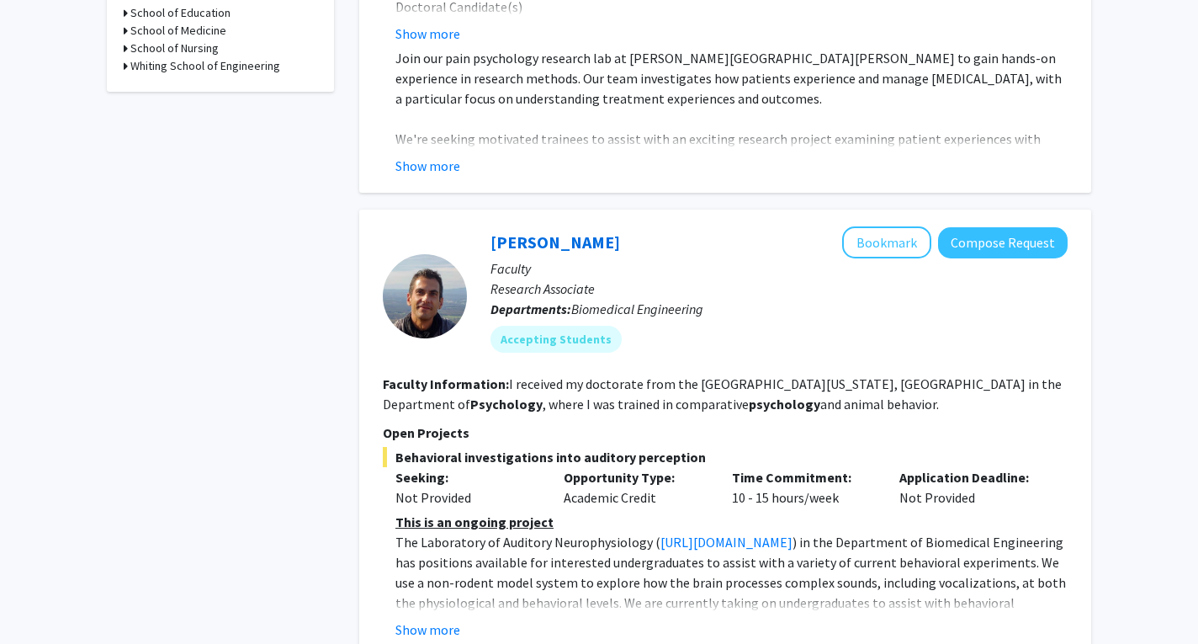
scroll to position [757, 0]
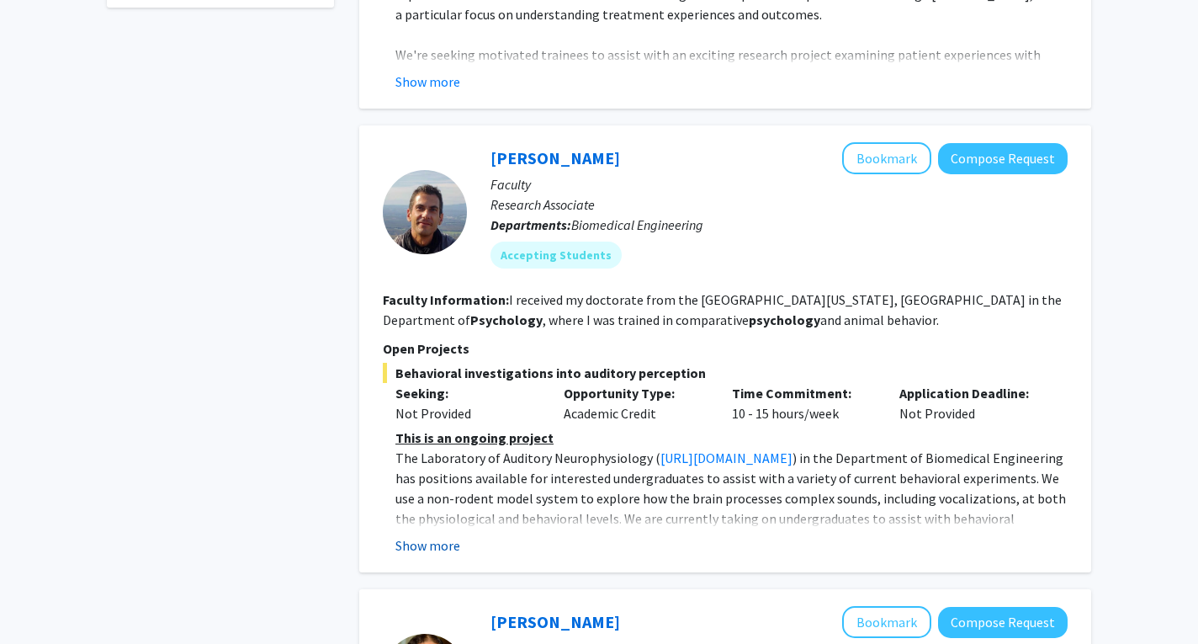
click at [444, 535] on button "Show more" at bounding box center [428, 545] width 65 height 20
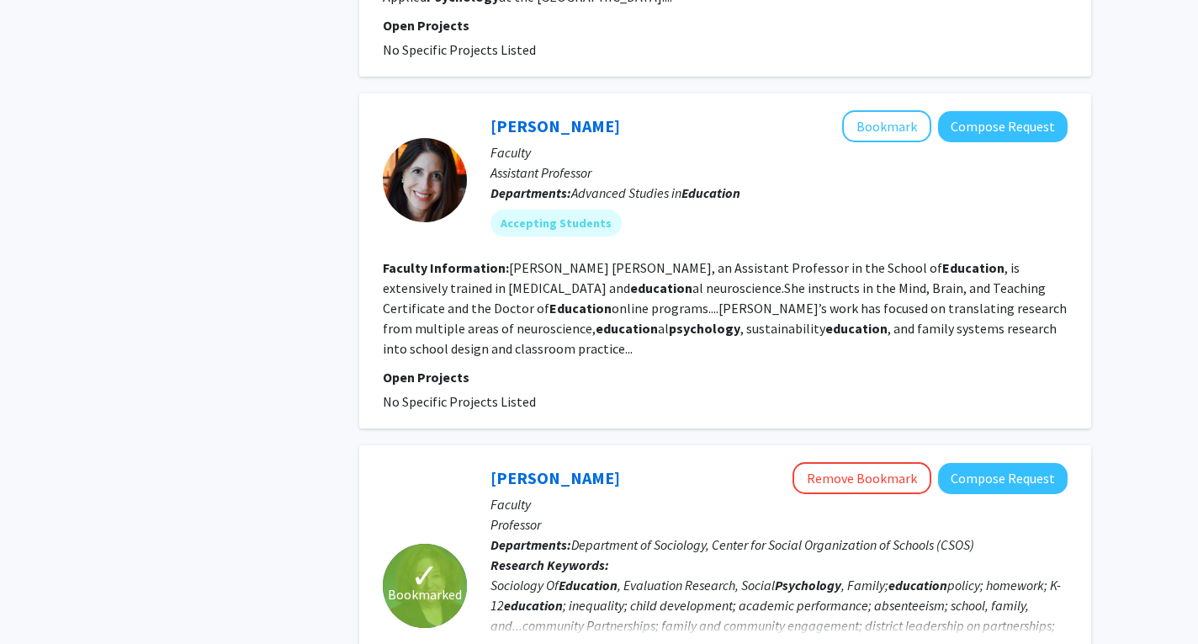
scroll to position [1599, 0]
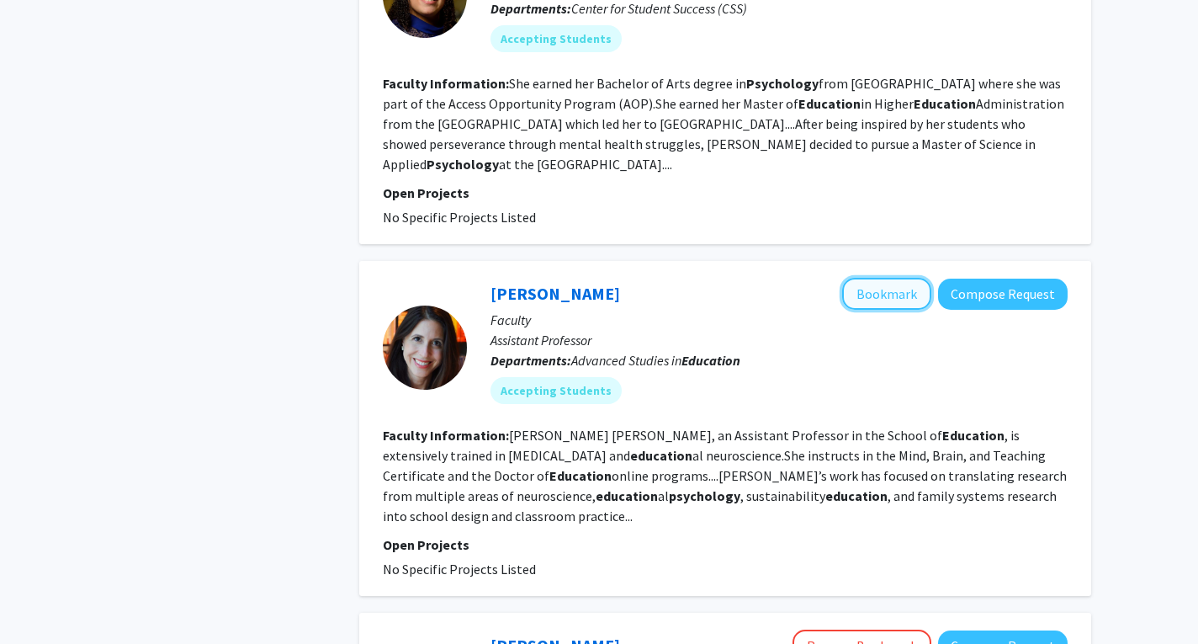
click at [901, 278] on button "Bookmark" at bounding box center [886, 294] width 89 height 32
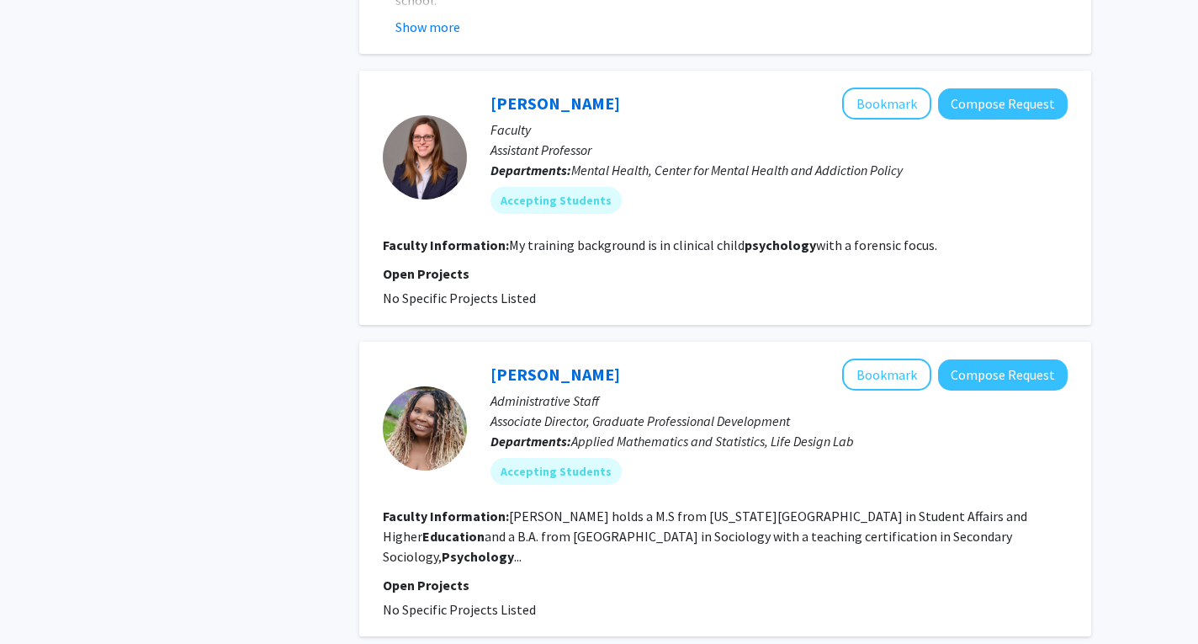
scroll to position [2693, 0]
click at [906, 87] on button "Bookmark" at bounding box center [886, 103] width 89 height 32
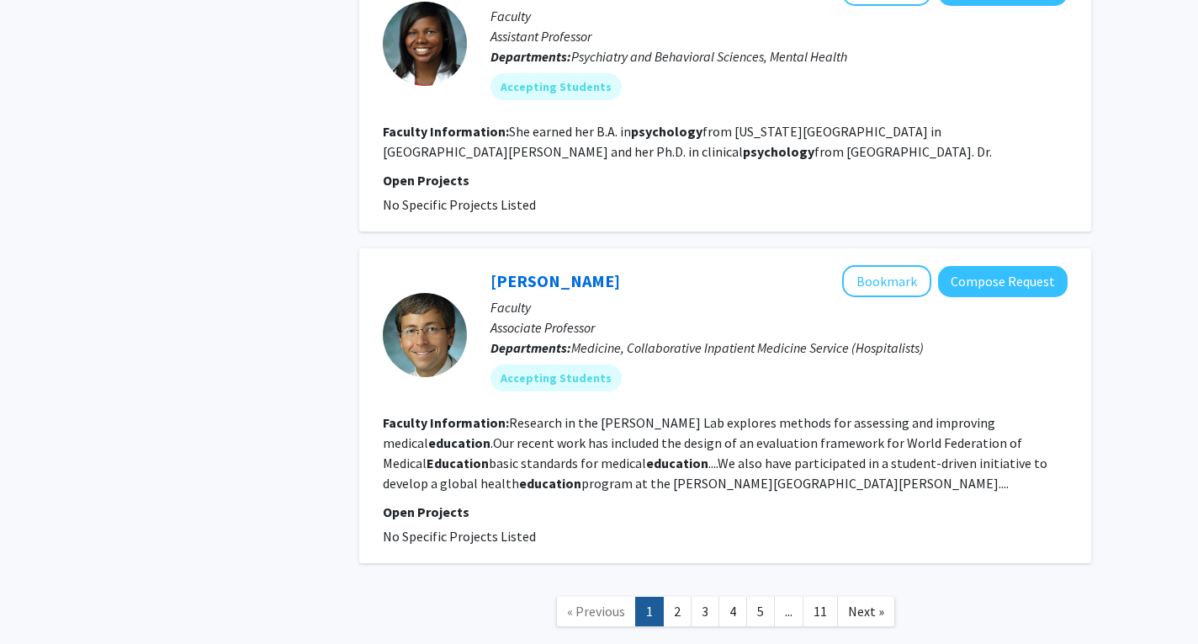
scroll to position [3781, 0]
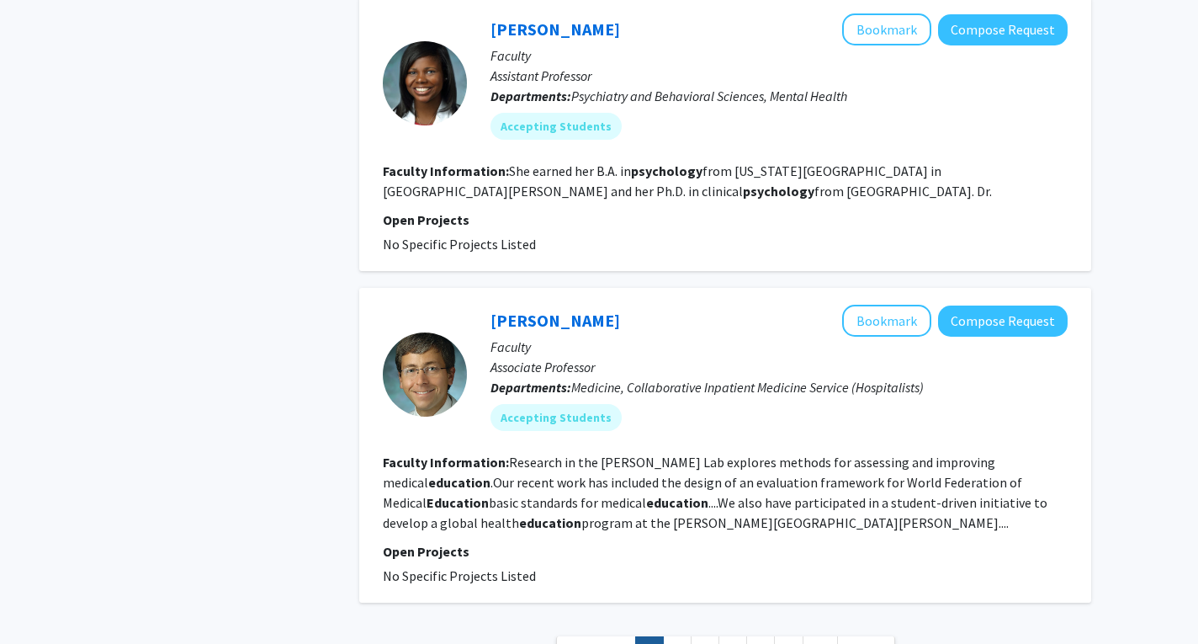
drag, startPoint x: 1108, startPoint y: 432, endPoint x: 1097, endPoint y: 427, distance: 11.3
click at [888, 305] on button "Bookmark" at bounding box center [886, 321] width 89 height 32
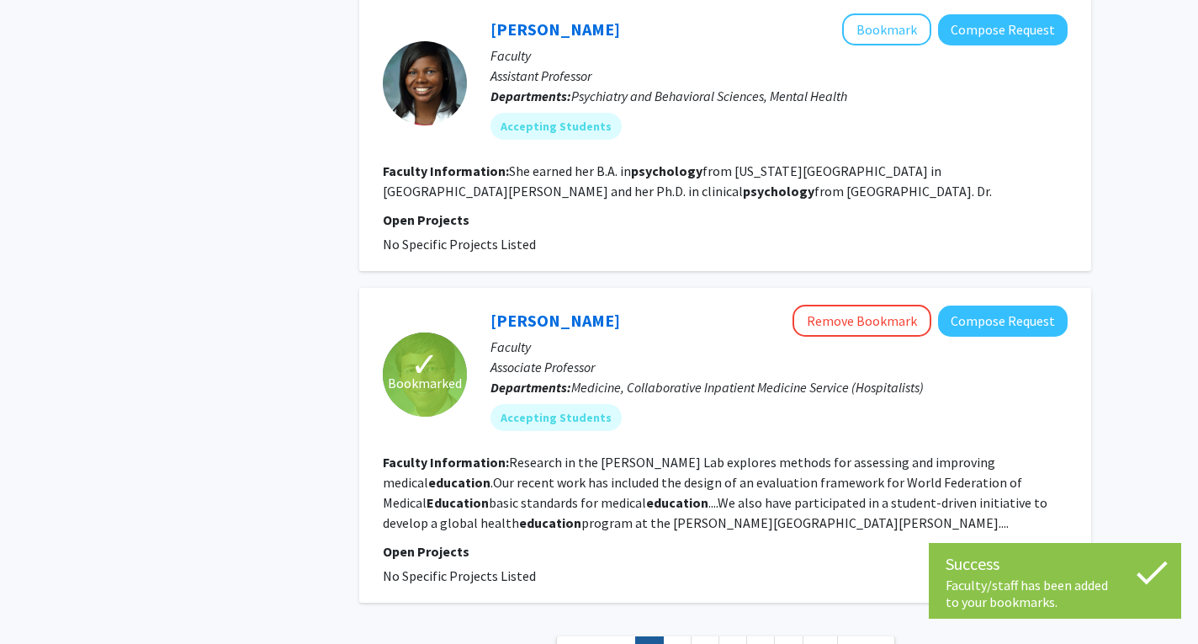
click at [687, 633] on link "2" at bounding box center [677, 650] width 29 height 29
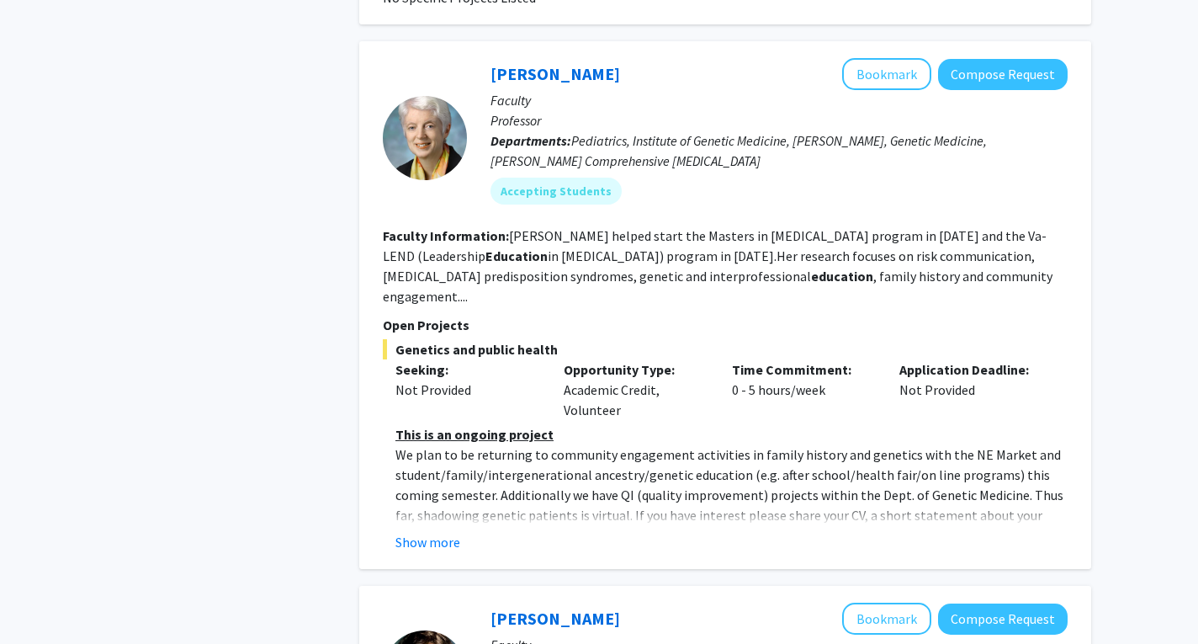
scroll to position [1201, 0]
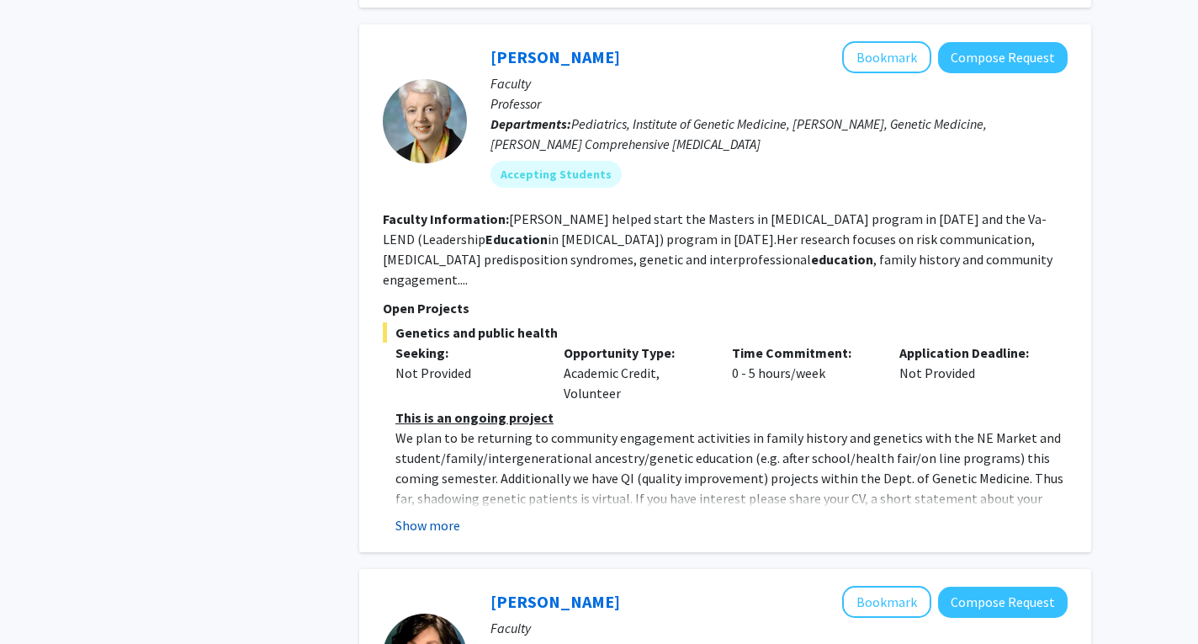
click at [435, 515] on button "Show more" at bounding box center [428, 525] width 65 height 20
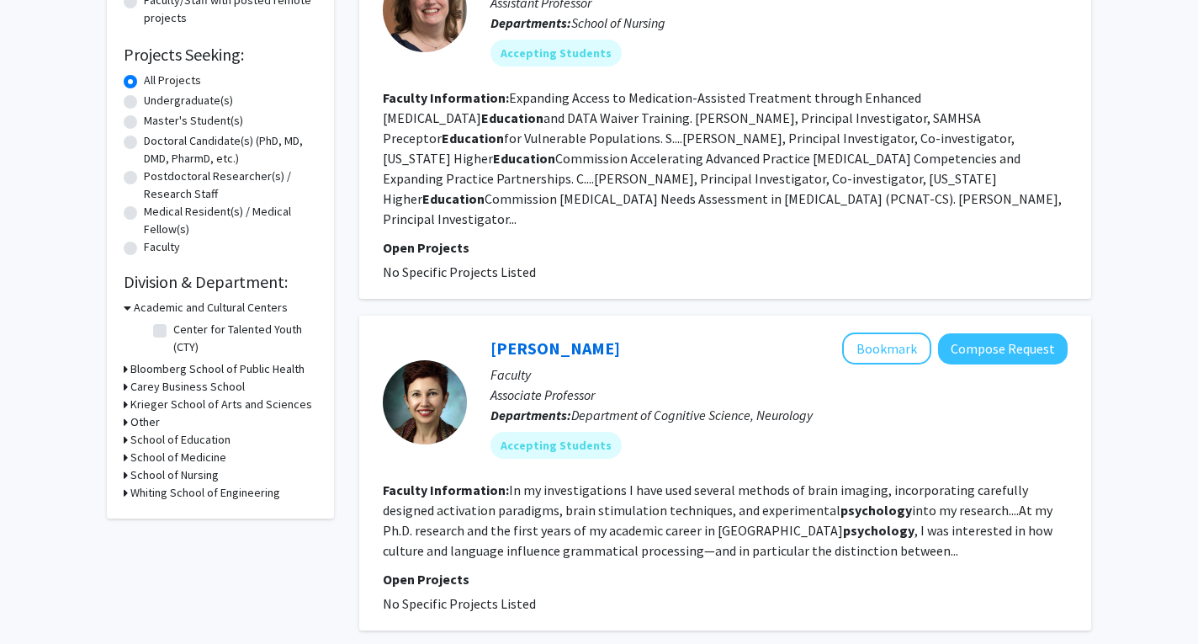
scroll to position [252, 0]
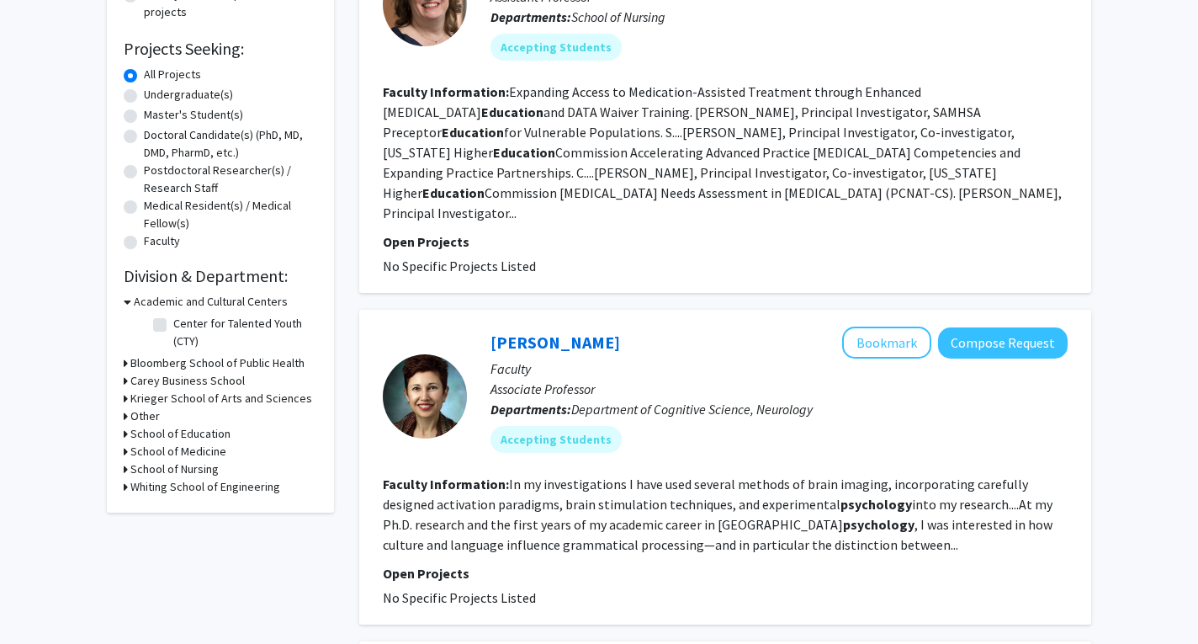
click at [144, 114] on label "Master's Student(s)" at bounding box center [193, 115] width 99 height 18
click at [144, 114] on input "Master's Student(s)" at bounding box center [149, 111] width 11 height 11
radio input "true"
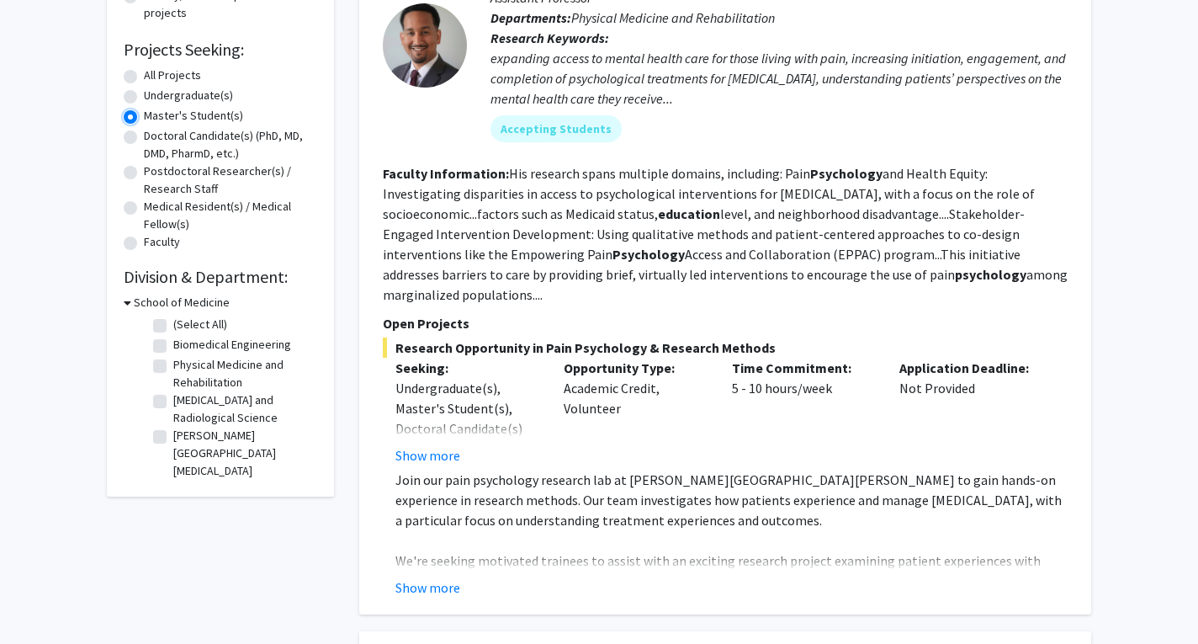
scroll to position [252, 0]
click at [134, 306] on div "School of Medicine" at bounding box center [221, 302] width 194 height 18
click at [134, 303] on h3 "School of Medicine" at bounding box center [182, 302] width 96 height 18
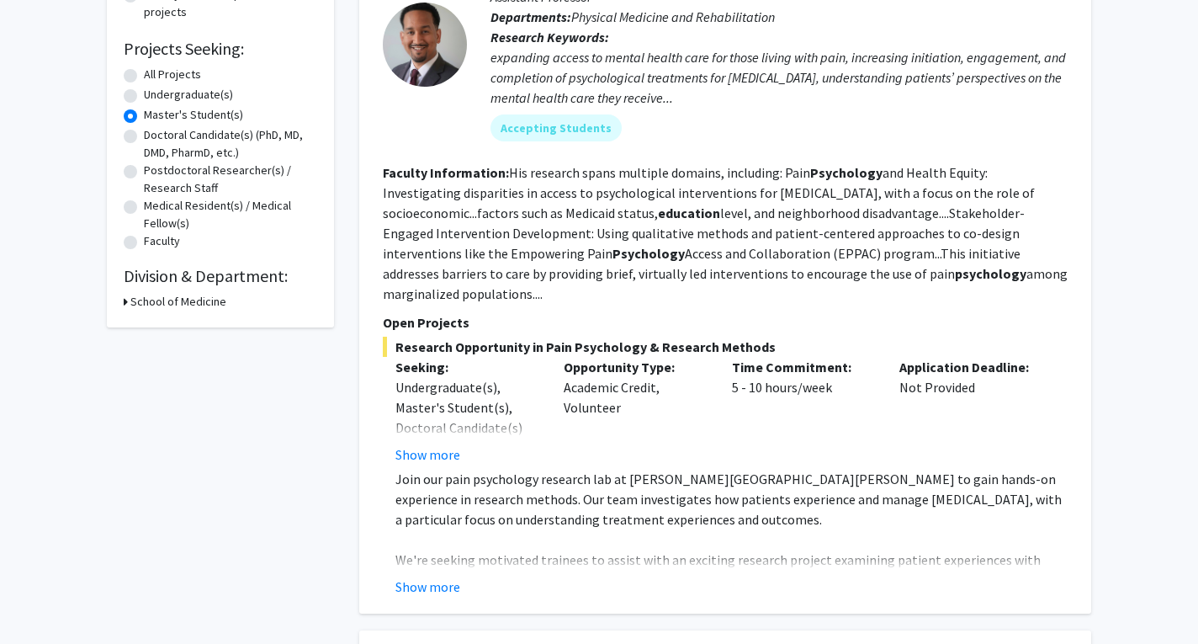
click at [130, 304] on div "School of Medicine" at bounding box center [221, 302] width 194 height 18
click at [130, 306] on div "School of Medicine" at bounding box center [221, 302] width 194 height 18
click at [124, 301] on icon at bounding box center [126, 302] width 4 height 18
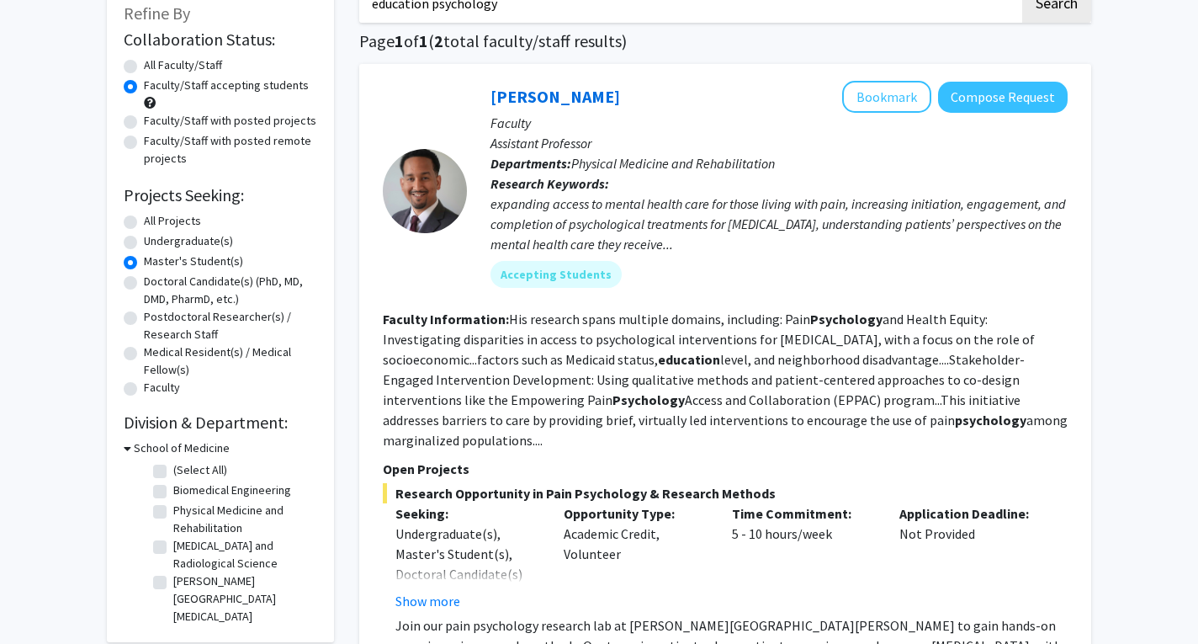
scroll to position [0, 0]
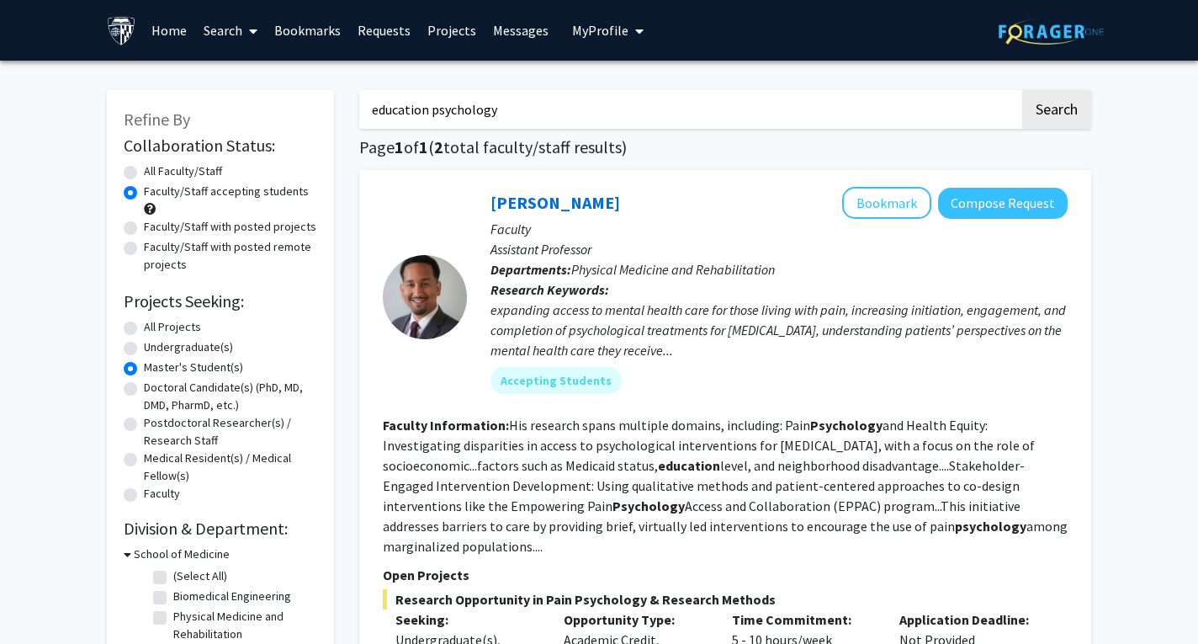
click at [173, 578] on label "(Select All)" at bounding box center [200, 576] width 54 height 18
click at [173, 578] on input "(Select All)" at bounding box center [178, 572] width 11 height 11
checkbox input "true"
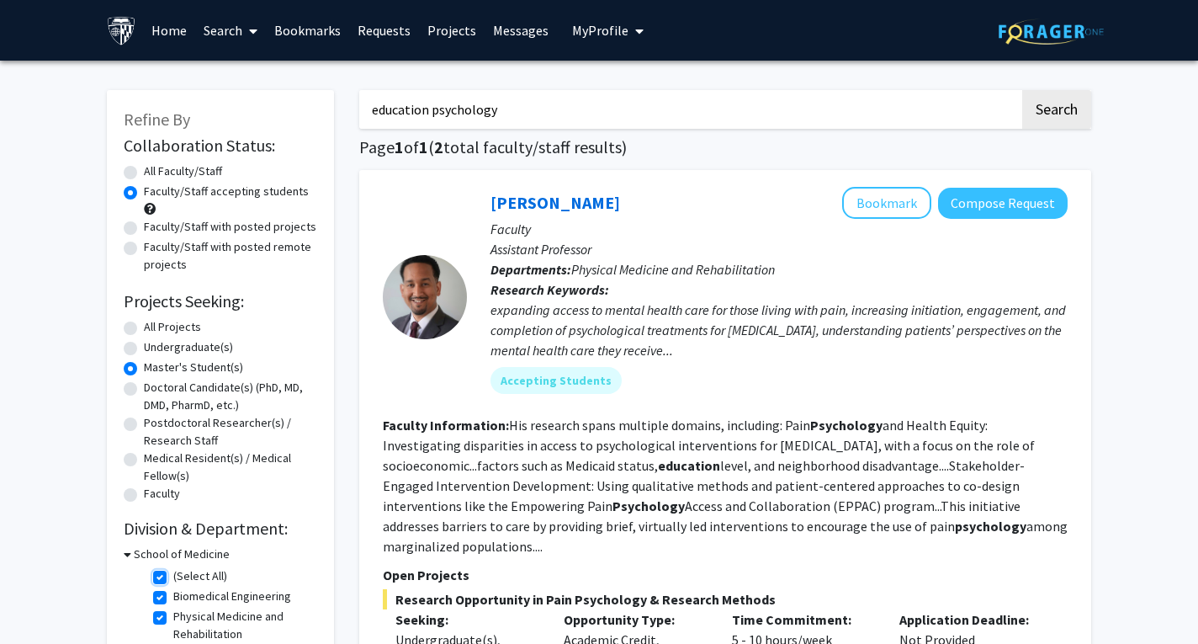
checkbox input "true"
click at [173, 579] on label "(Select All)" at bounding box center [200, 576] width 54 height 18
click at [173, 578] on input "(Select All)" at bounding box center [178, 572] width 11 height 11
checkbox input "false"
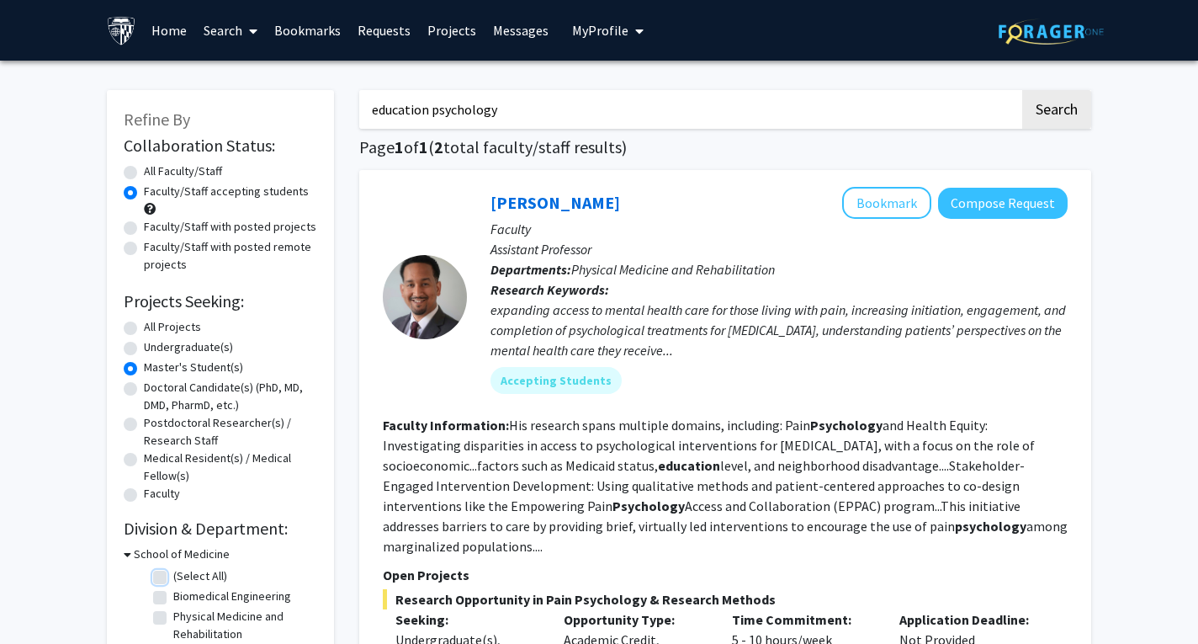
checkbox input "false"
click at [132, 553] on div "School of Medicine" at bounding box center [221, 554] width 194 height 18
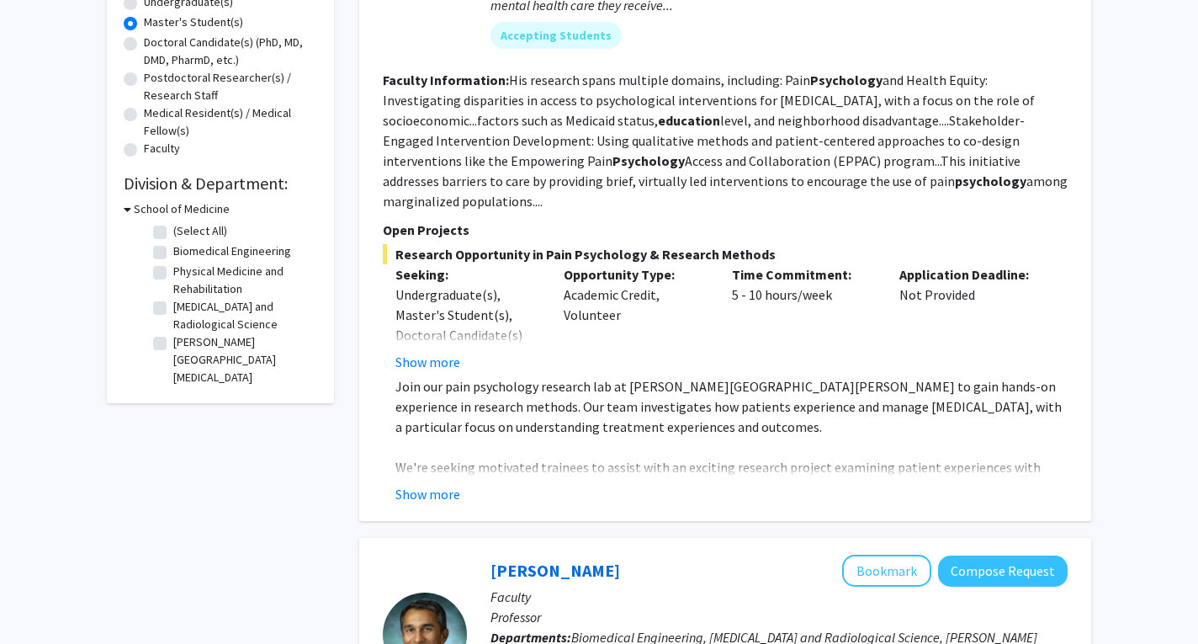
scroll to position [337, 0]
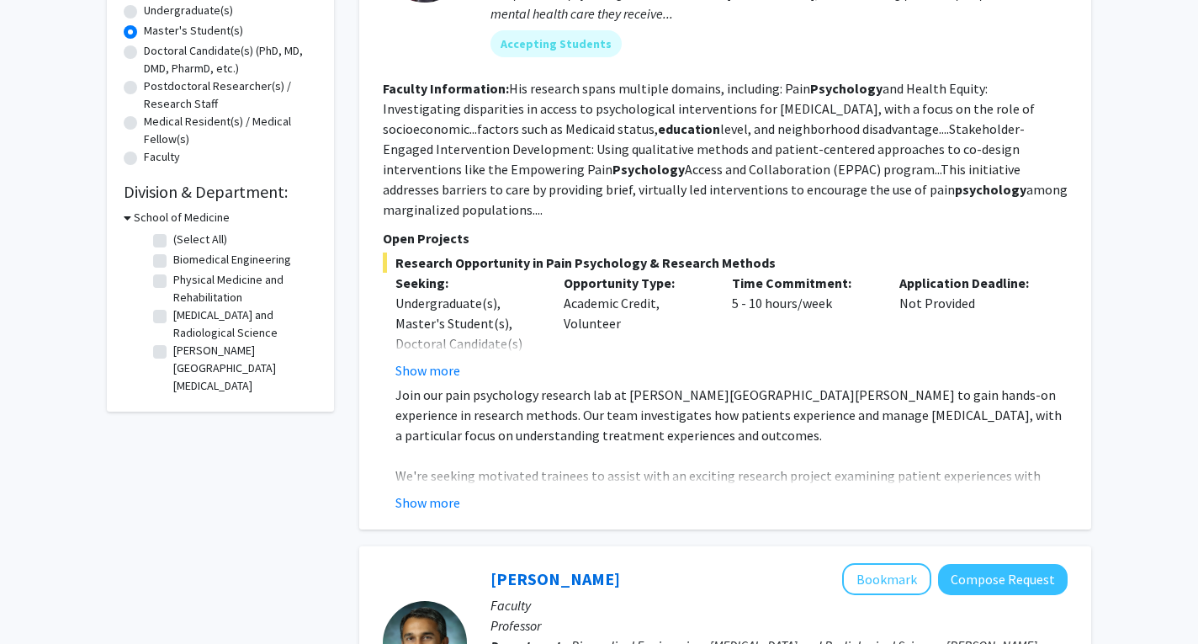
click at [131, 219] on div "School of Medicine" at bounding box center [221, 218] width 194 height 18
click at [129, 219] on icon at bounding box center [128, 218] width 8 height 18
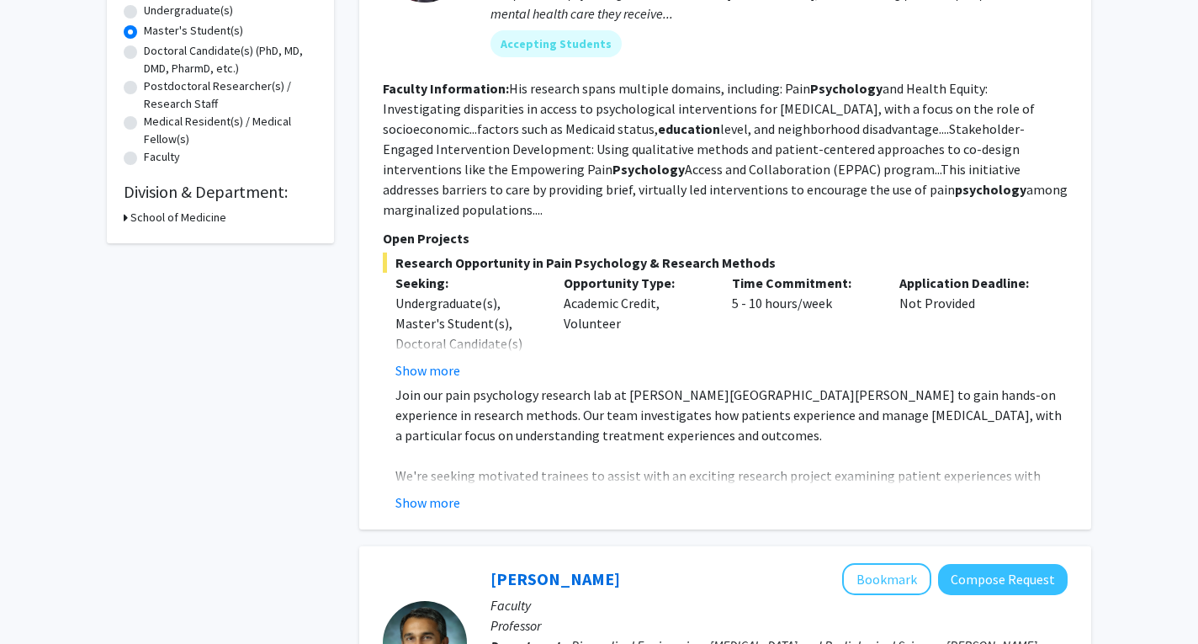
click at [126, 218] on icon at bounding box center [126, 218] width 4 height 18
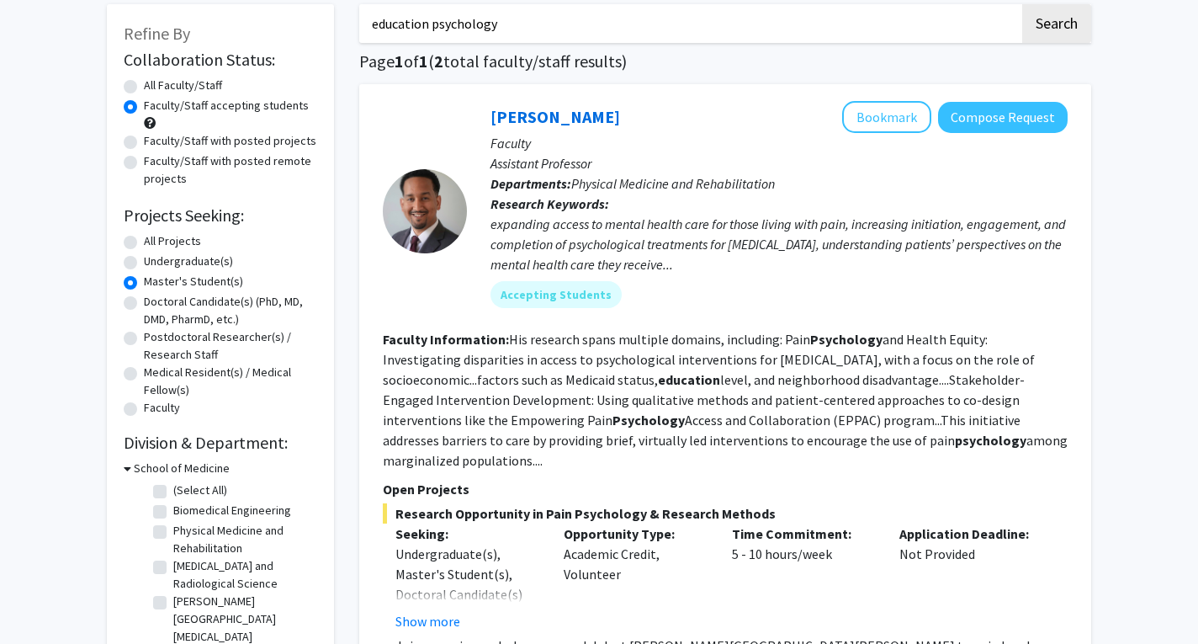
scroll to position [84, 0]
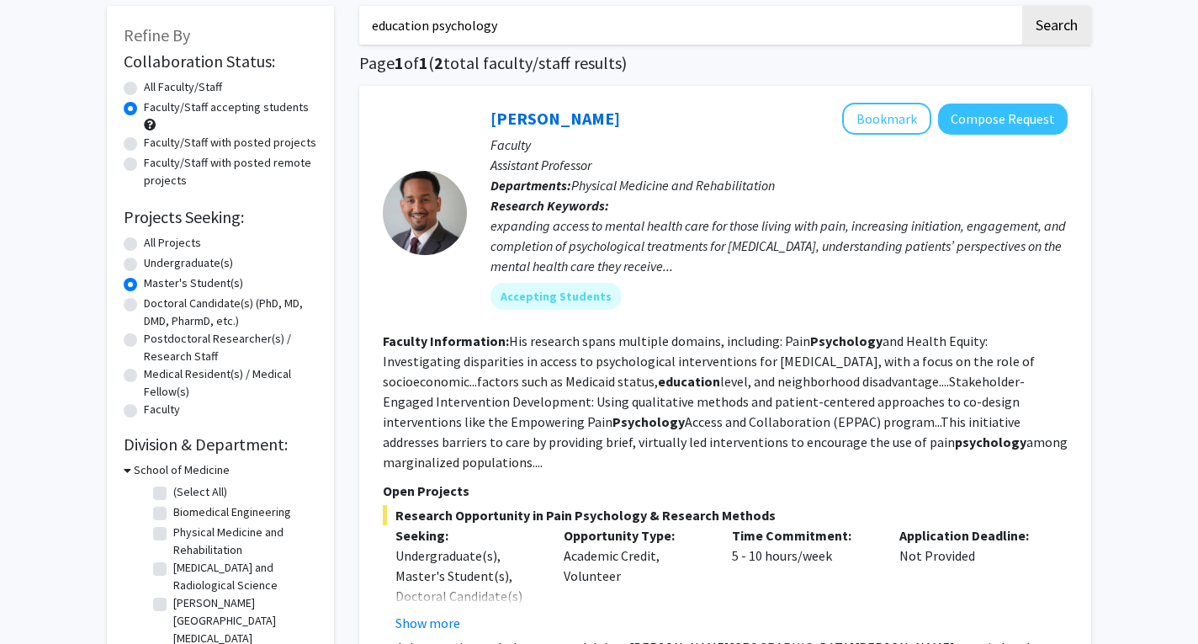
click at [144, 244] on label "All Projects" at bounding box center [172, 243] width 57 height 18
click at [144, 244] on input "All Projects" at bounding box center [149, 239] width 11 height 11
radio input "true"
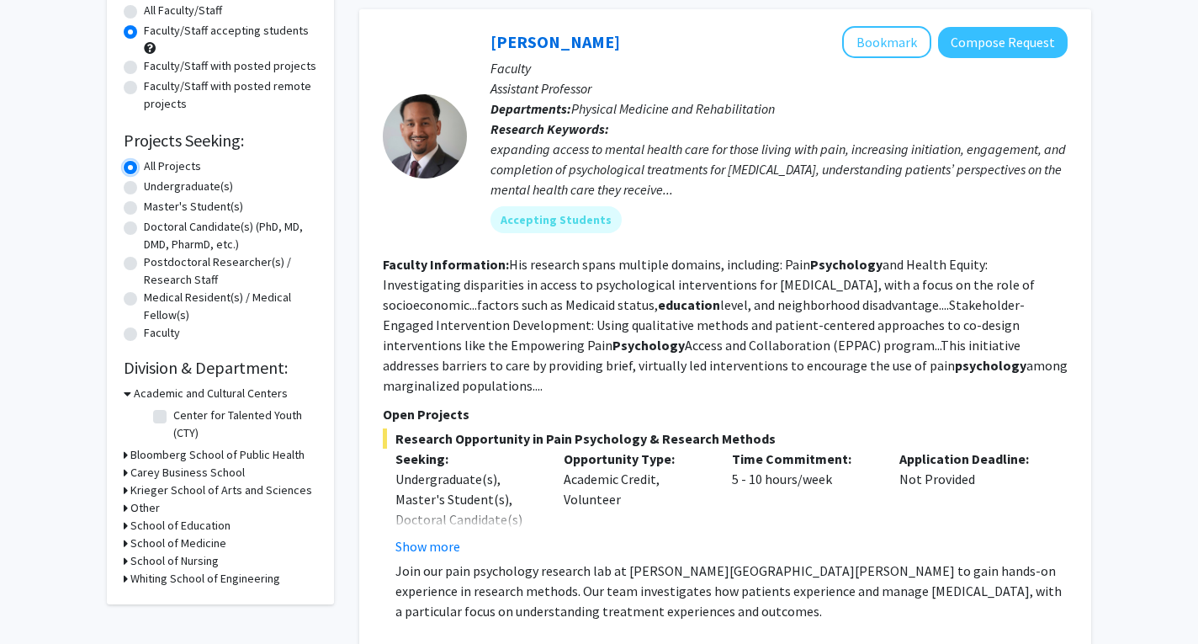
scroll to position [252, 0]
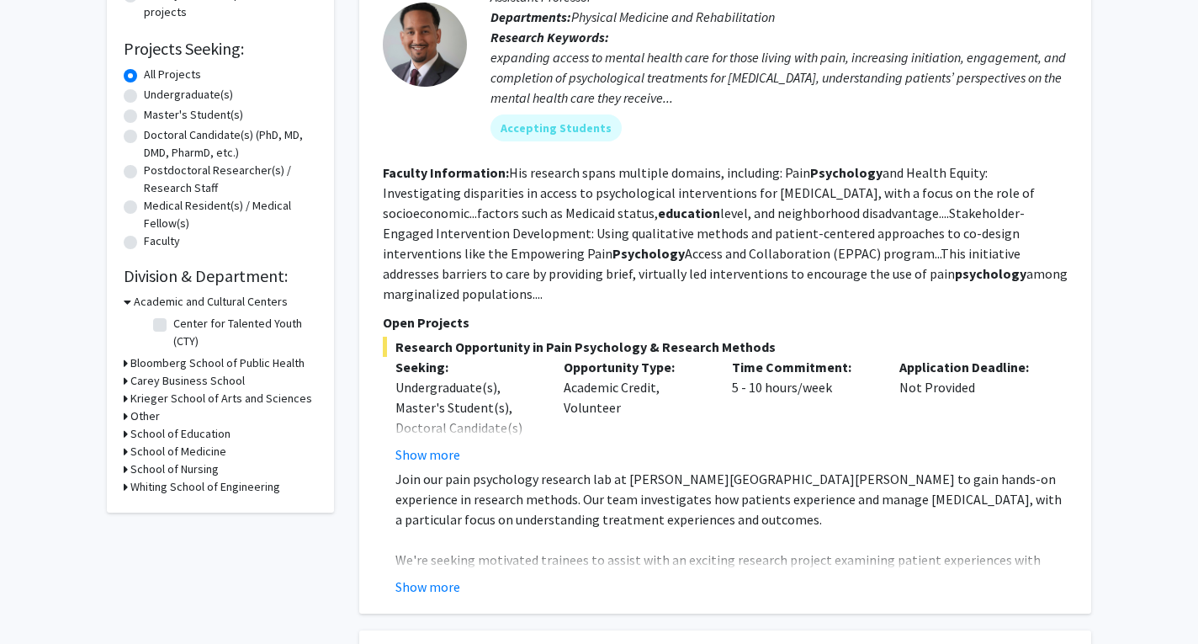
click at [131, 304] on div "Academic and Cultural Centers" at bounding box center [221, 302] width 194 height 18
click at [130, 306] on icon at bounding box center [128, 302] width 8 height 18
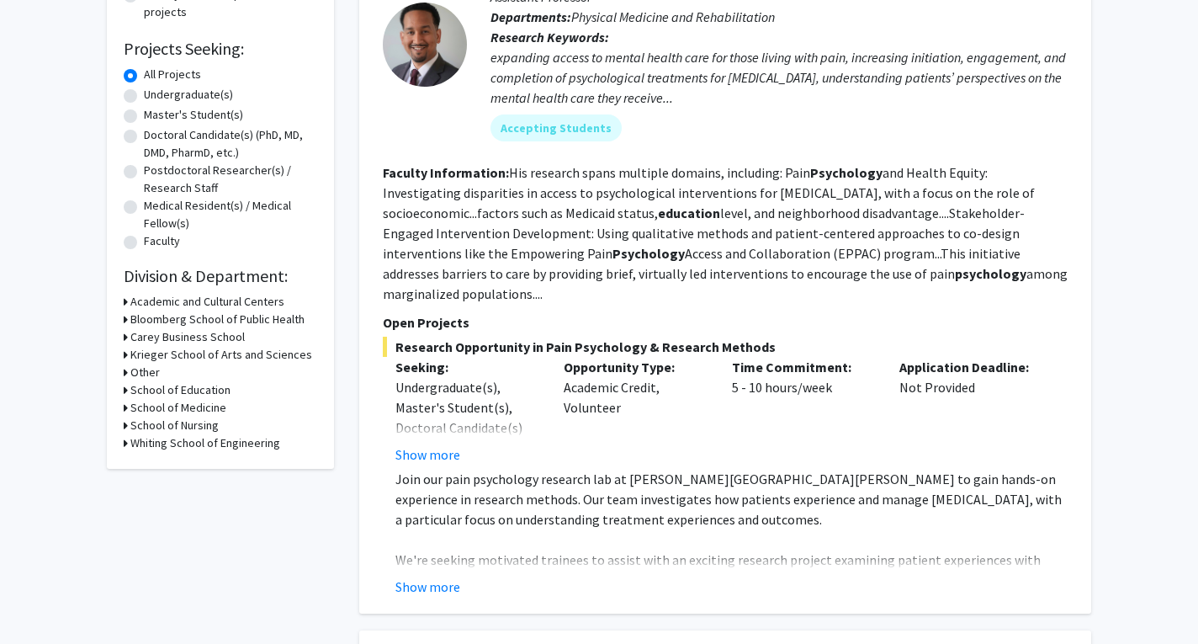
click at [130, 304] on div "Academic and Cultural Centers" at bounding box center [221, 302] width 194 height 18
click at [127, 305] on icon at bounding box center [126, 302] width 4 height 18
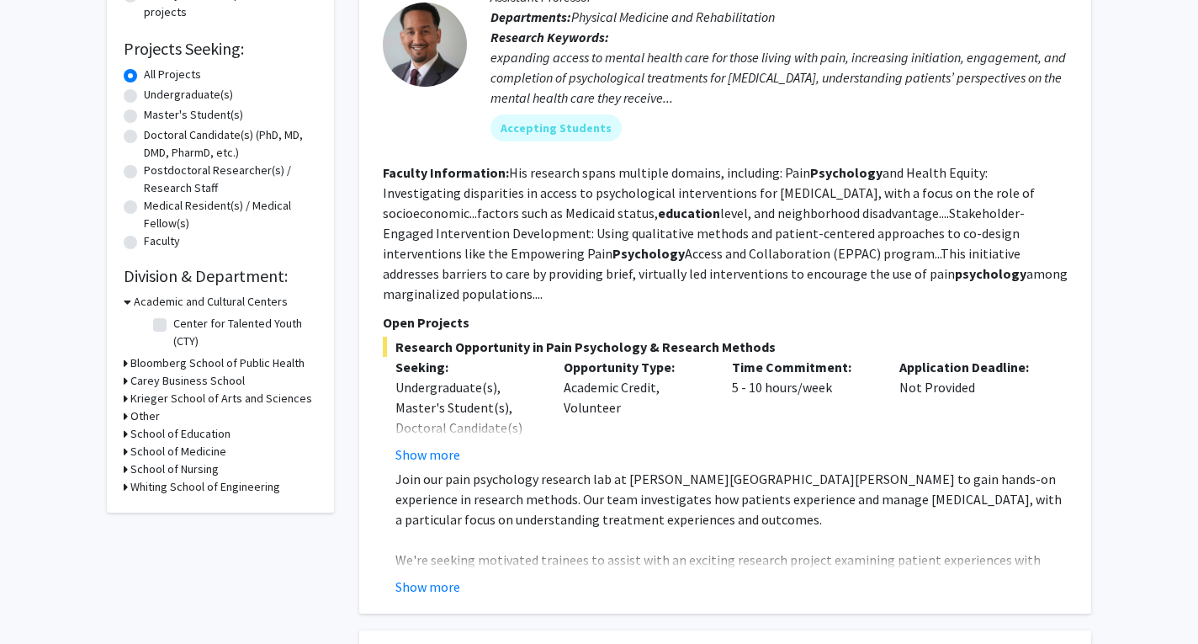
click at [127, 303] on icon at bounding box center [128, 302] width 8 height 18
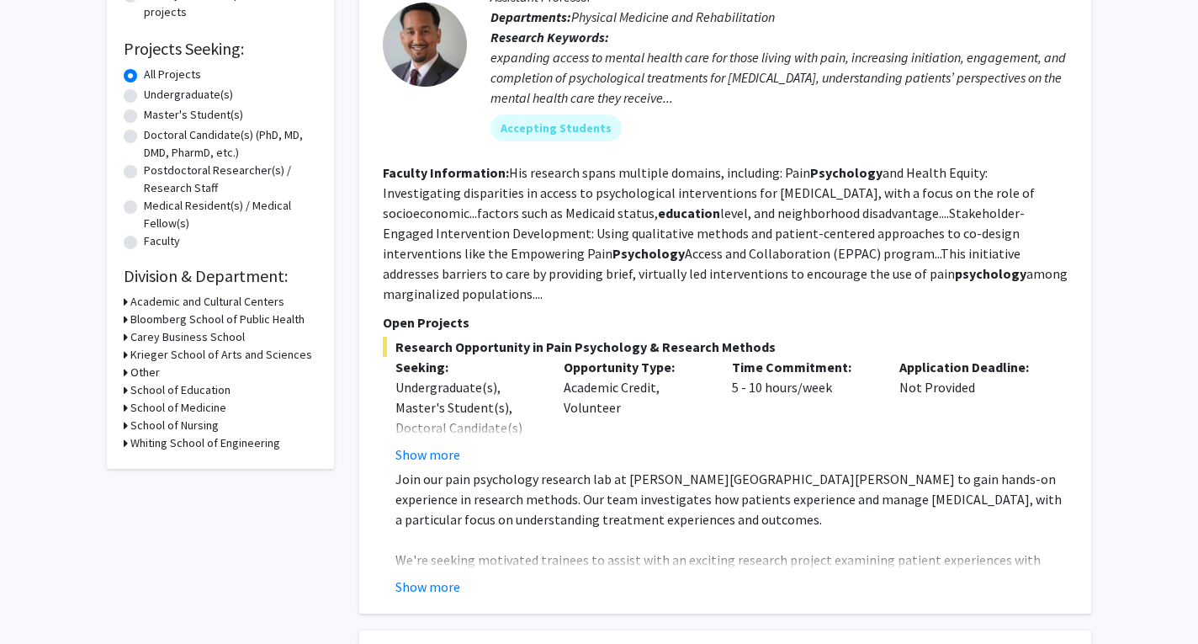
click at [125, 297] on icon at bounding box center [126, 302] width 4 height 18
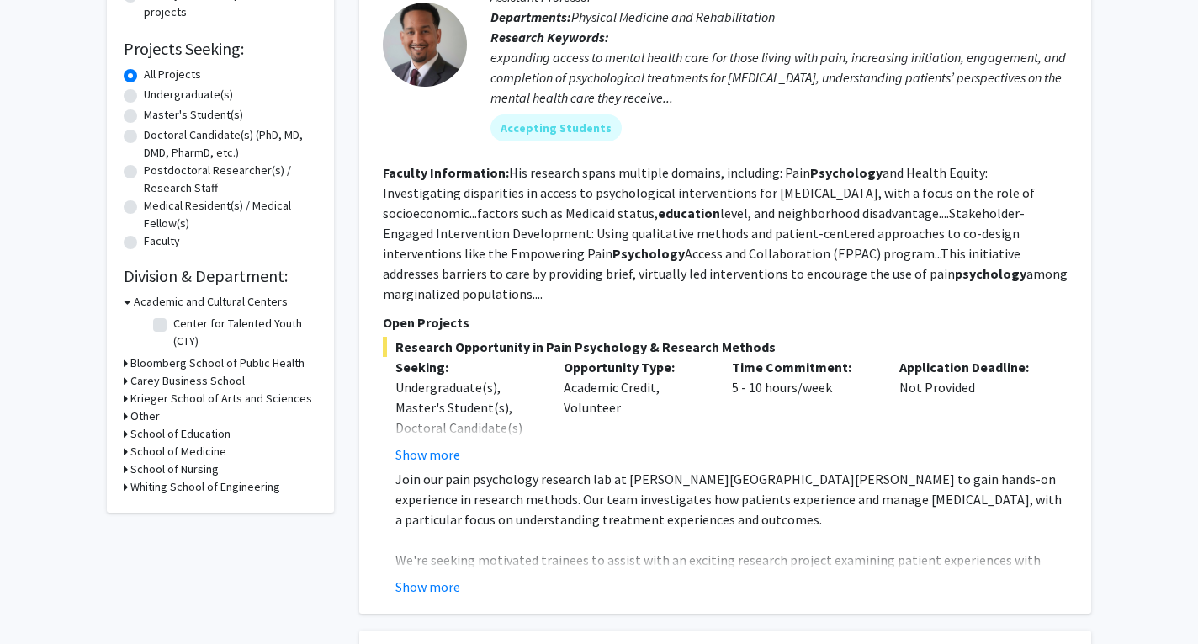
click at [168, 327] on fg-checkbox "Center for Talented Youth (CTY) Center for Talented Youth (CTY)" at bounding box center [233, 332] width 160 height 35
click at [173, 323] on label "Center for Talented Youth (CTY)" at bounding box center [243, 332] width 140 height 35
click at [173, 323] on input "Center for Talented Youth (CTY)" at bounding box center [178, 320] width 11 height 11
checkbox input "true"
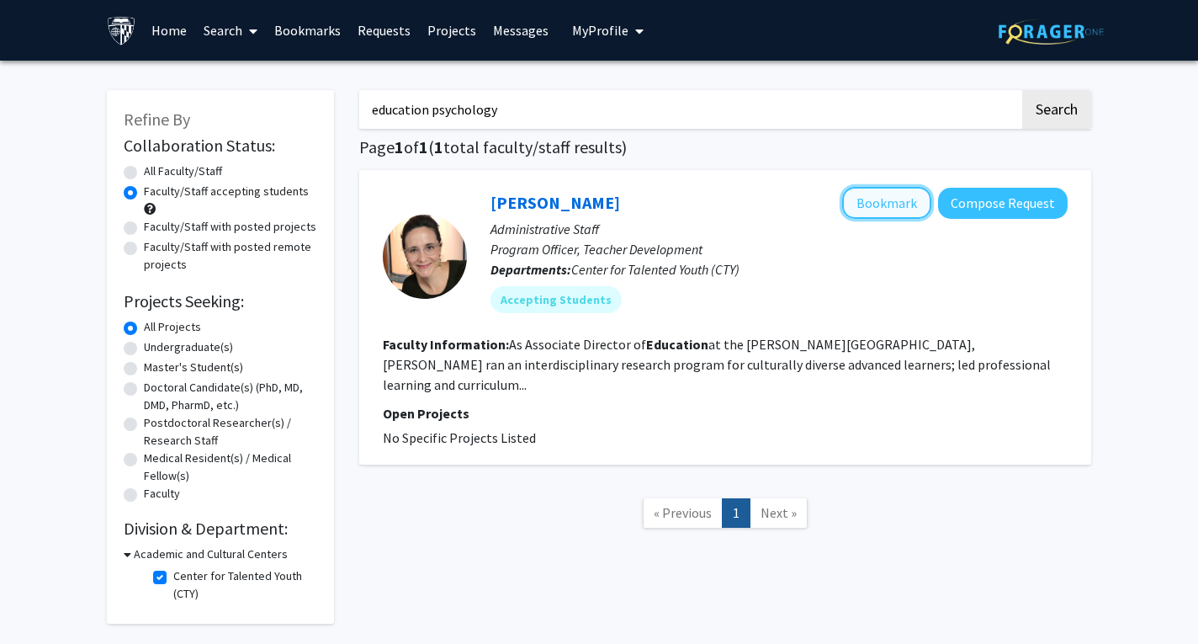
click at [897, 199] on button "Bookmark" at bounding box center [886, 203] width 89 height 32
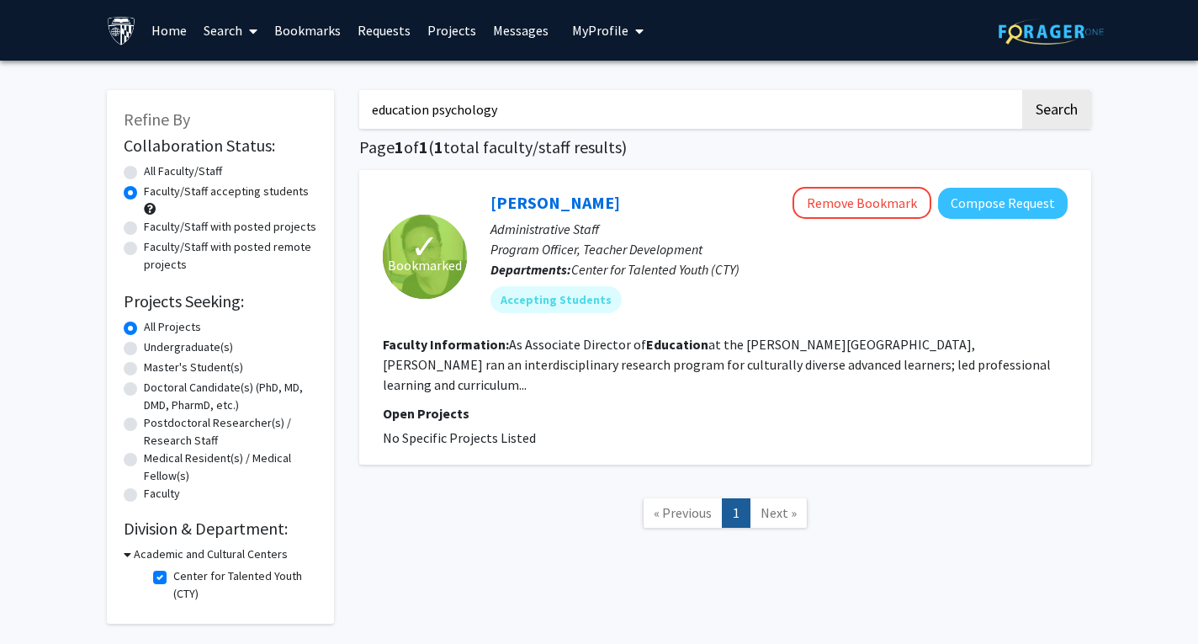
drag, startPoint x: 163, startPoint y: 576, endPoint x: 164, endPoint y: 598, distance: 21.9
click at [173, 577] on label "Center for Talented Youth (CTY)" at bounding box center [243, 584] width 140 height 35
click at [173, 577] on input "Center for Talented Youth (CTY)" at bounding box center [178, 572] width 11 height 11
checkbox input "false"
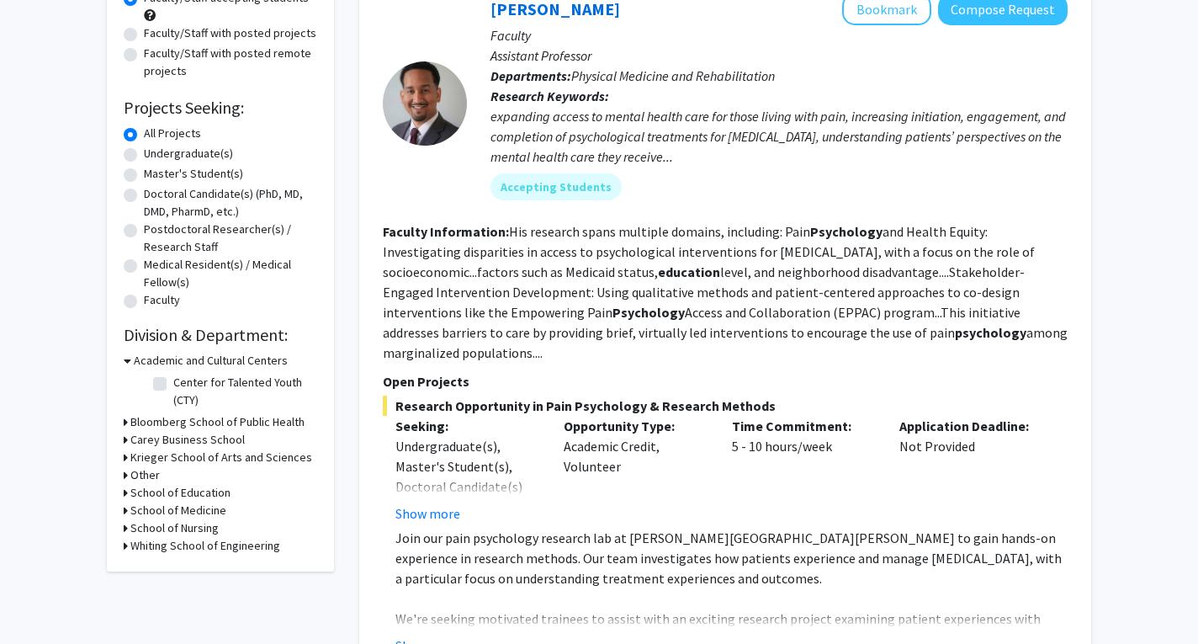
scroll to position [252, 0]
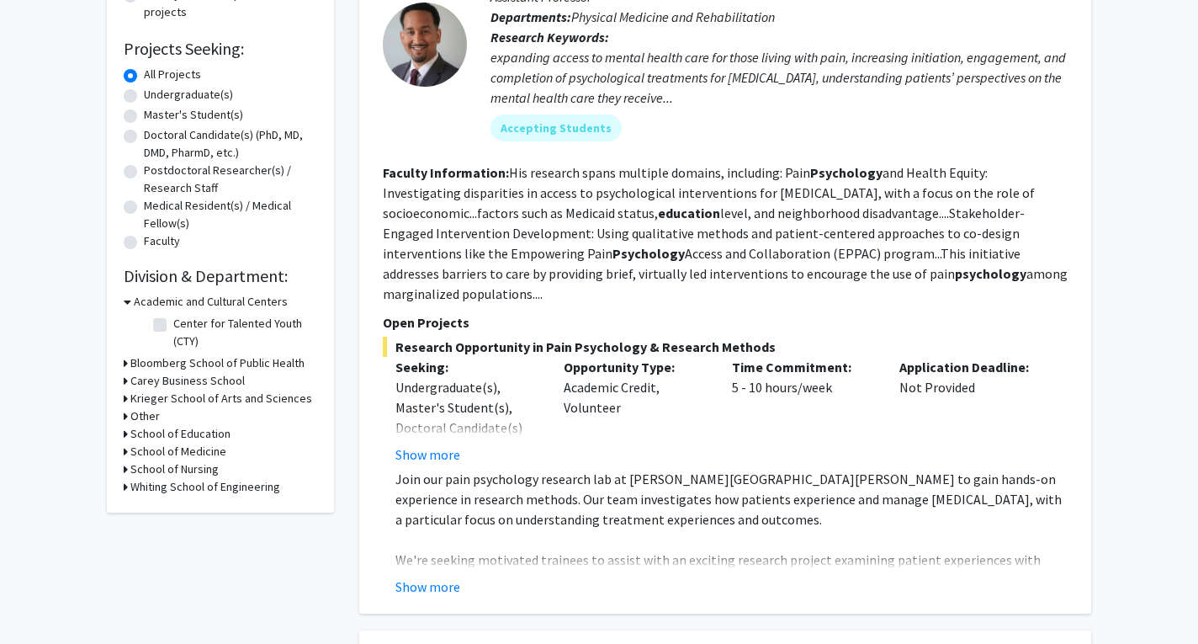
click at [122, 401] on div "Refine By Collaboration Status: Collaboration Status All Faculty/Staff Collabor…" at bounding box center [220, 175] width 227 height 675
click at [125, 395] on icon at bounding box center [126, 399] width 4 height 18
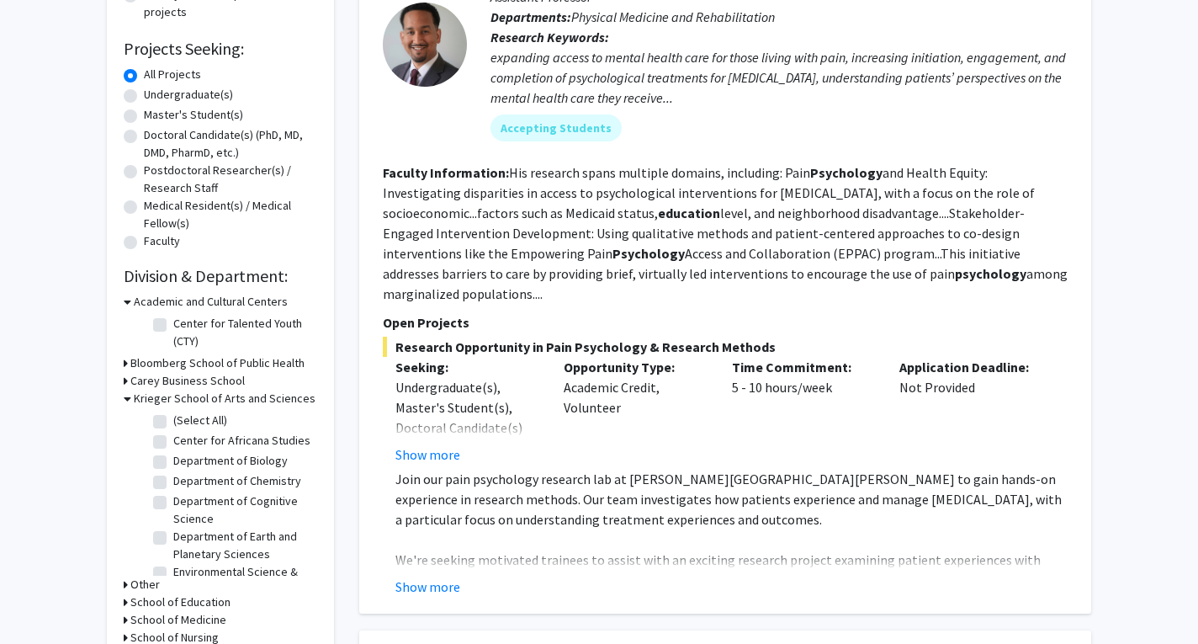
click at [173, 422] on label "(Select All)" at bounding box center [200, 421] width 54 height 18
click at [173, 422] on input "(Select All)" at bounding box center [178, 417] width 11 height 11
checkbox input "true"
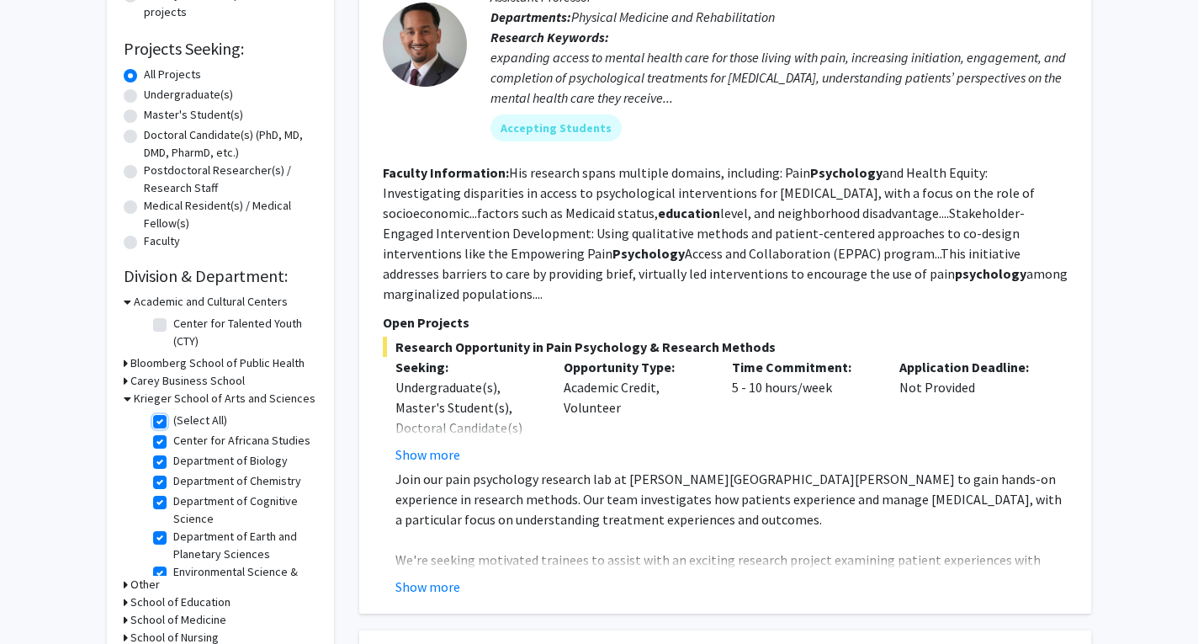
checkbox input "true"
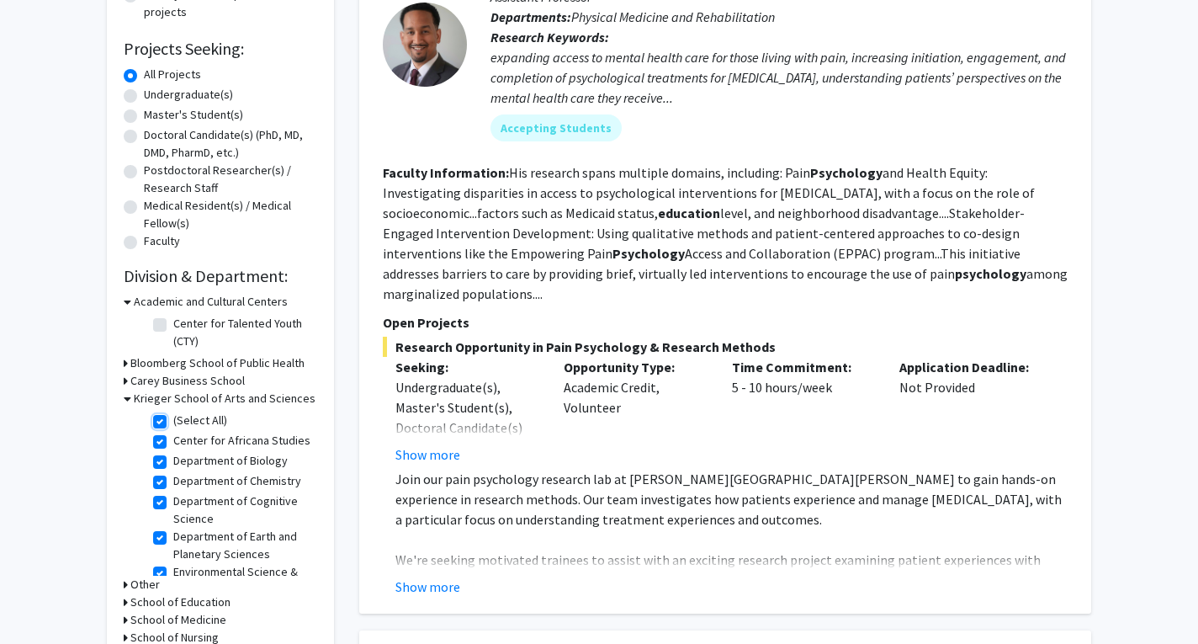
checkbox input "true"
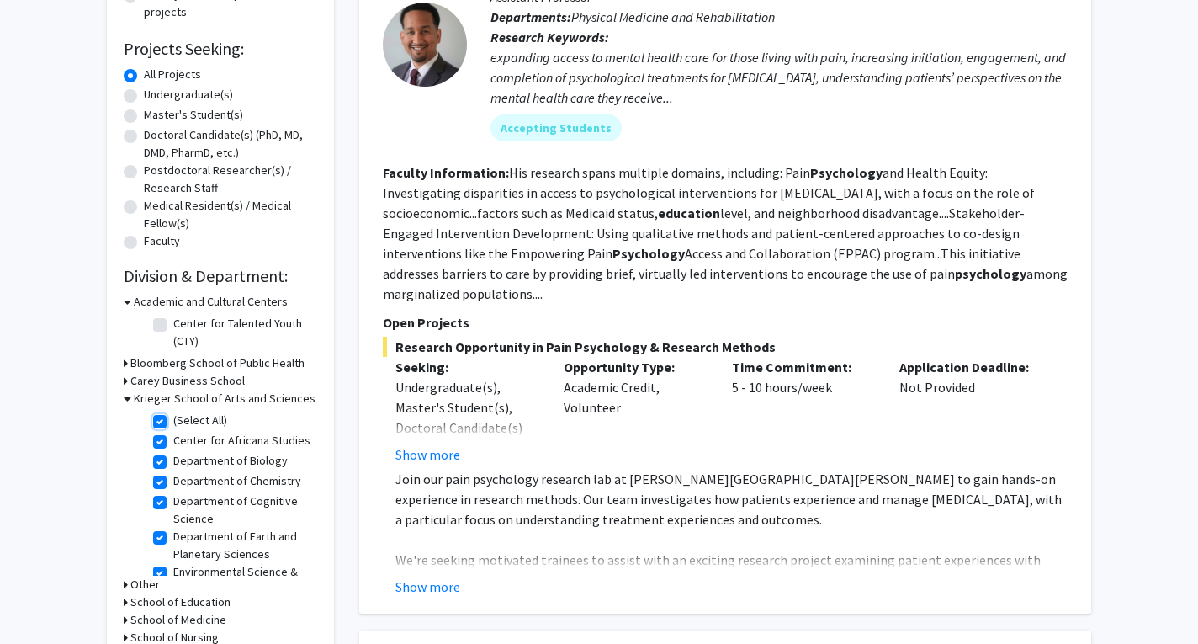
checkbox input "true"
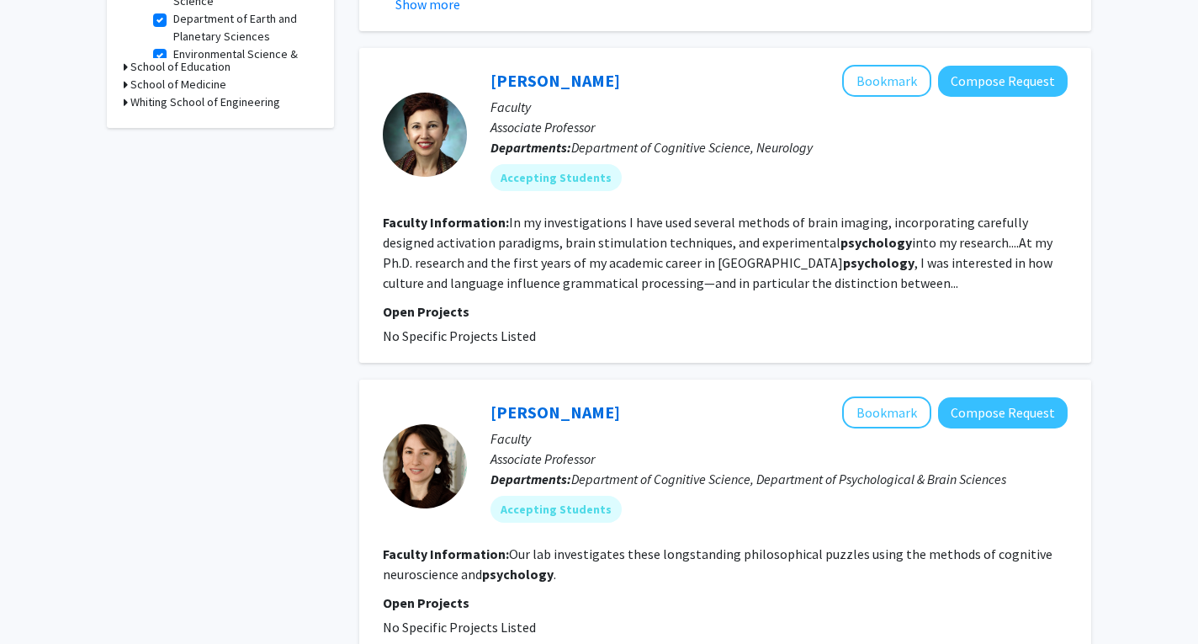
scroll to position [673, 0]
click at [975, 82] on button "Compose Request" at bounding box center [1003, 81] width 130 height 31
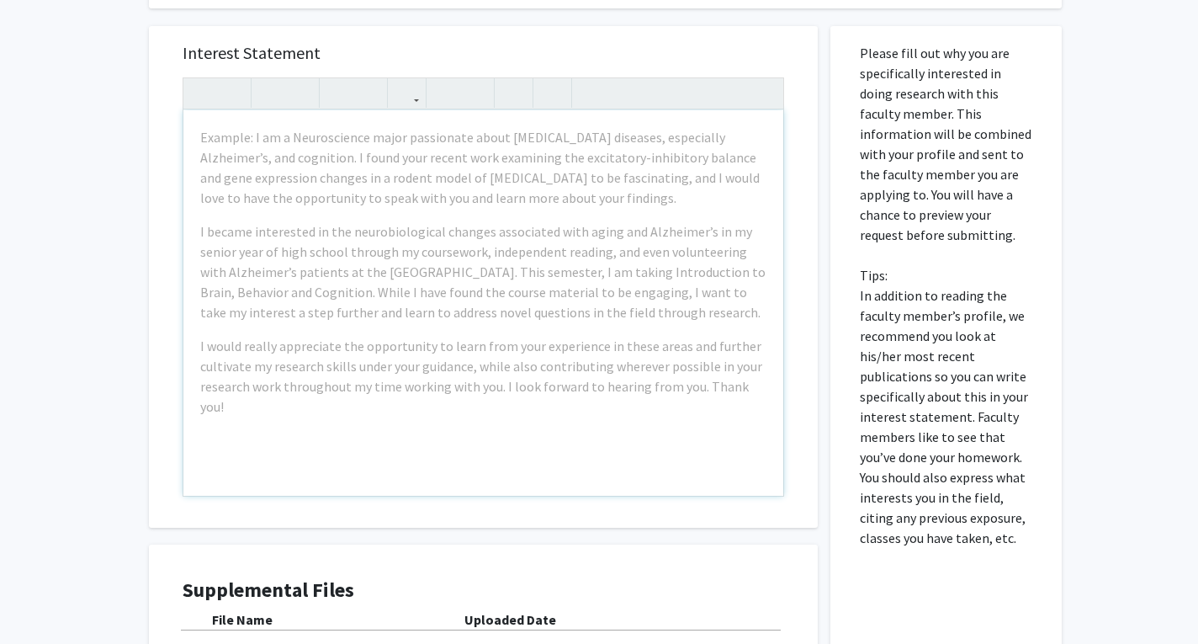
scroll to position [757, 0]
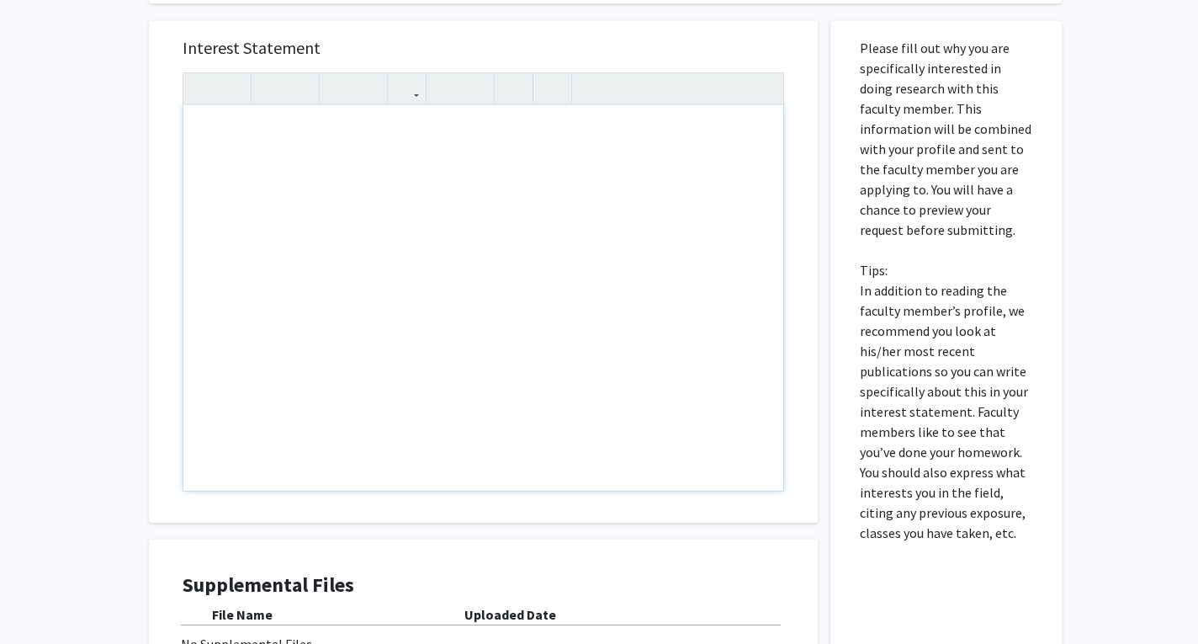
drag, startPoint x: 194, startPoint y: 120, endPoint x: 345, endPoint y: 229, distance: 186.2
click at [340, 229] on div "Note to users with screen readers: Please press Alt+0 or Option+0 to deactivate…" at bounding box center [483, 297] width 600 height 385
drag, startPoint x: 358, startPoint y: 210, endPoint x: 468, endPoint y: 107, distance: 150.7
click at [359, 210] on div "Note to users with screen readers: Please press Alt+0 or Option+0 to deactivate…" at bounding box center [483, 297] width 600 height 385
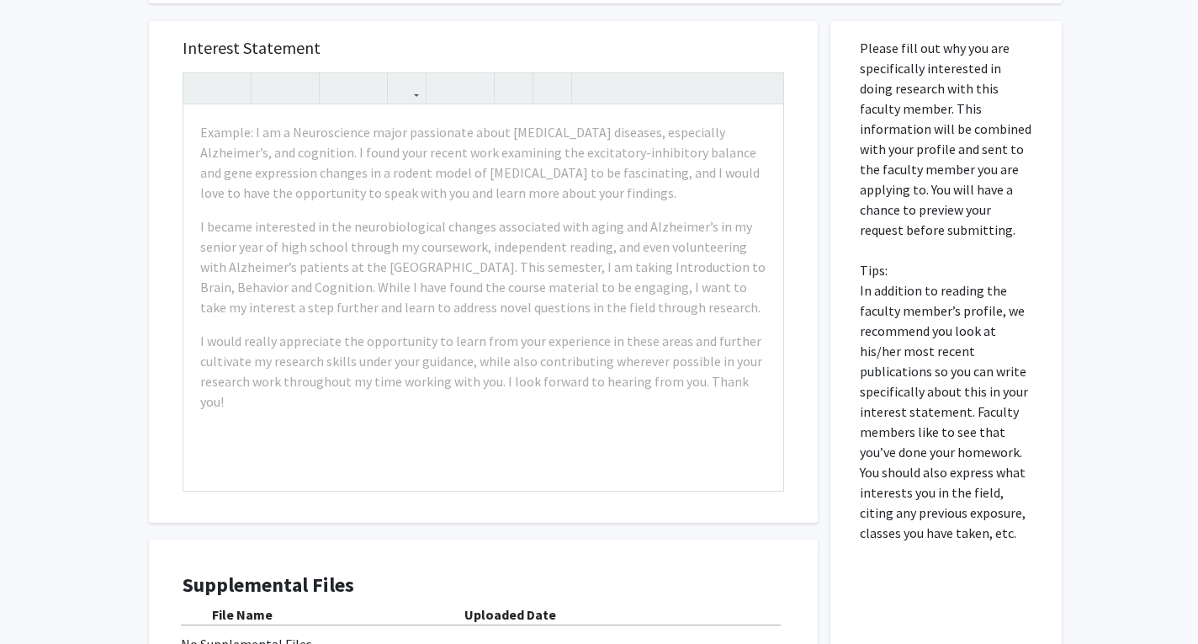
click at [564, 38] on h5 "Interest Statement" at bounding box center [484, 48] width 602 height 20
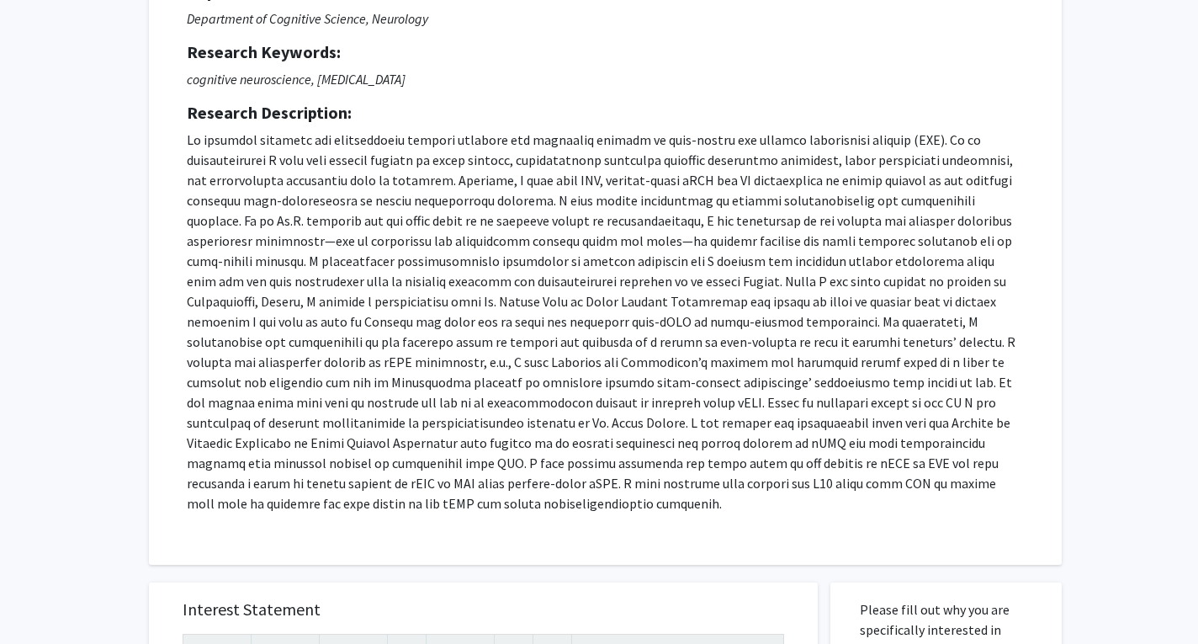
scroll to position [0, 0]
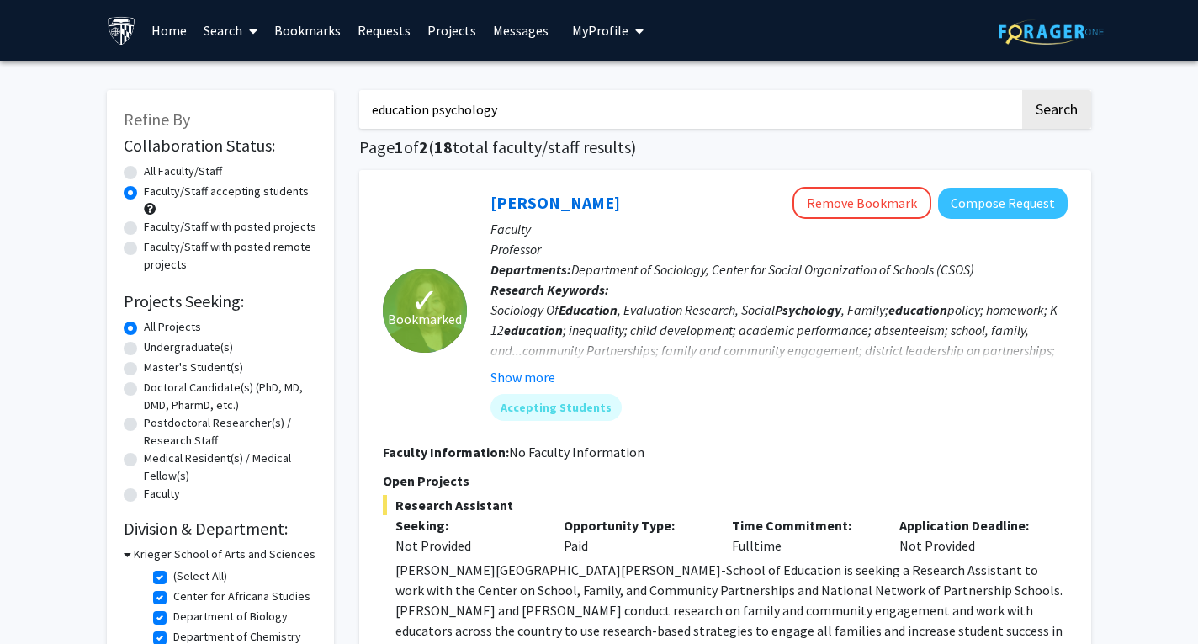
drag, startPoint x: 485, startPoint y: 109, endPoint x: 431, endPoint y: 118, distance: 54.5
click at [431, 118] on input "education psychology" at bounding box center [689, 109] width 661 height 39
type input "education sociology"
click at [975, 90] on button "Search" at bounding box center [1057, 109] width 69 height 39
radio input "true"
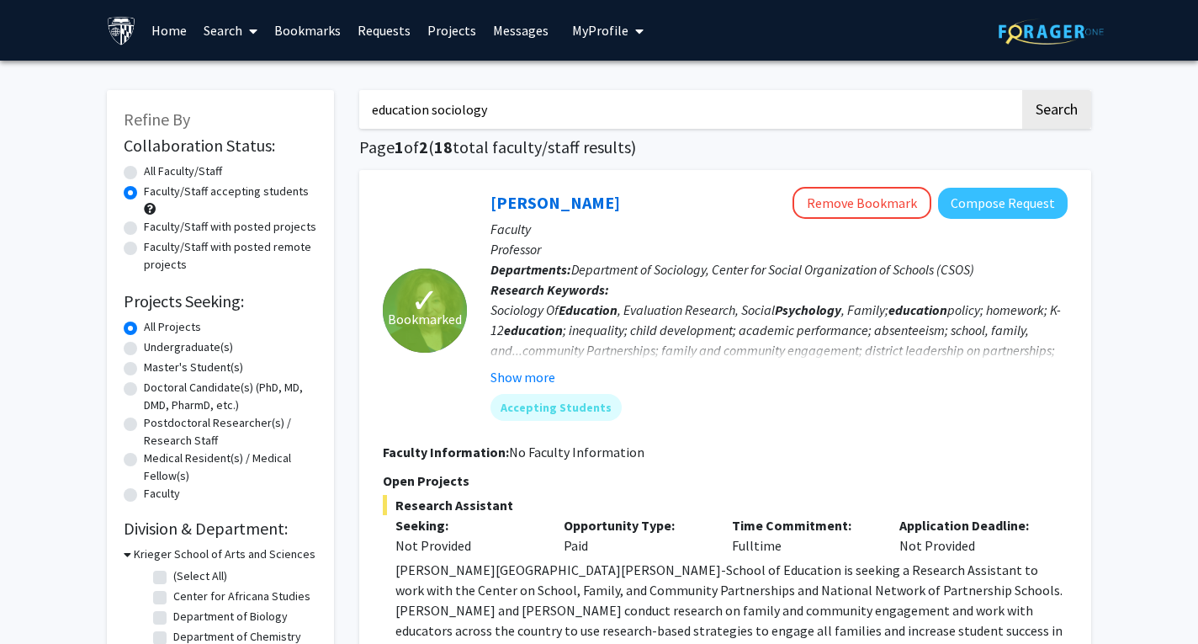
checkbox input "false"
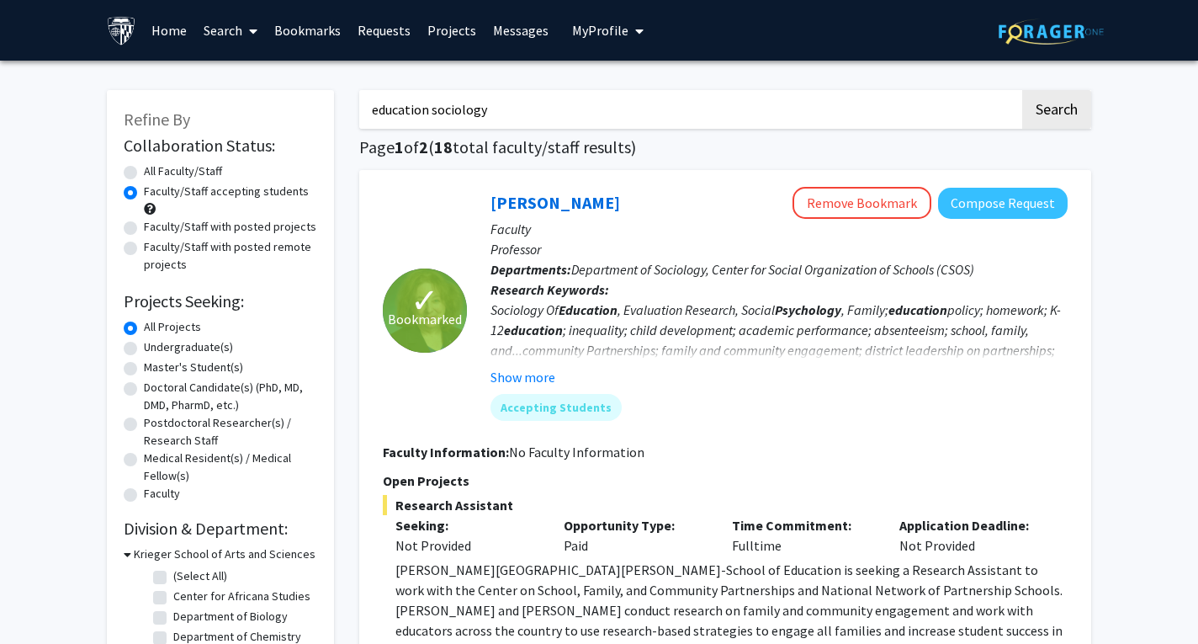
checkbox input "false"
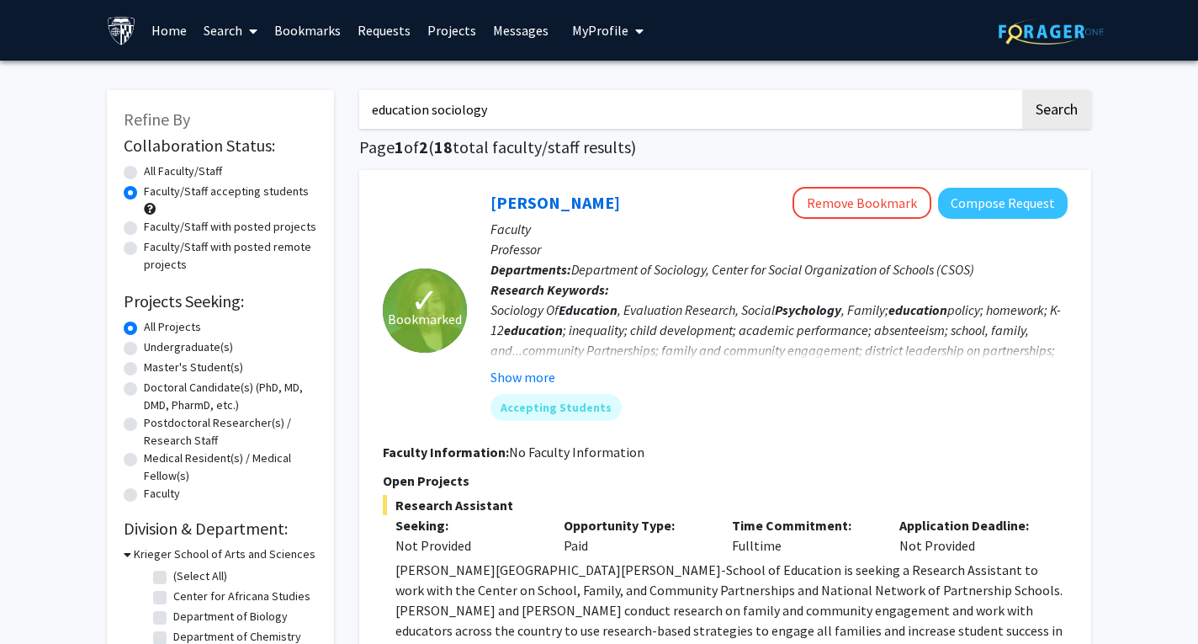
checkbox input "false"
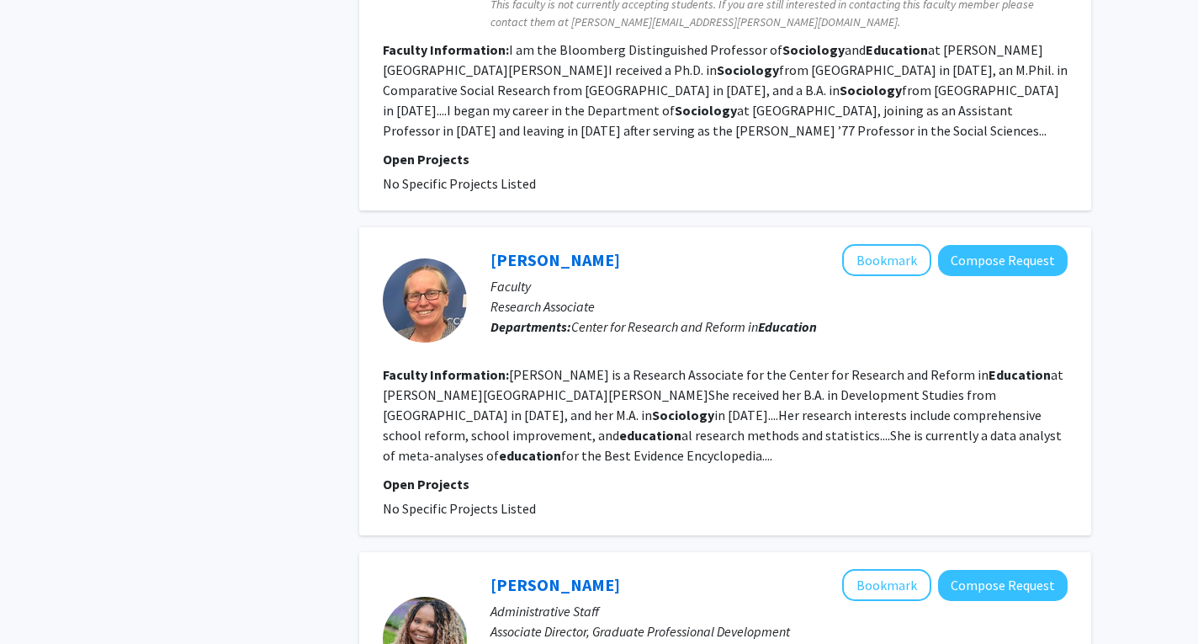
scroll to position [2357, 0]
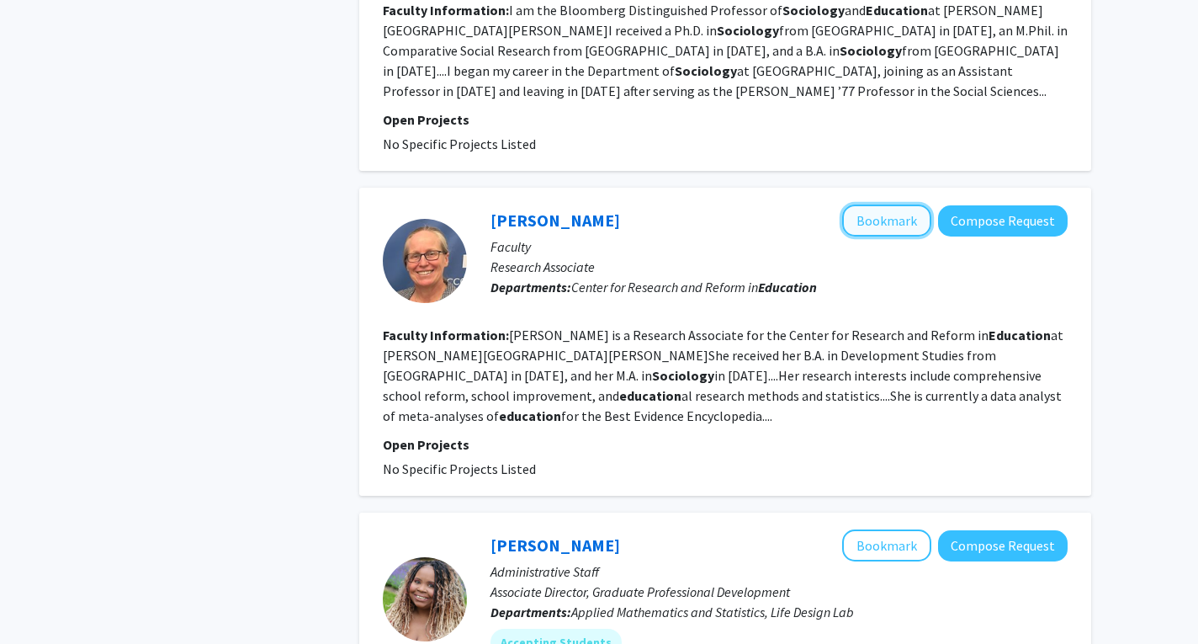
click at [895, 205] on button "Bookmark" at bounding box center [886, 221] width 89 height 32
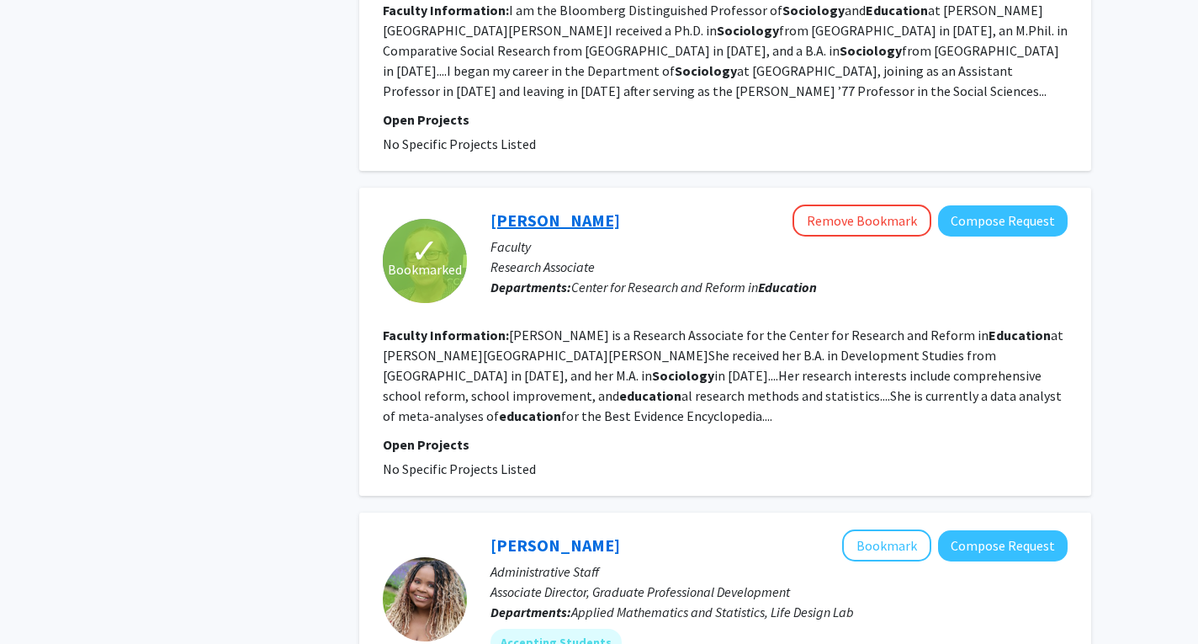
click at [558, 210] on link "[PERSON_NAME]" at bounding box center [556, 220] width 130 height 21
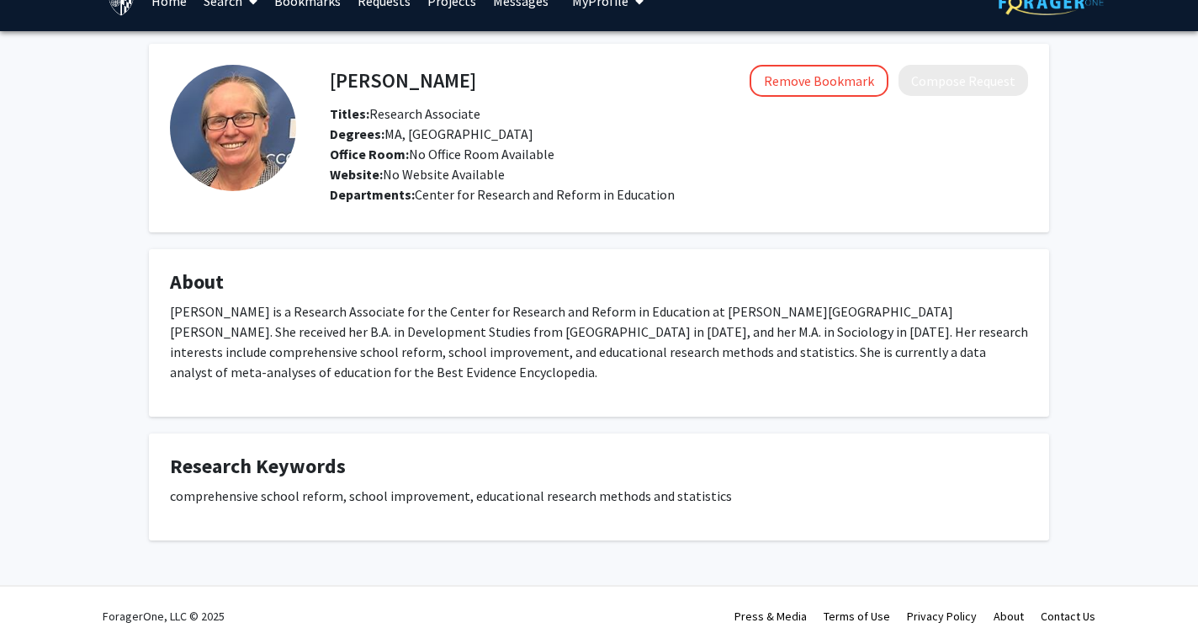
scroll to position [30, 0]
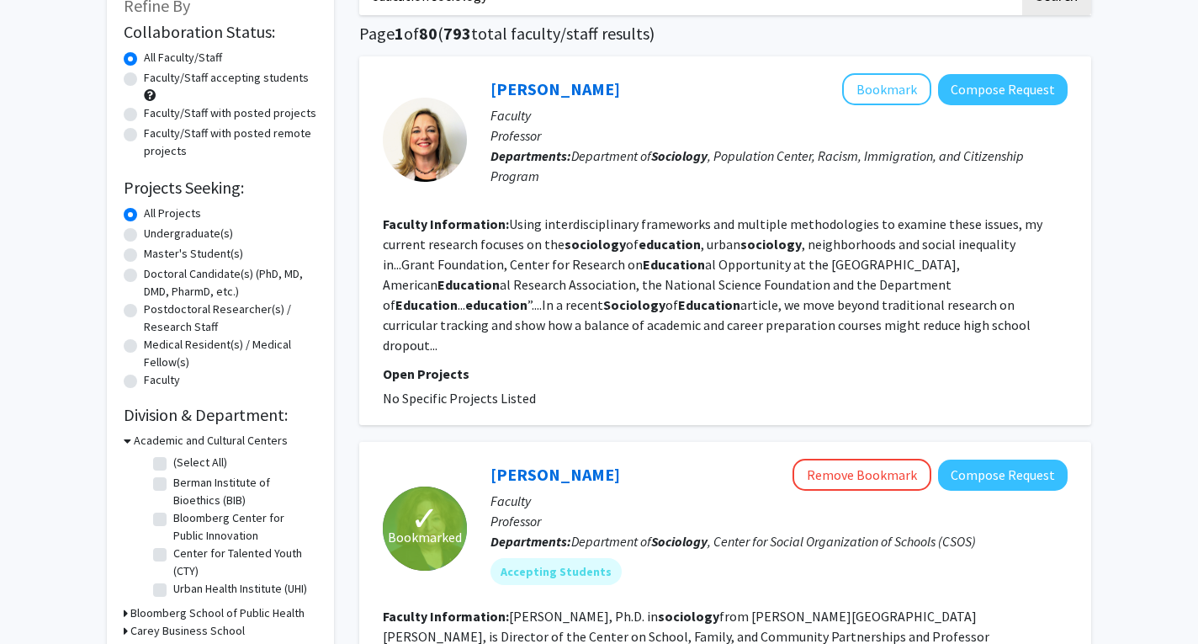
scroll to position [337, 0]
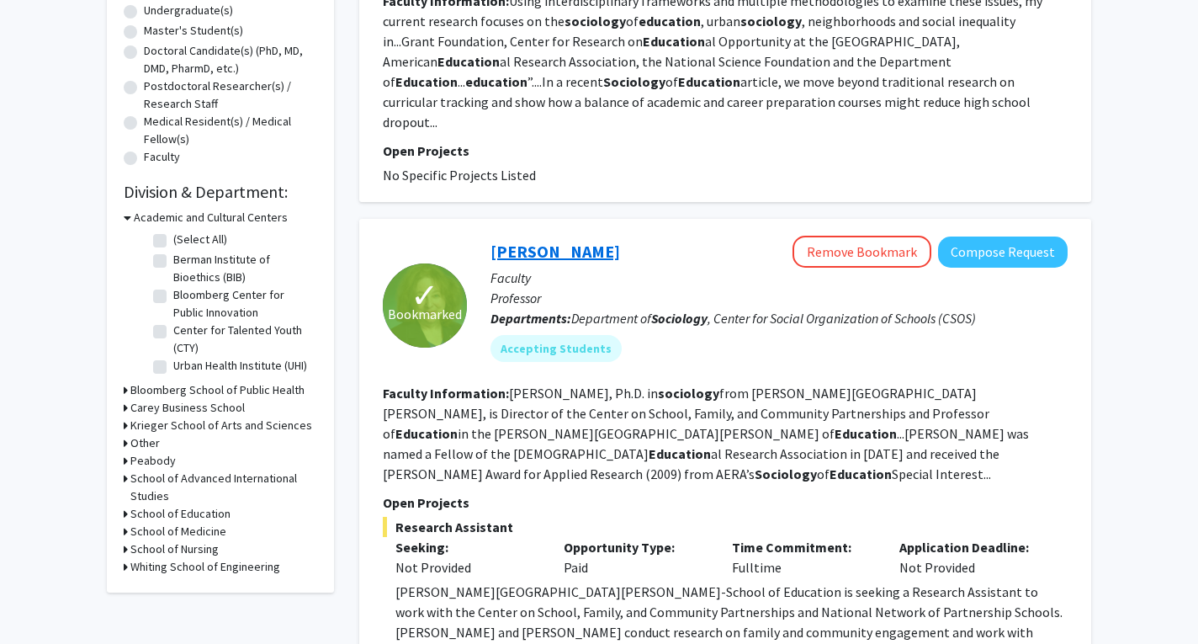
click at [552, 241] on link "[PERSON_NAME]" at bounding box center [556, 251] width 130 height 21
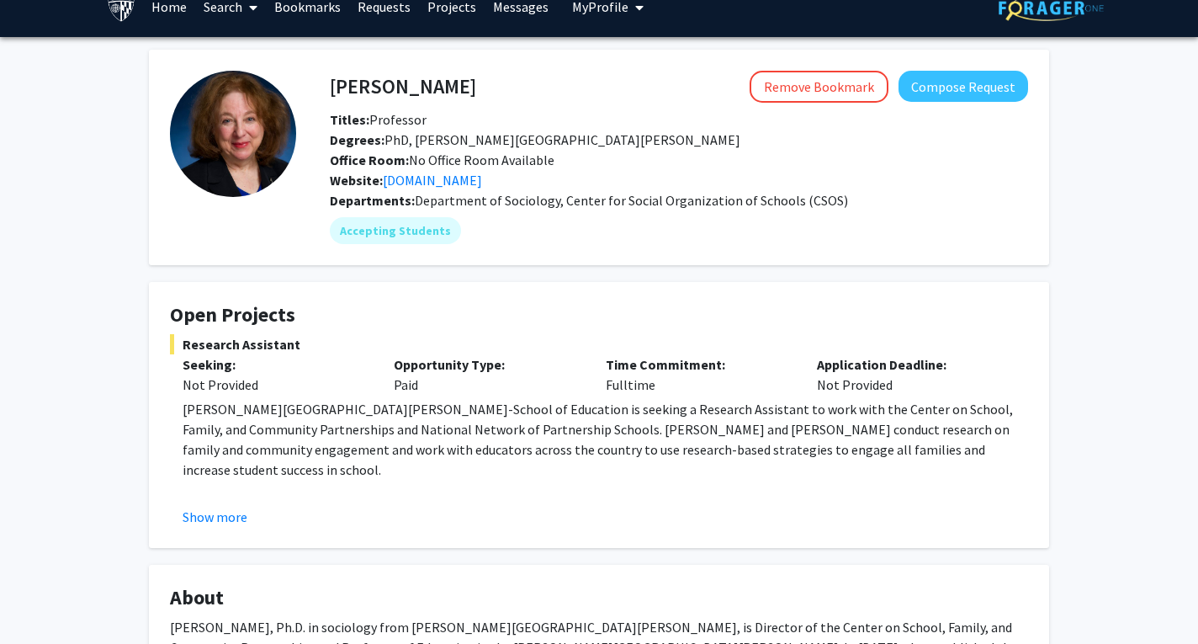
scroll to position [20, 0]
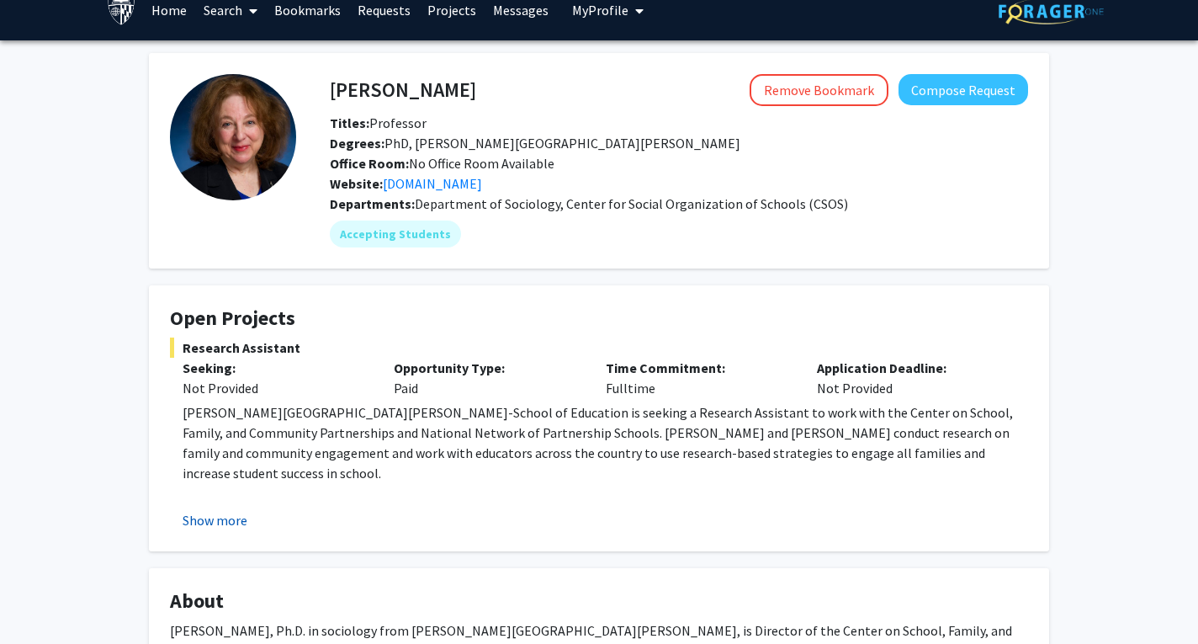
click at [231, 519] on button "Show more" at bounding box center [215, 520] width 65 height 20
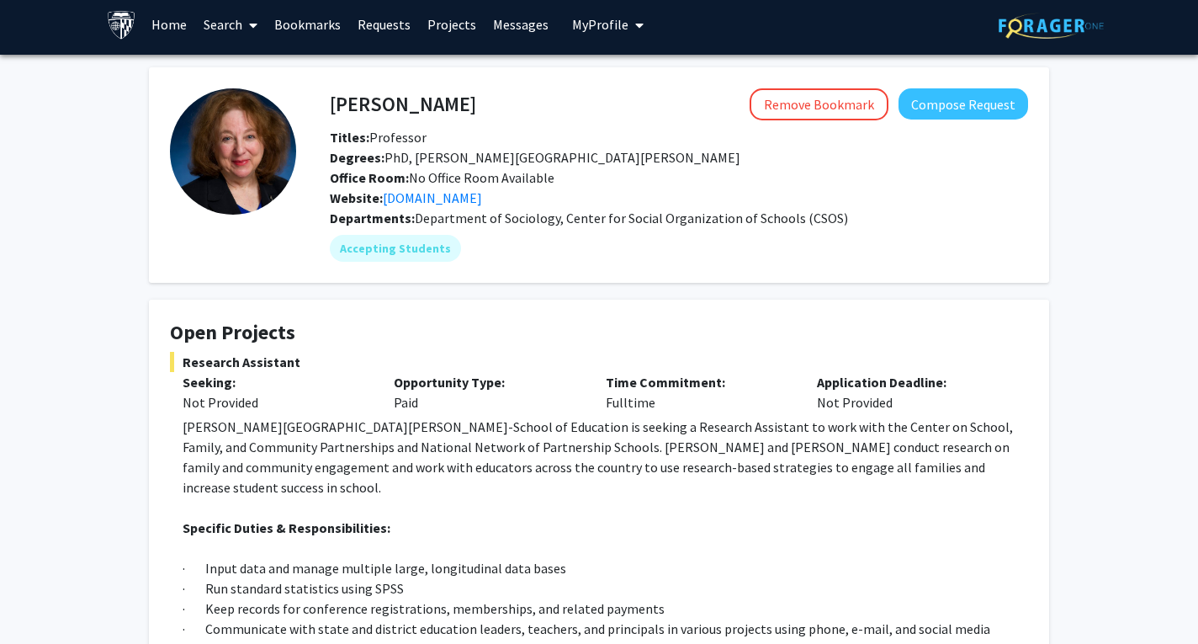
scroll to position [0, 0]
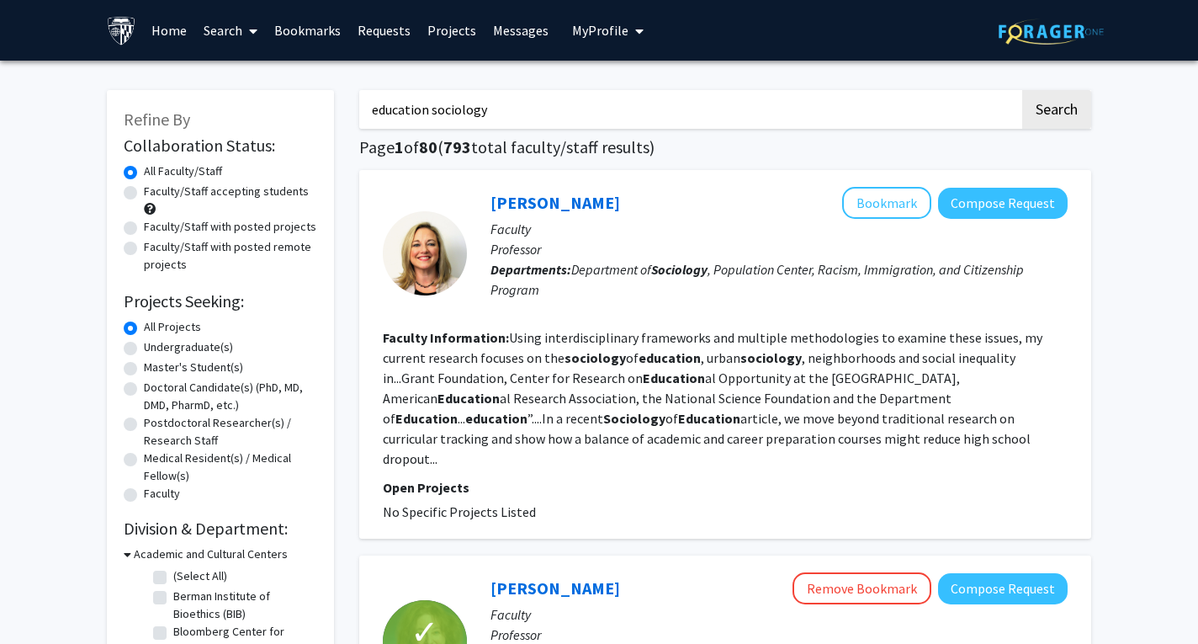
drag, startPoint x: 812, startPoint y: 17, endPoint x: 730, endPoint y: 88, distance: 109.2
click at [625, 25] on div "Skip navigation Home Search Bookmarks Requests Projects Messages My Profile [PE…" at bounding box center [599, 30] width 1010 height 61
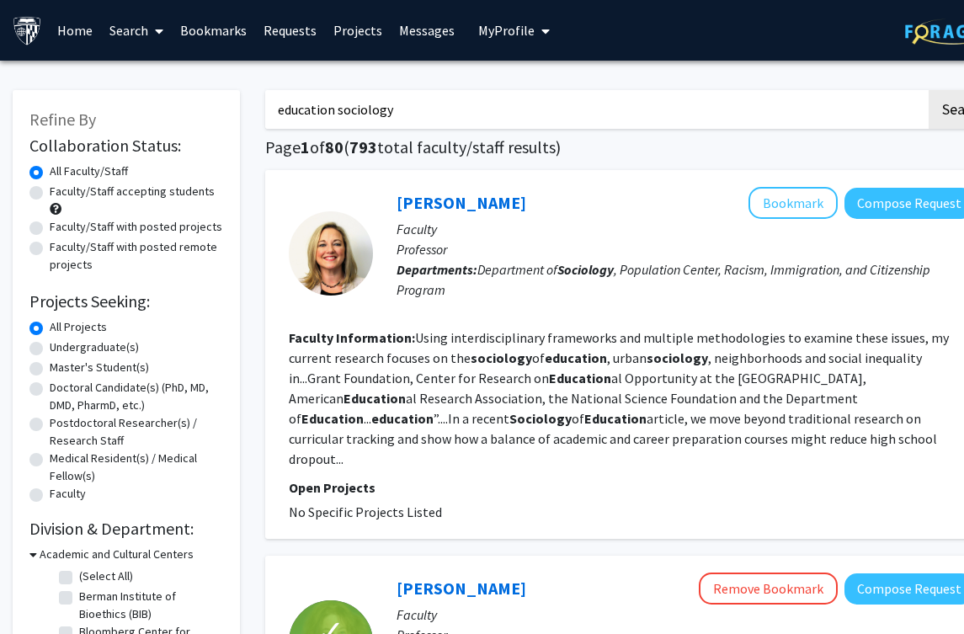
click at [653, 33] on div "Skip navigation Home Search Bookmarks Requests Projects Messages My Profile [PE…" at bounding box center [505, 30] width 1010 height 61
